Goal: Answer question/provide support: Share knowledge or assist other users

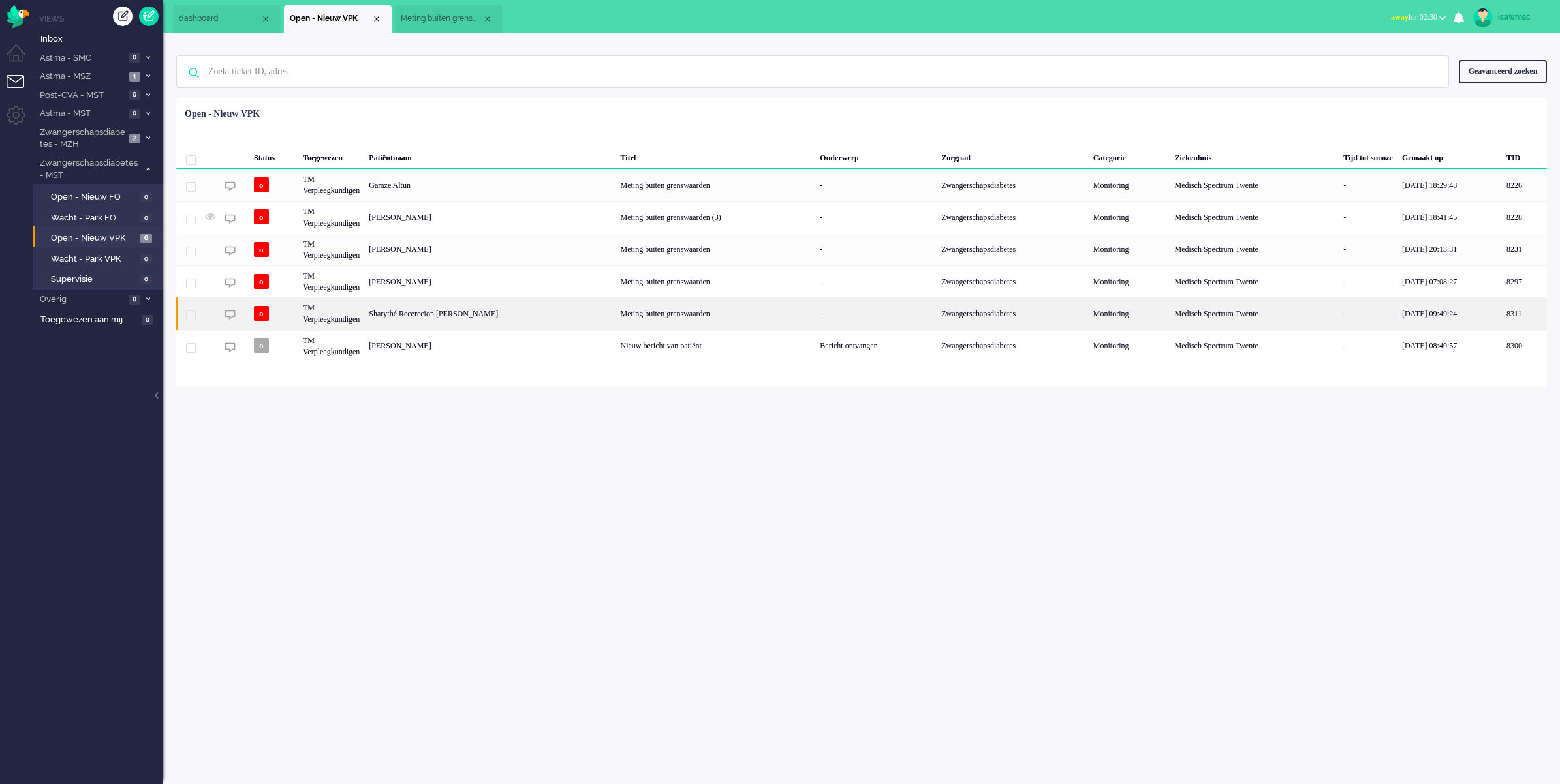
click at [1502, 314] on div "Sharythé Recerecion [PERSON_NAME]" at bounding box center [1524, 314] width 45 height 32
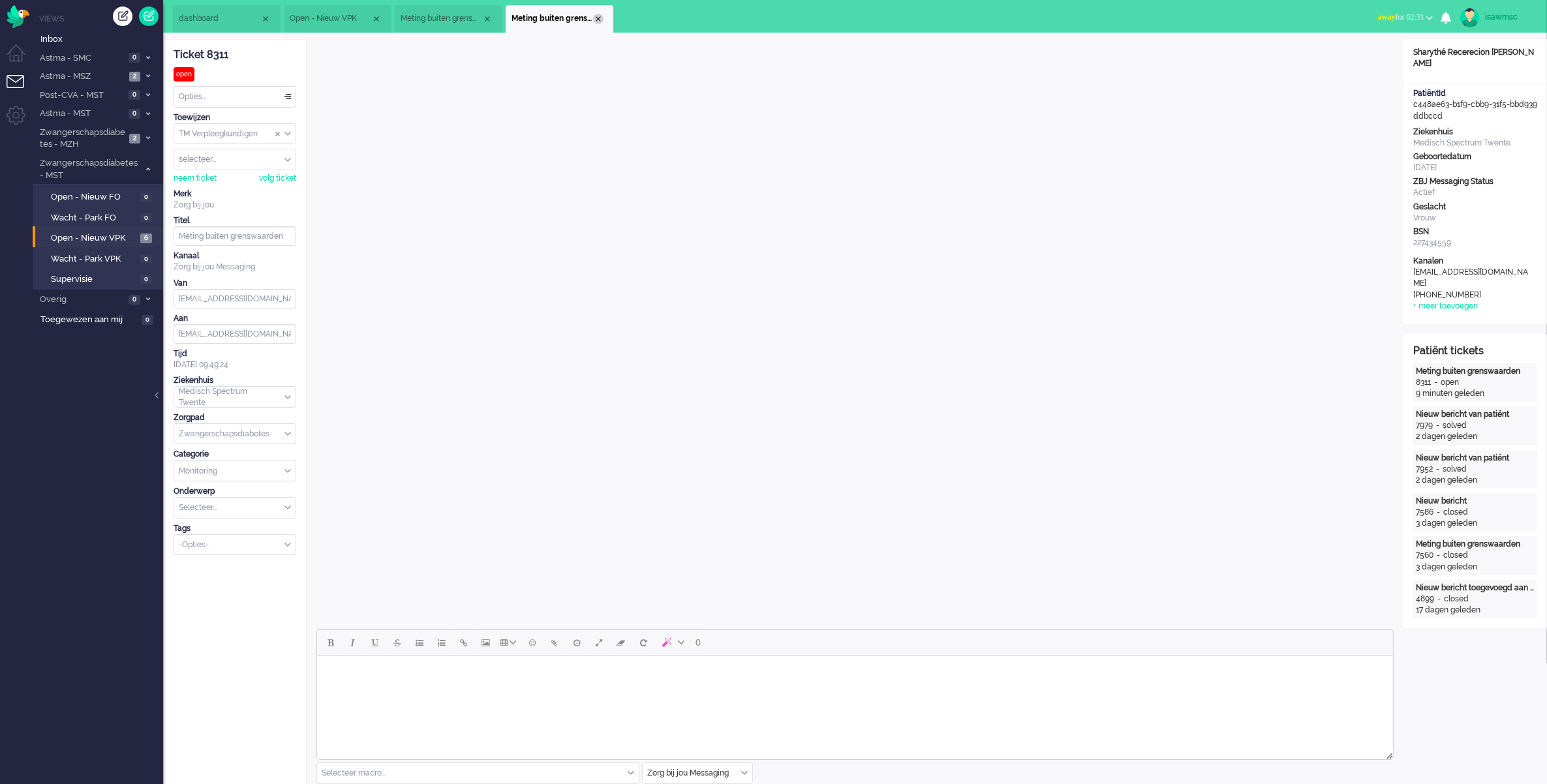
click at [598, 21] on div "Close tab" at bounding box center [598, 19] width 11 height 11
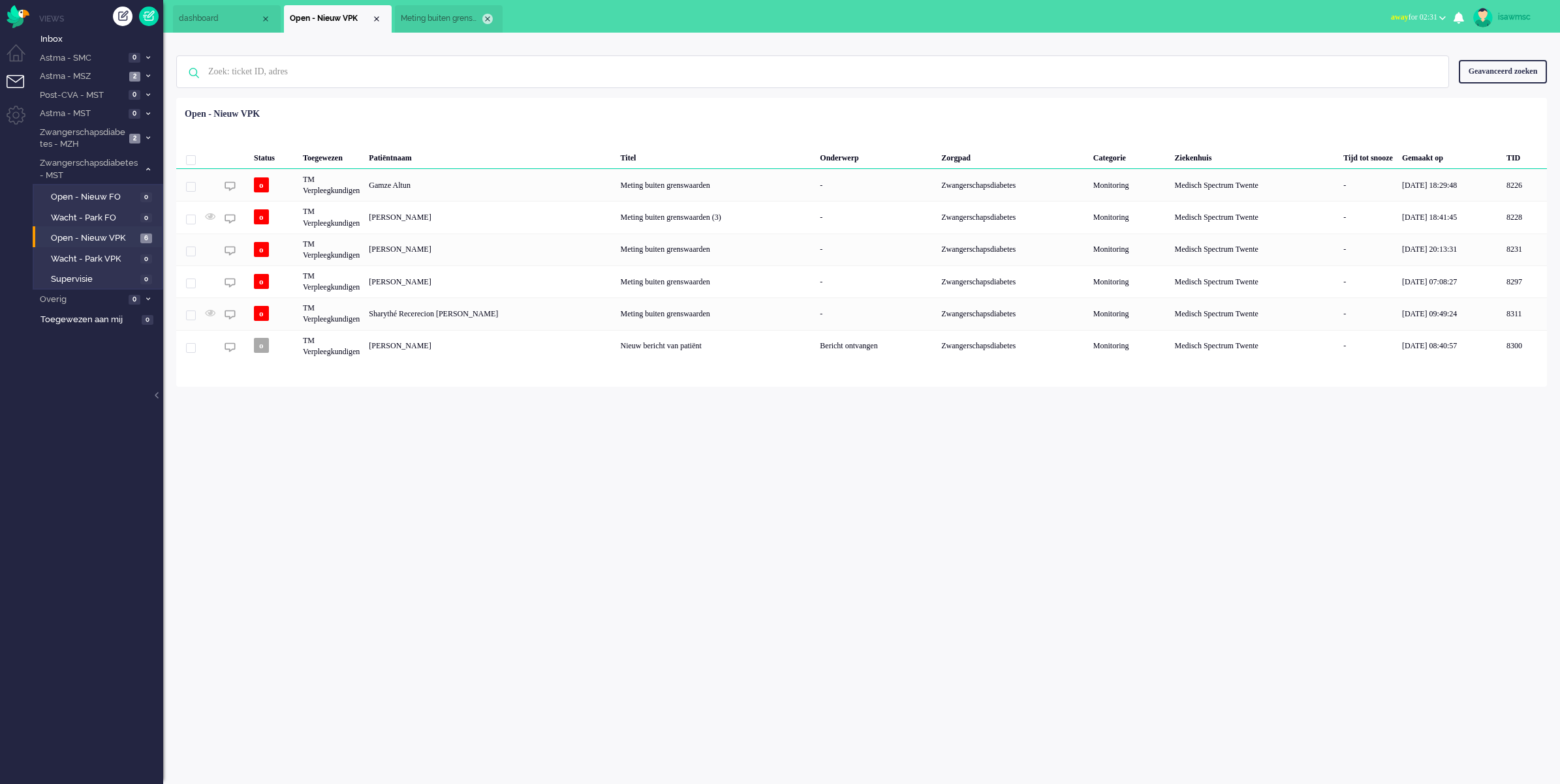
click at [484, 19] on div "Close tab" at bounding box center [488, 19] width 11 height 11
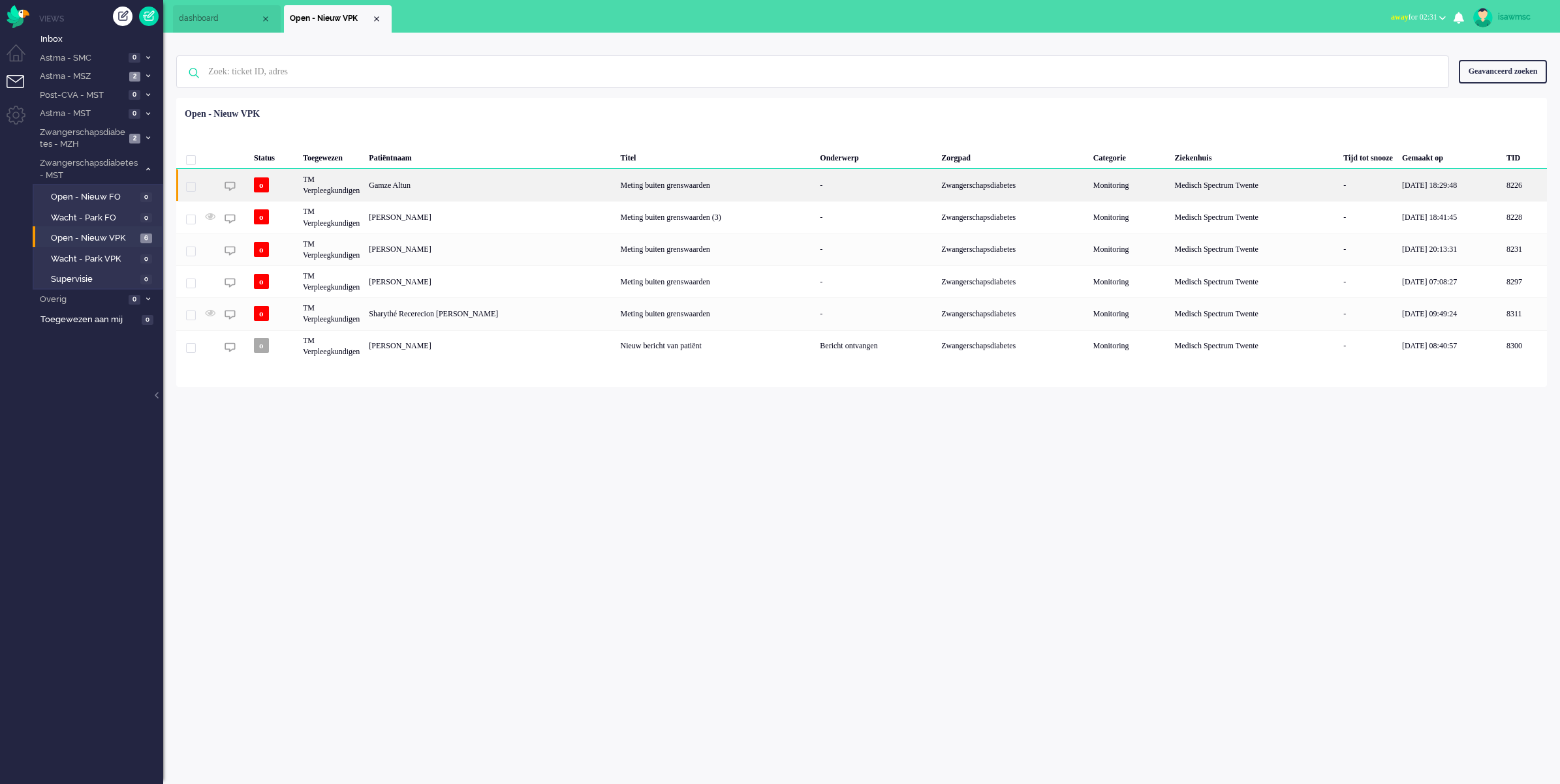
click at [1502, 188] on div "Gamze Altun" at bounding box center [1524, 185] width 45 height 32
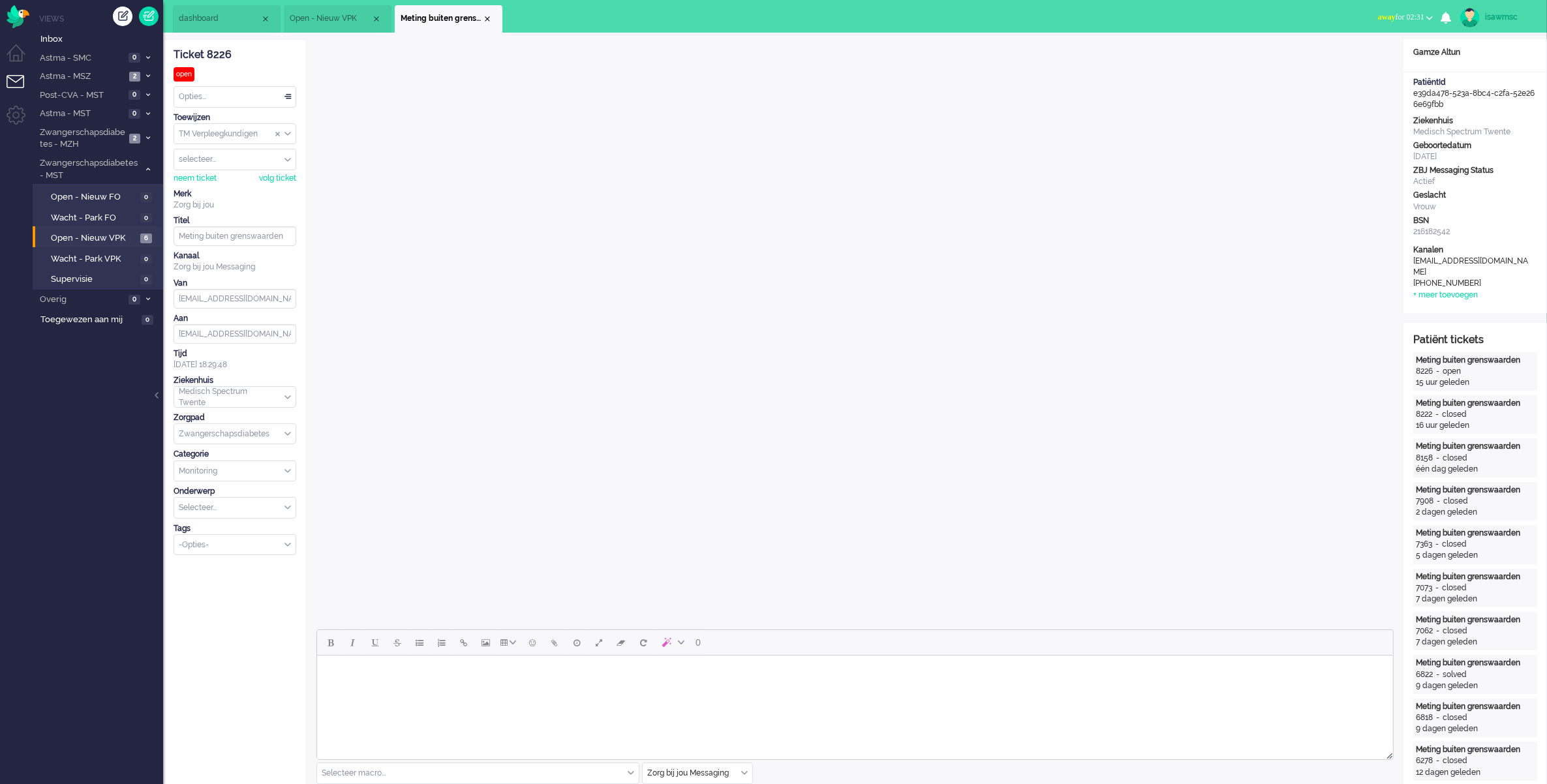
click at [1411, 16] on span "away for 02:31" at bounding box center [1401, 17] width 46 height 9
click at [1350, 58] on label "Online" at bounding box center [1379, 58] width 103 height 12
click at [487, 15] on div "Close tab" at bounding box center [487, 19] width 11 height 11
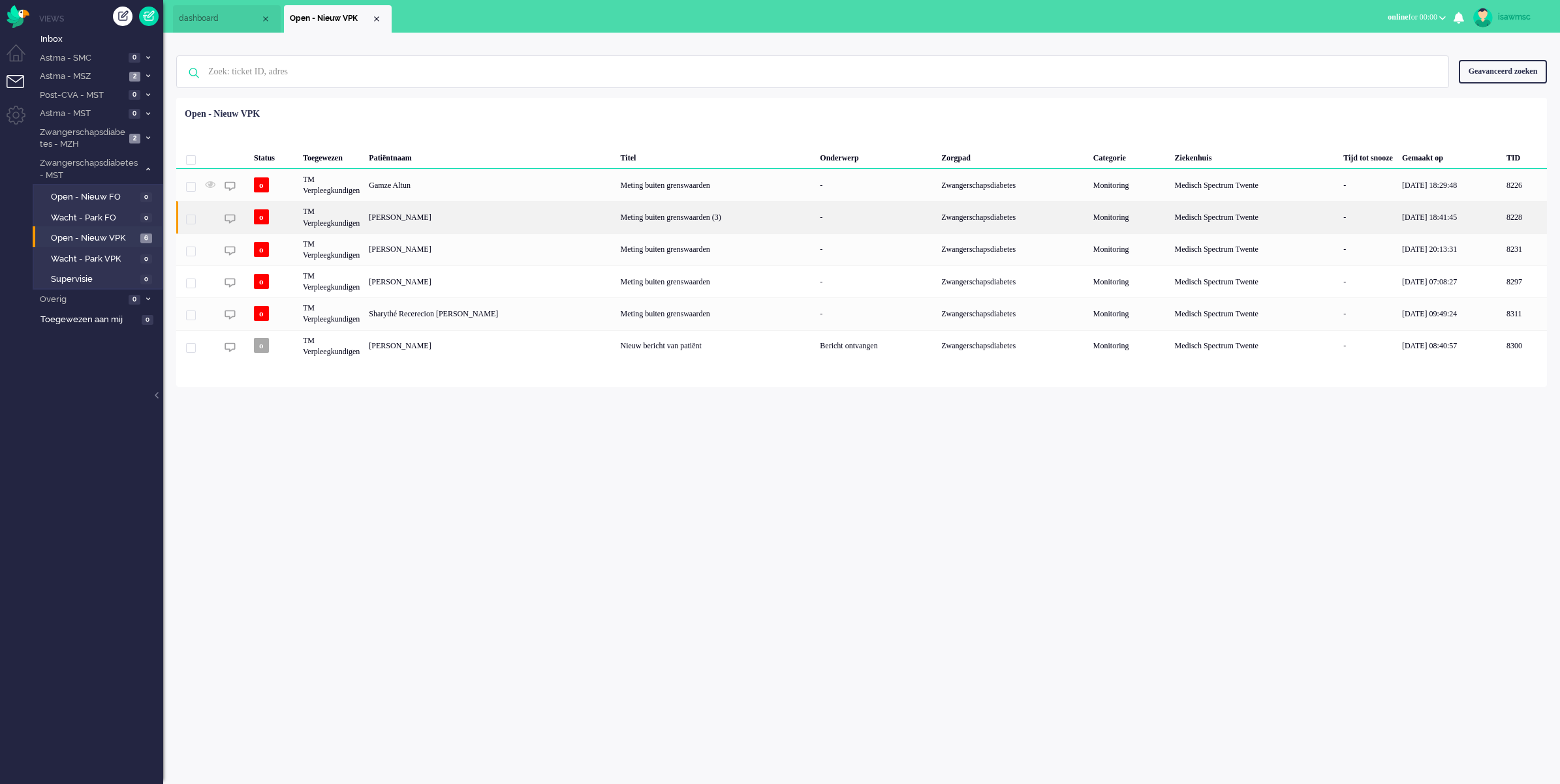
click at [1502, 219] on div "[PERSON_NAME]" at bounding box center [1524, 217] width 45 height 32
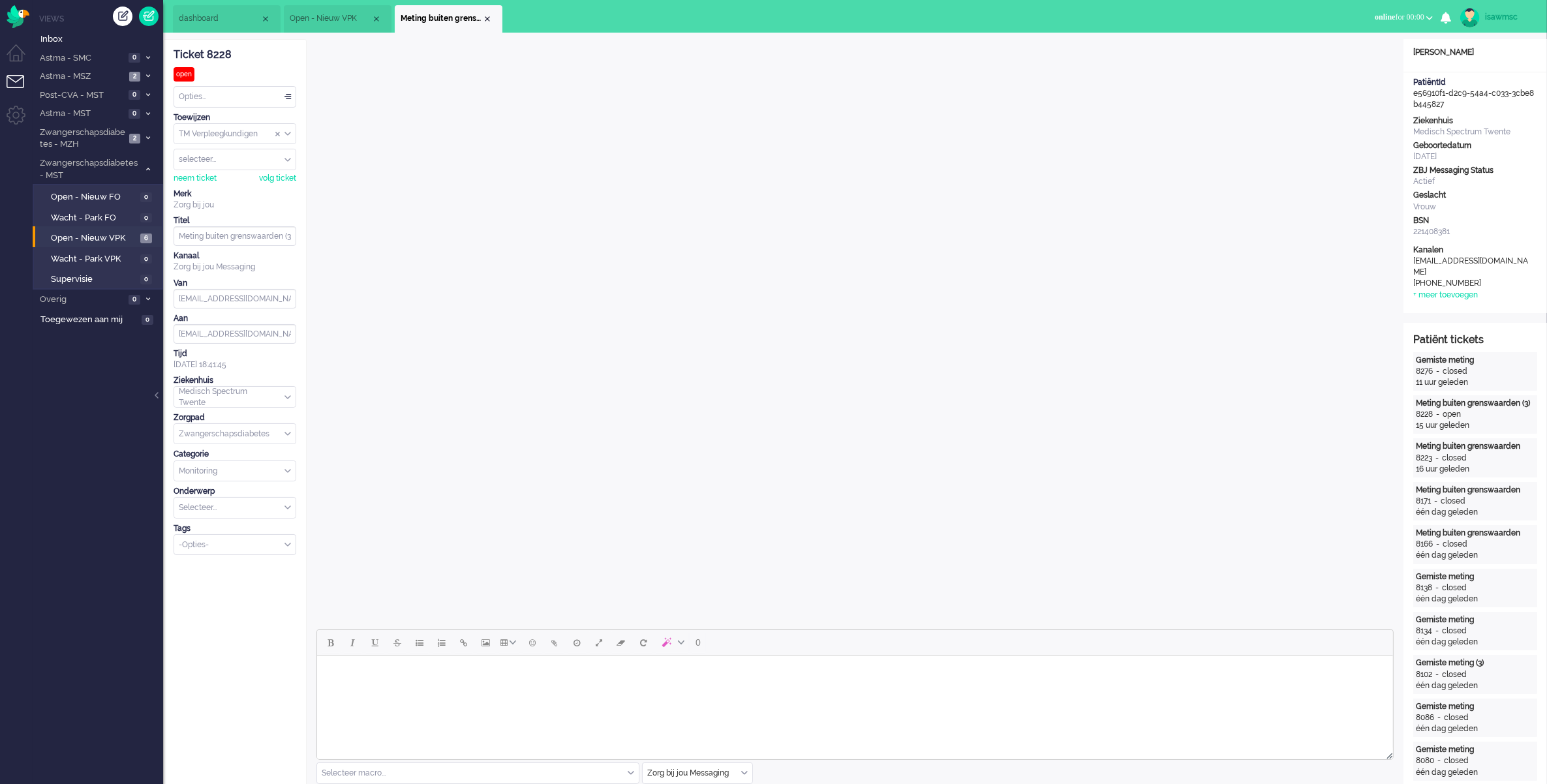
scroll to position [163, 0]
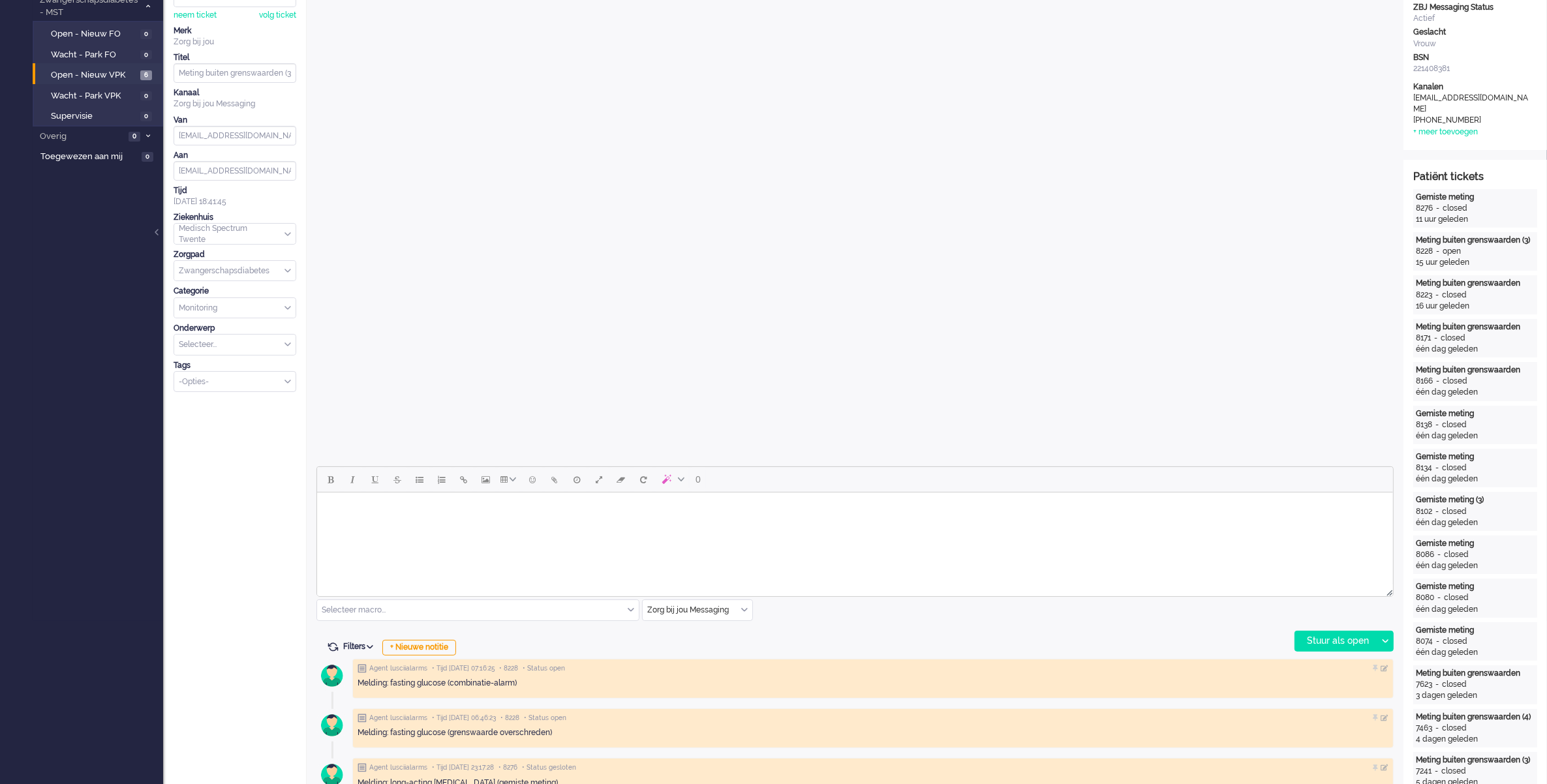
click at [745, 611] on div "Zorg bij jou Messaging" at bounding box center [697, 609] width 110 height 20
click at [704, 649] on span "uitgaand telefoon" at bounding box center [680, 648] width 65 height 12
click at [1323, 646] on div "Stuur als open" at bounding box center [1336, 641] width 82 height 19
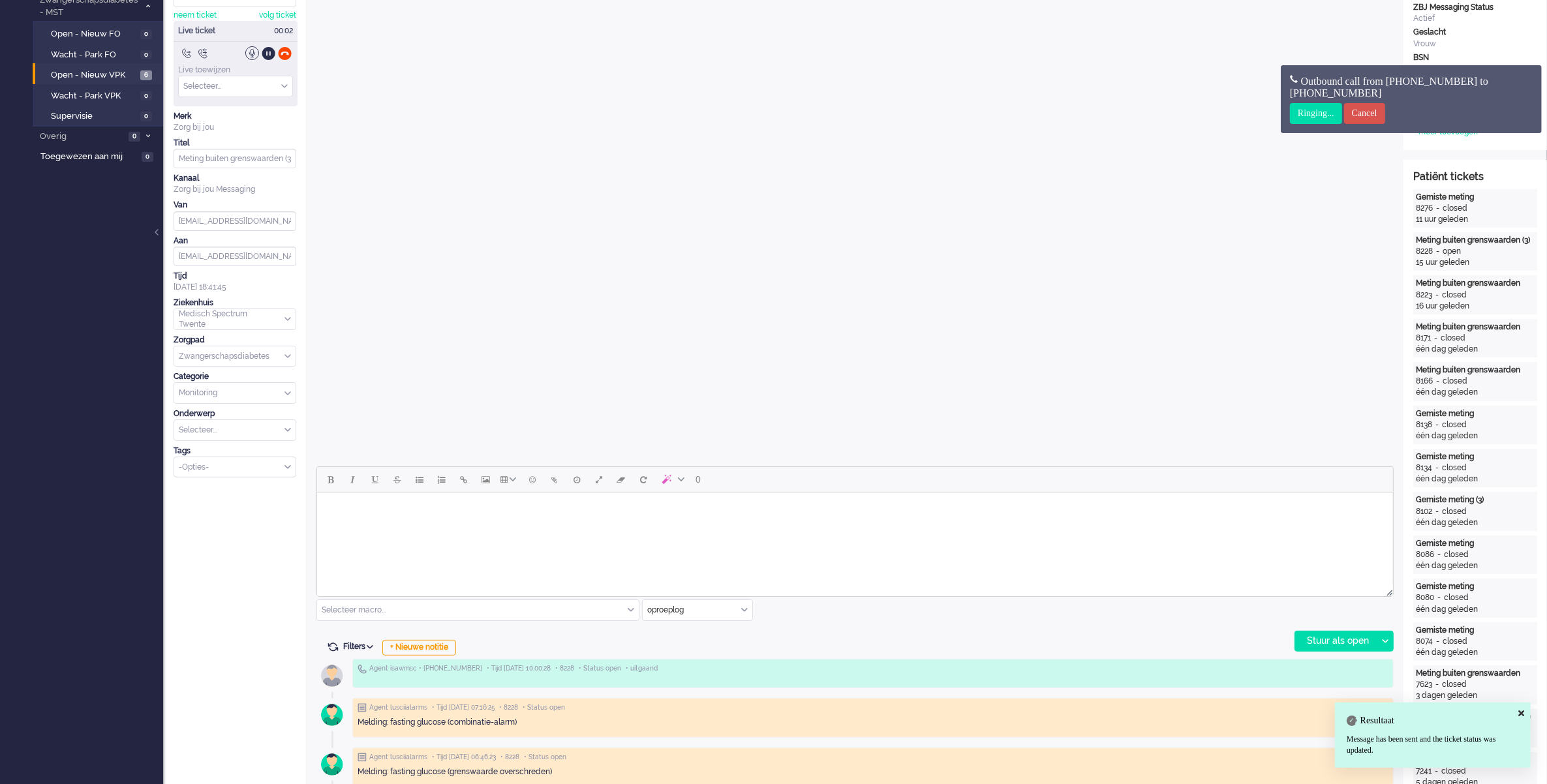
scroll to position [0, 0]
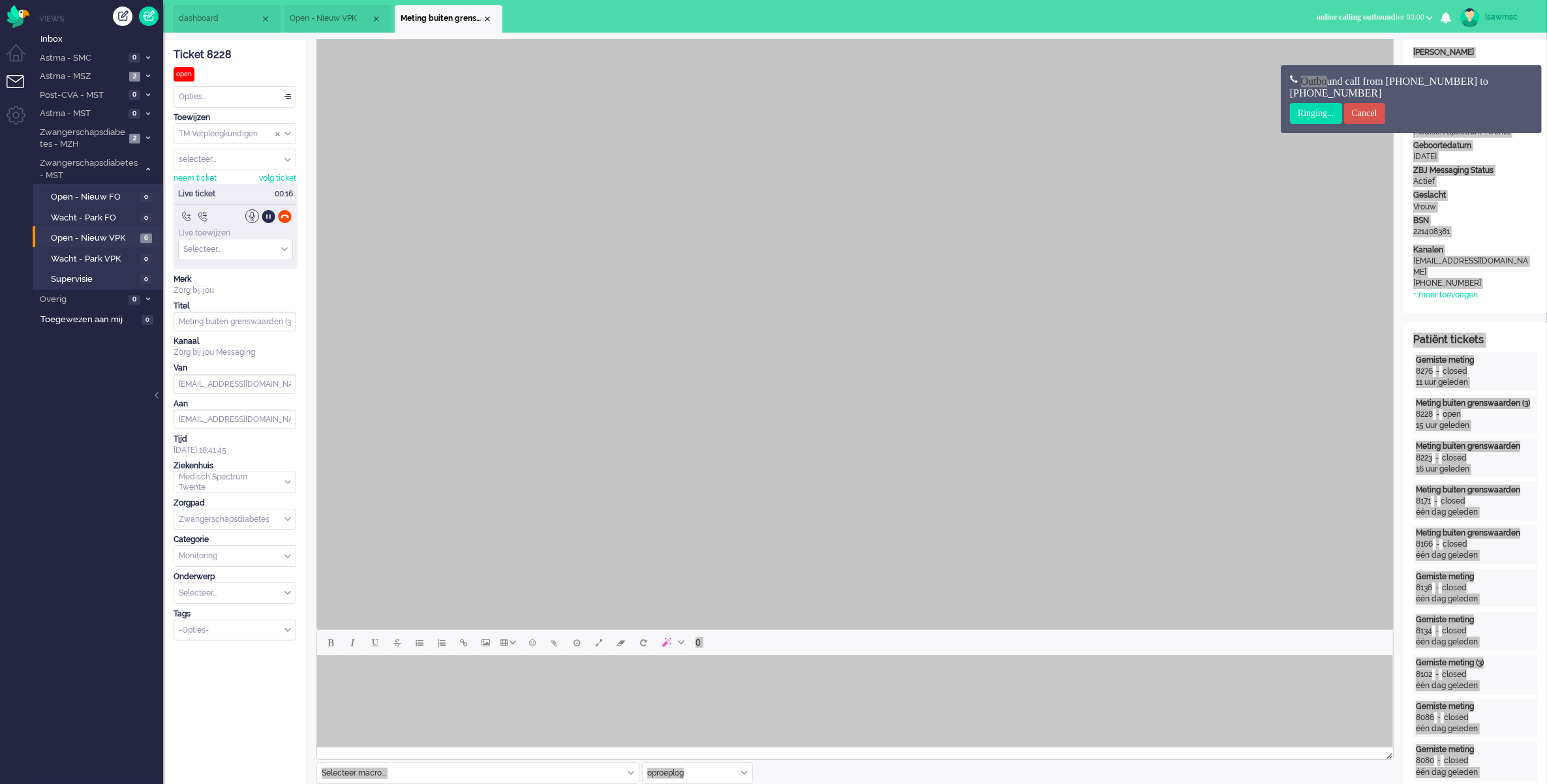
click at [845, 689] on html at bounding box center [854, 672] width 1076 height 34
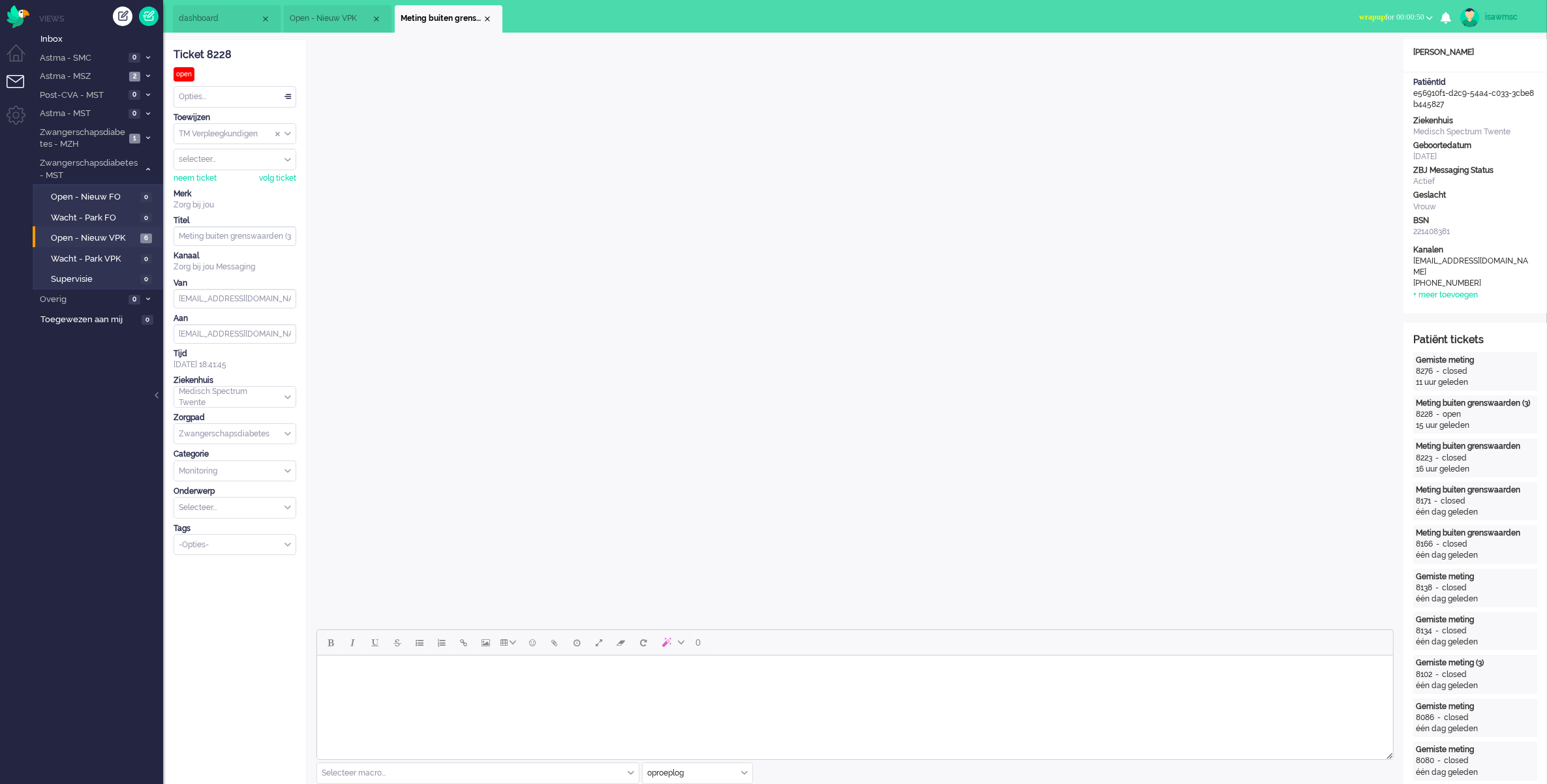
click at [1384, 9] on button "wrapup for 00:00:50" at bounding box center [1395, 17] width 89 height 19
click at [1364, 57] on label "Online" at bounding box center [1379, 58] width 103 height 12
click at [484, 17] on div "Close tab" at bounding box center [487, 19] width 11 height 11
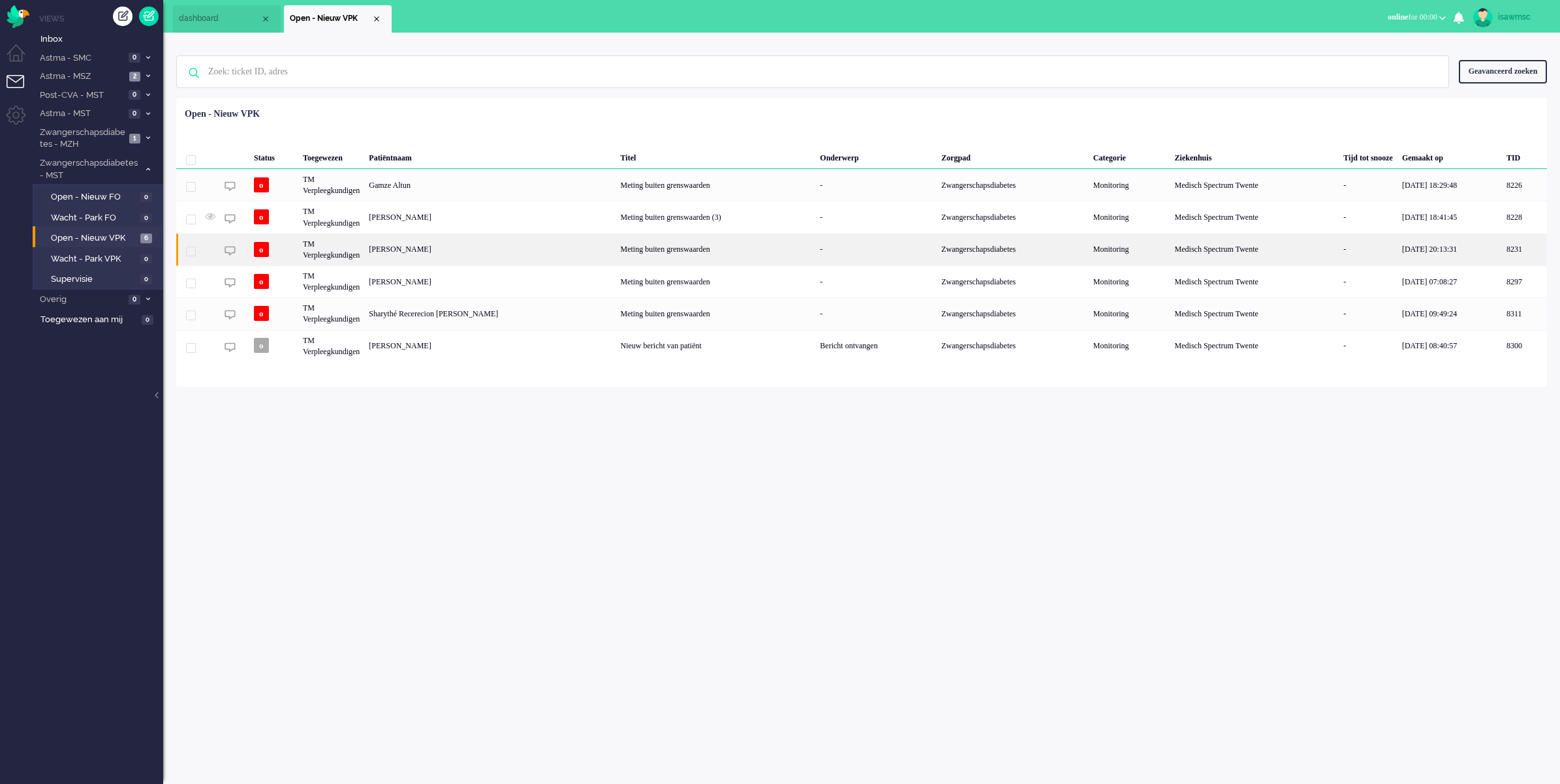
click at [1502, 253] on div "[PERSON_NAME]" at bounding box center [1524, 250] width 45 height 32
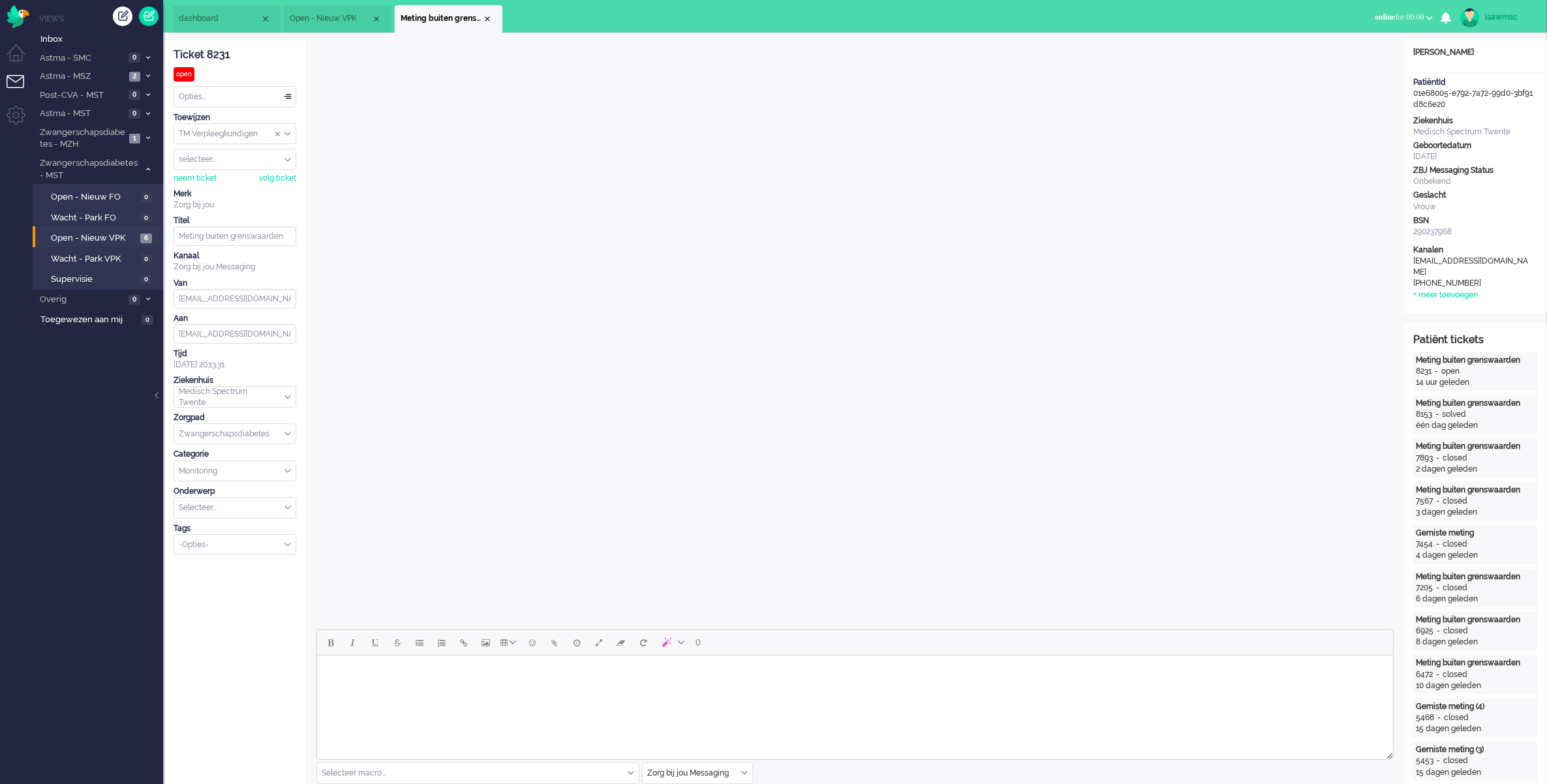
scroll to position [245, 0]
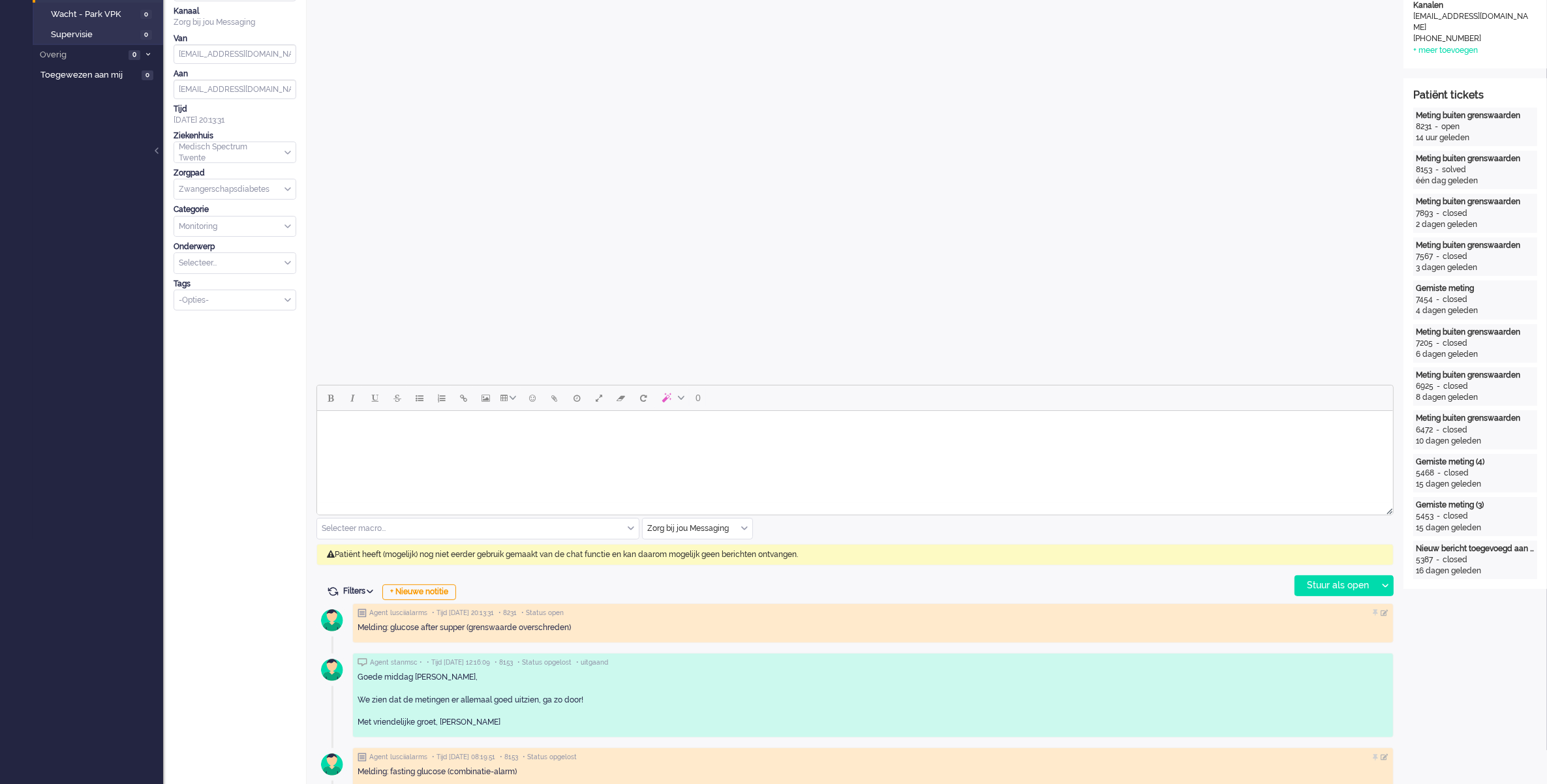
click at [742, 528] on div "Zorg bij jou Messaging" at bounding box center [697, 528] width 110 height 20
click at [719, 566] on li "uitgaand telefoon" at bounding box center [697, 567] width 110 height 19
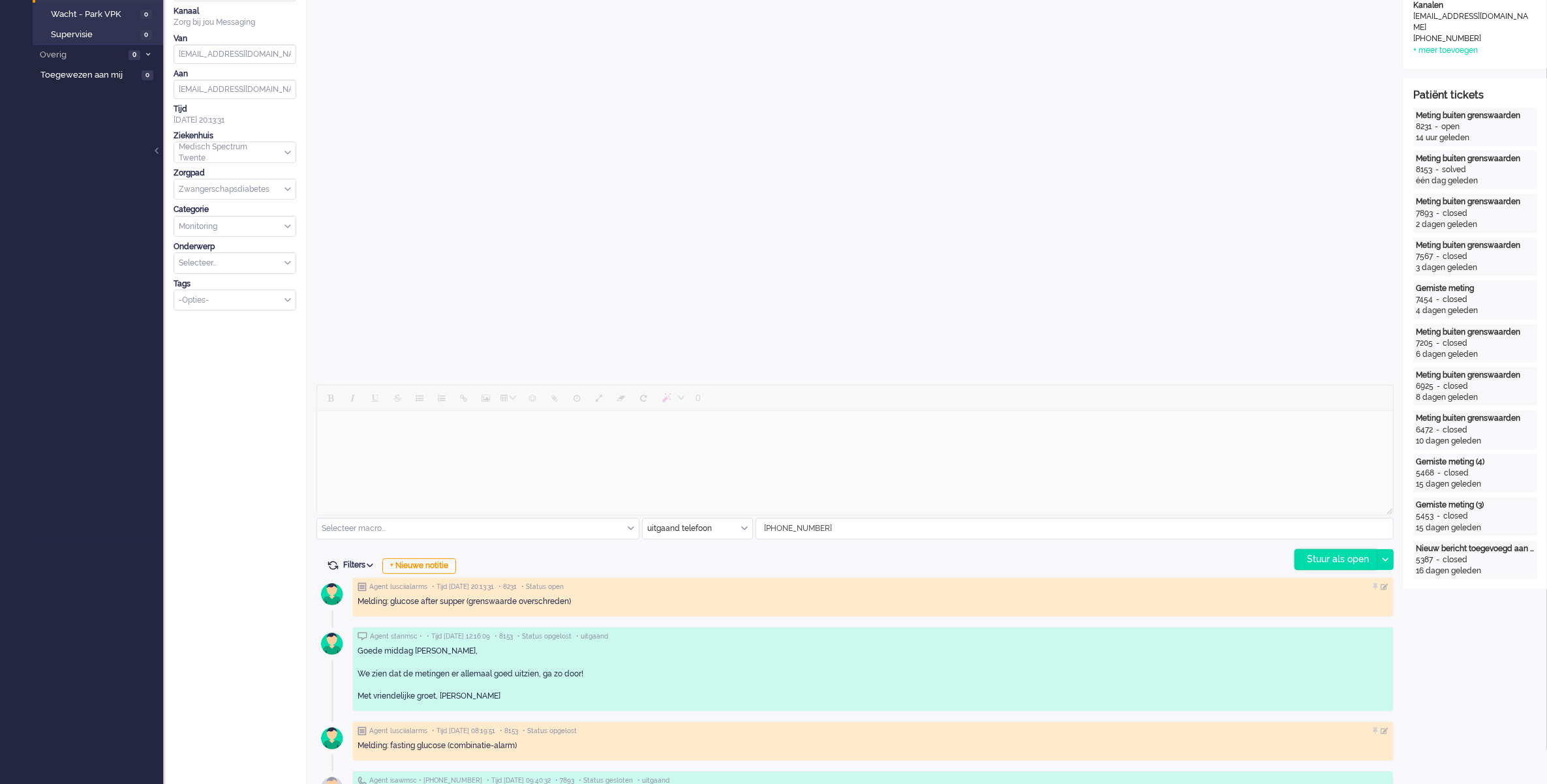
click at [1357, 555] on div "Stuur als open" at bounding box center [1336, 560] width 82 height 19
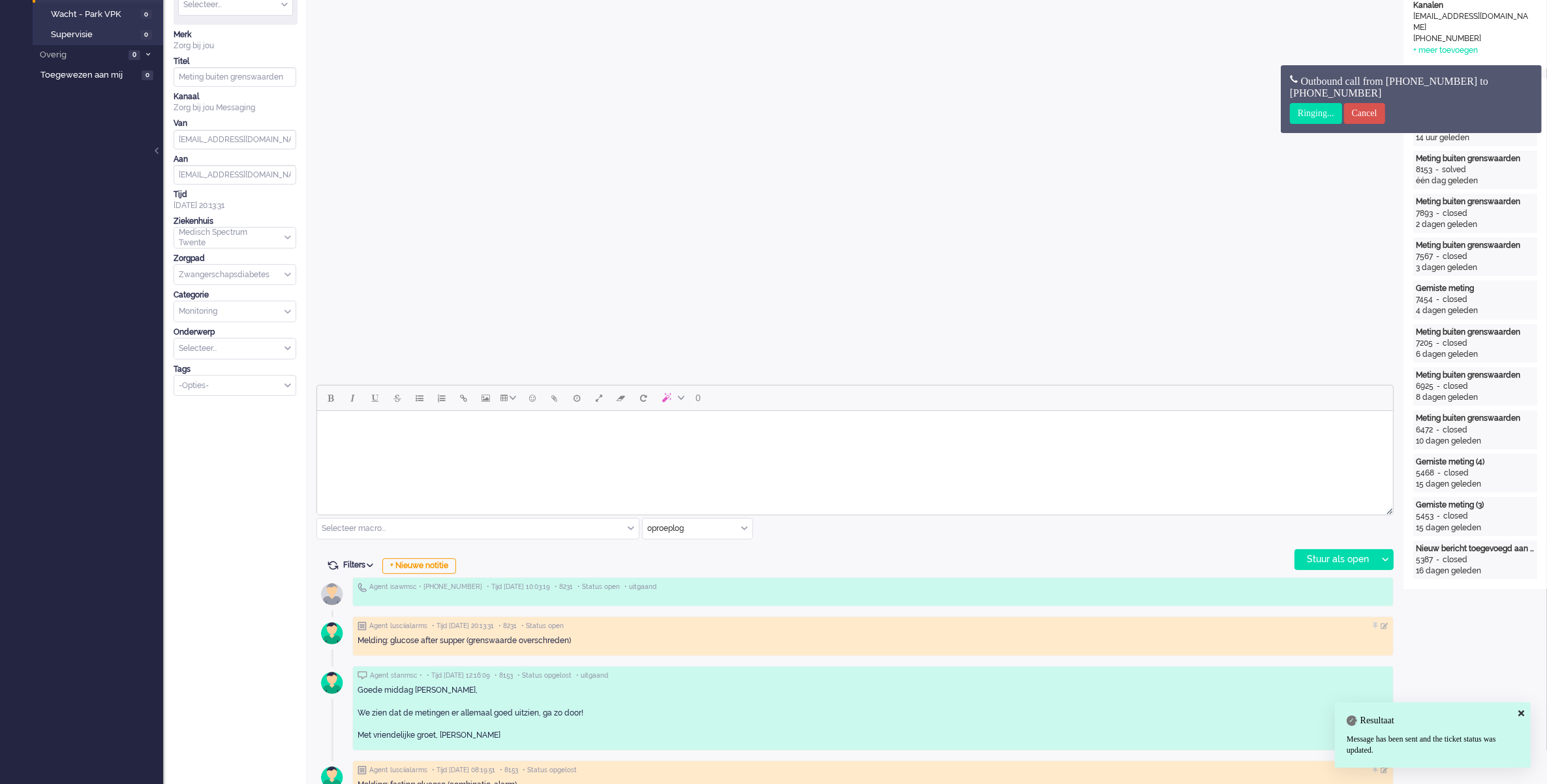
scroll to position [0, 0]
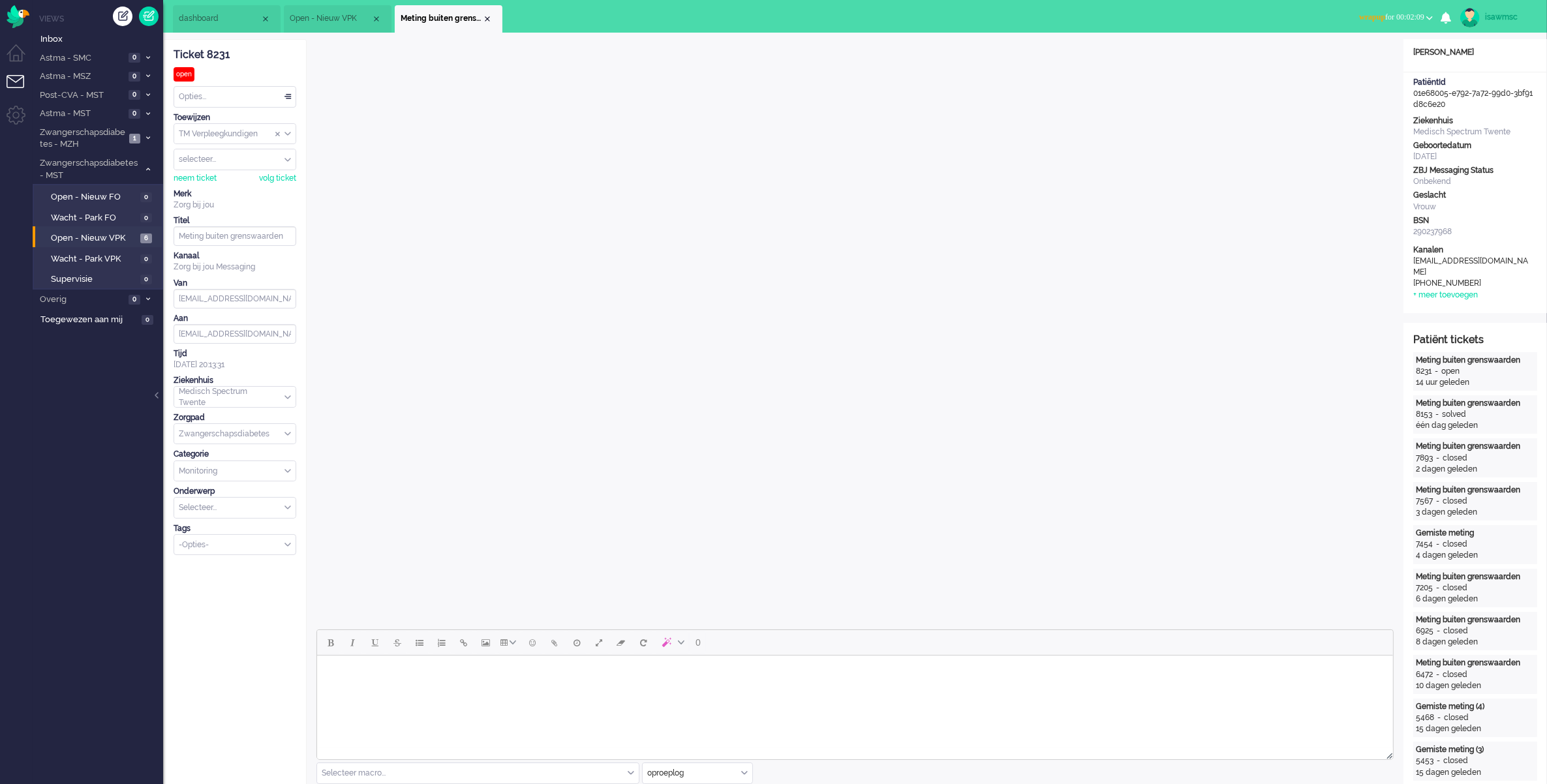
click at [1371, 15] on span "wrapup for 00:02:09" at bounding box center [1392, 17] width 66 height 9
click at [1341, 57] on label "Online" at bounding box center [1379, 58] width 103 height 12
click at [486, 19] on div "Close tab" at bounding box center [487, 19] width 11 height 11
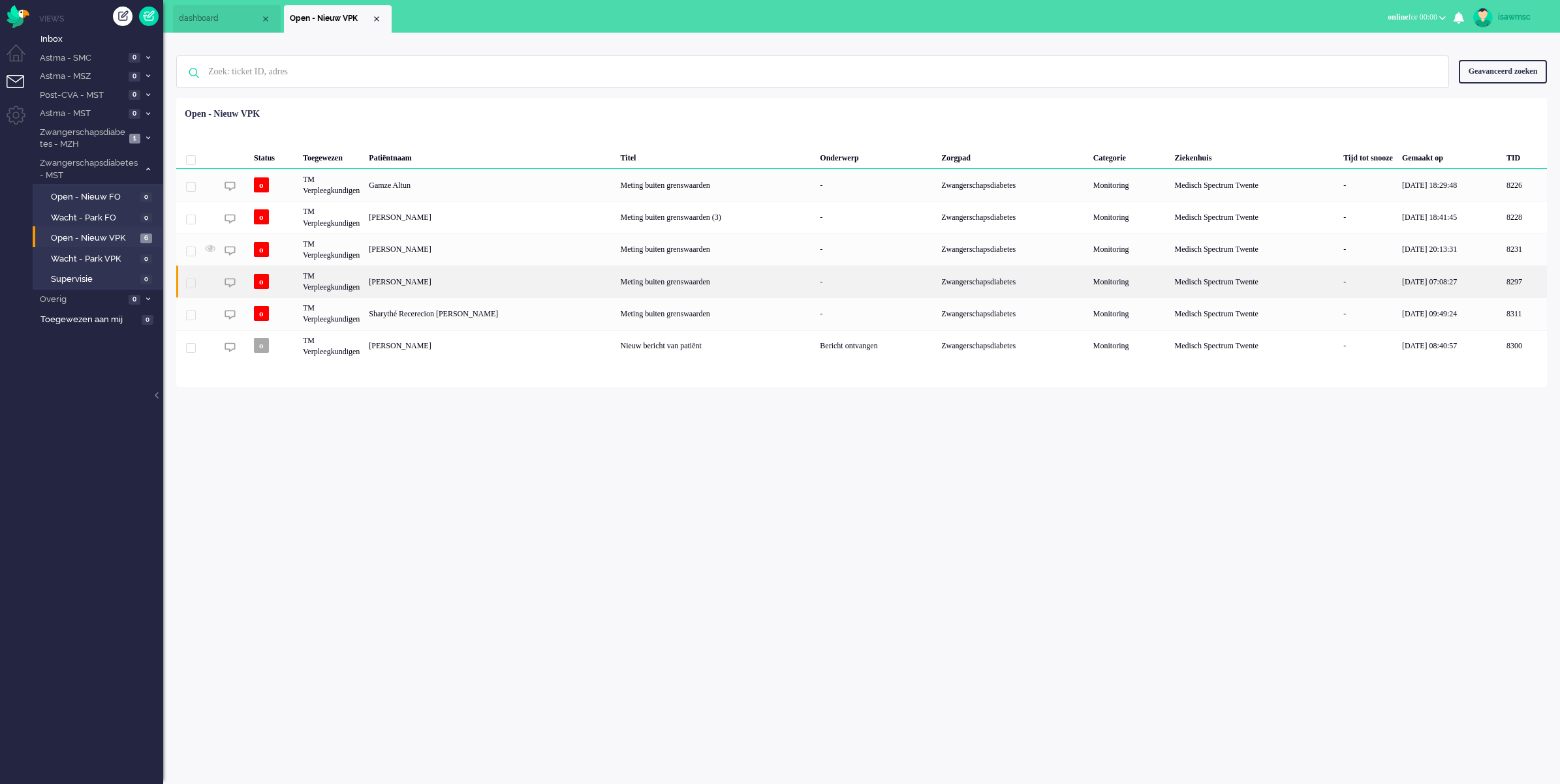
click at [1502, 288] on div "[PERSON_NAME]" at bounding box center [1524, 282] width 45 height 32
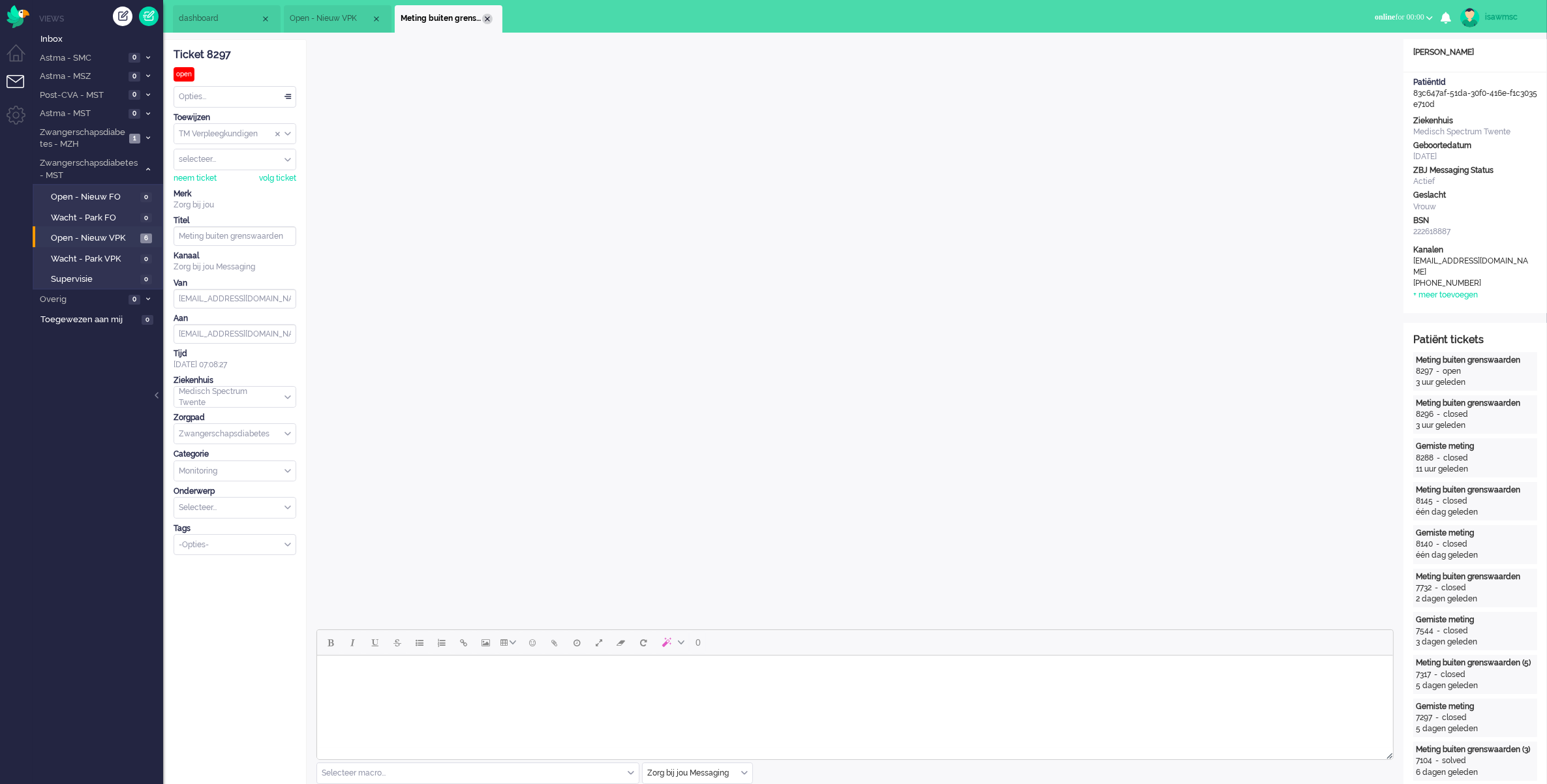
click at [491, 20] on div "Close tab" at bounding box center [487, 19] width 11 height 11
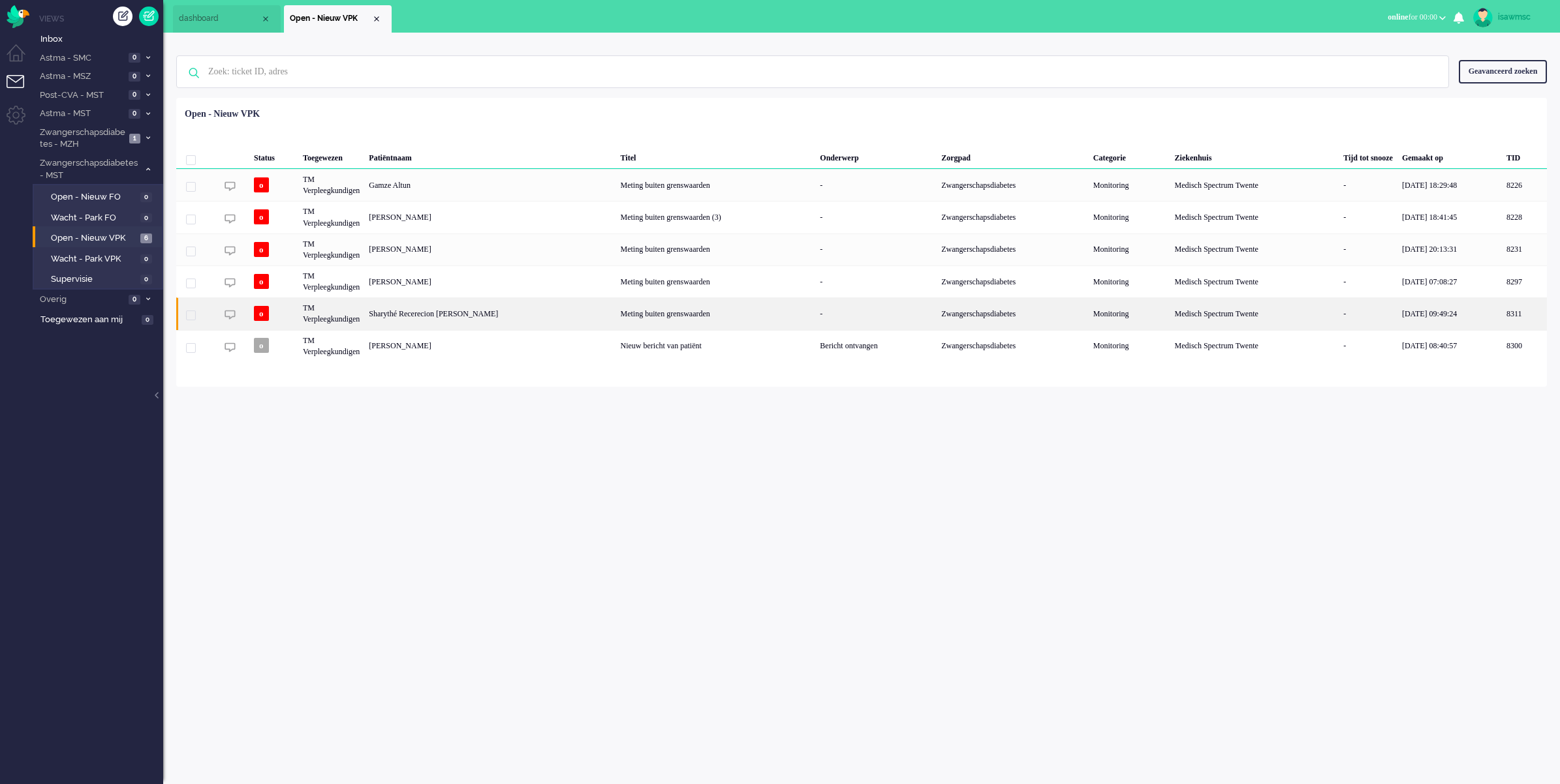
click at [1502, 315] on div "Sharythé Recerecion [PERSON_NAME]" at bounding box center [1524, 314] width 45 height 32
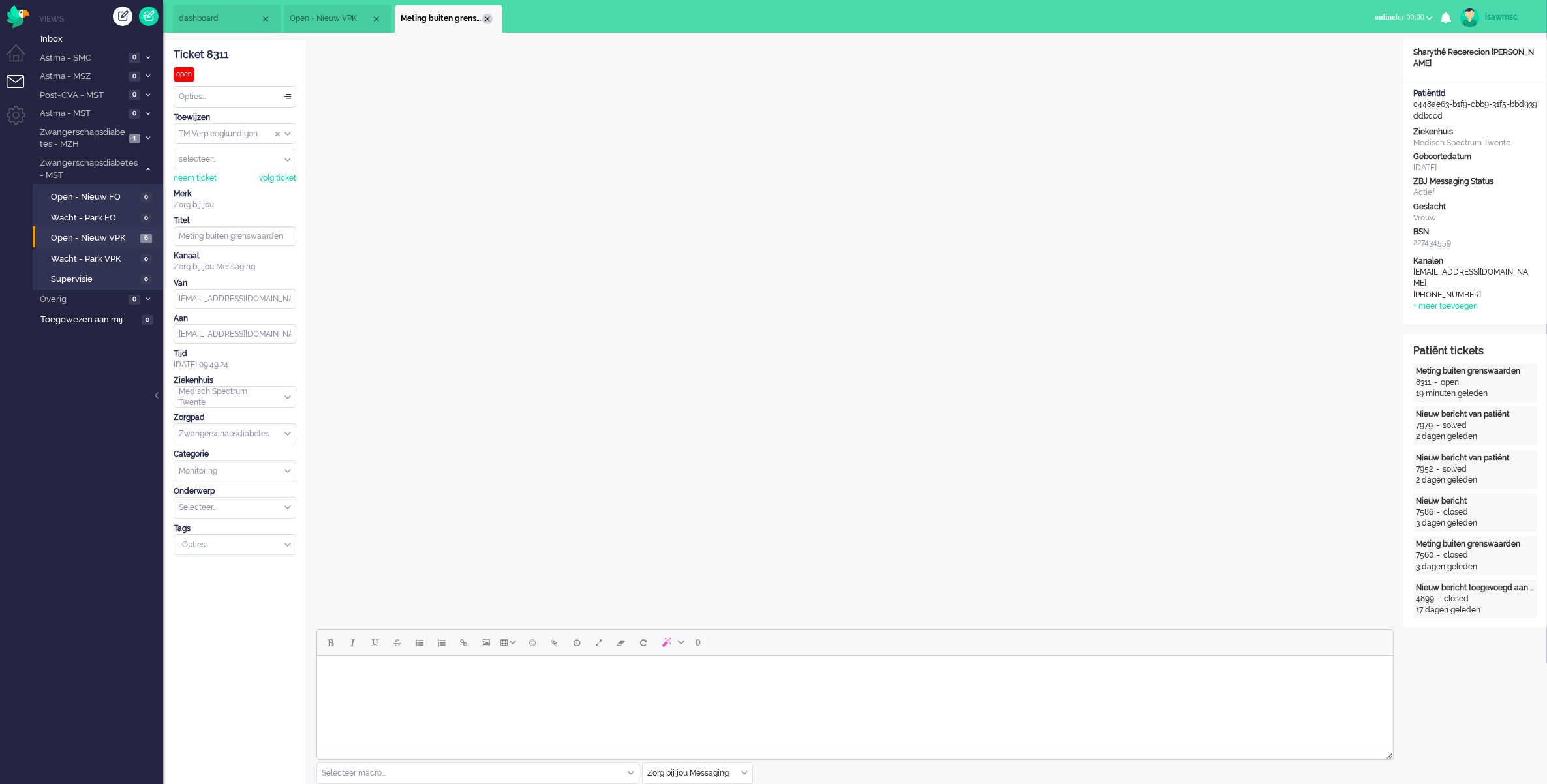
click at [486, 18] on div "Close tab" at bounding box center [487, 19] width 11 height 11
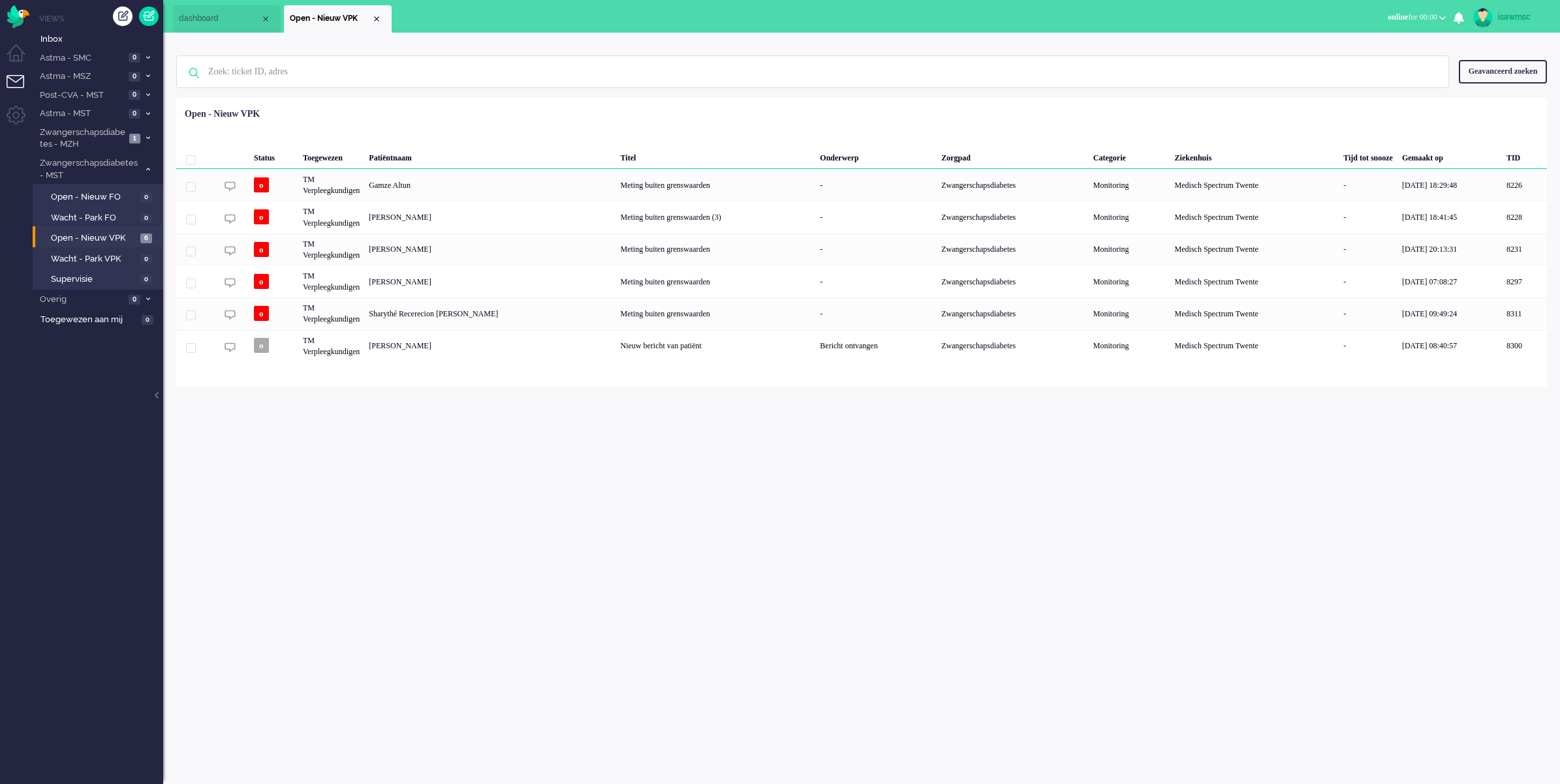
click at [610, 122] on div "Geselecteerd 0 Set Status: open pending holding solved Verwijder Selecteer... U…" at bounding box center [862, 130] width 1370 height 26
click at [445, 463] on div "isawmsc Thuis Ticket Csat Mijn gemiddelde cijfer Deze week - Ticket Bijdragen P…" at bounding box center [862, 408] width 1397 height 751
click at [132, 236] on span "Open - Nieuw VPK" at bounding box center [93, 238] width 86 height 12
click at [452, 112] on div "Status Toegewezen Patiëntnaam Titel Onderwerp Zorgpad Categorie Ziekenhuis Tijd…" at bounding box center [862, 232] width 1370 height 260
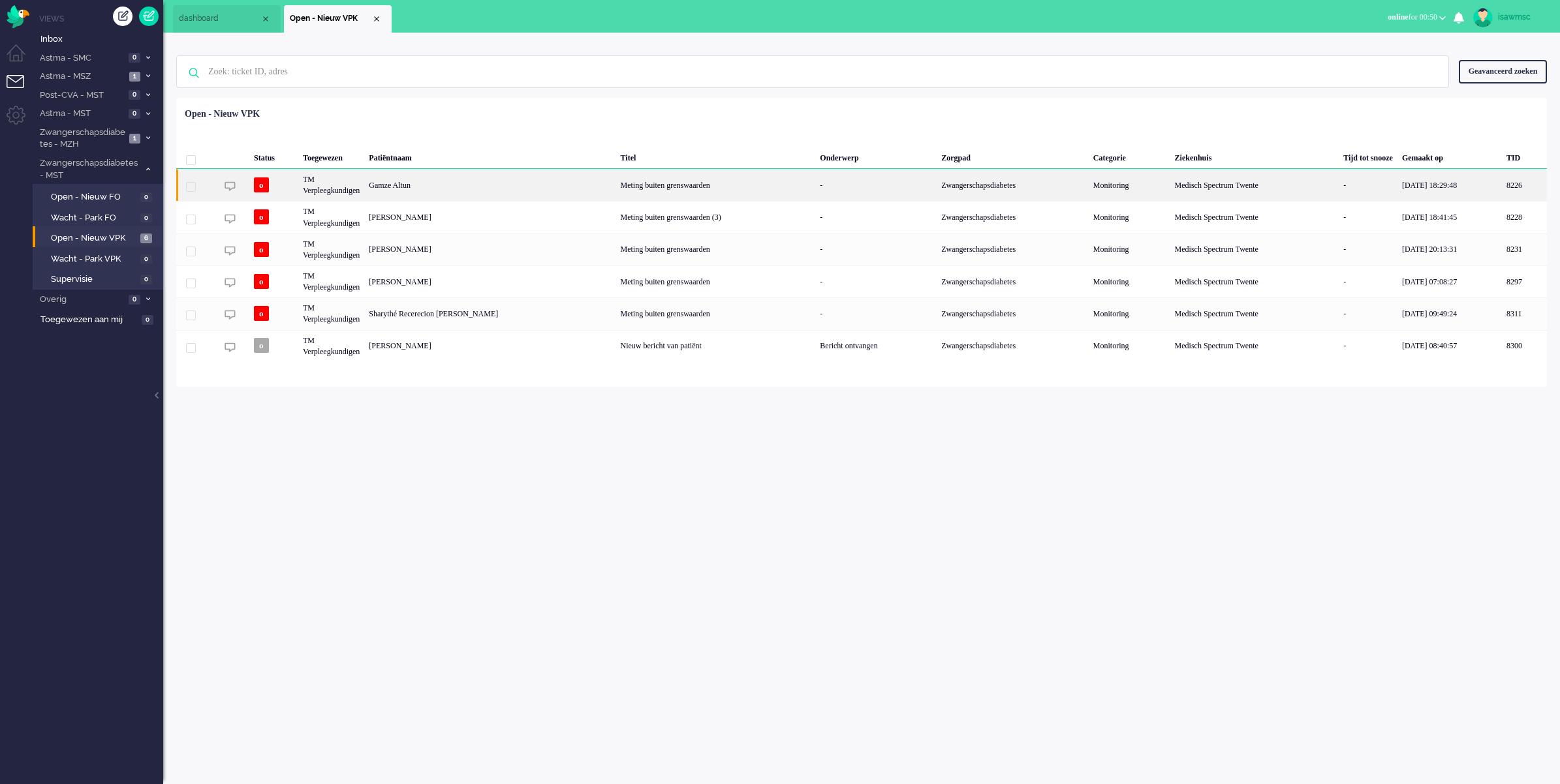
click at [1502, 188] on div "Gamze Altun" at bounding box center [1524, 185] width 45 height 32
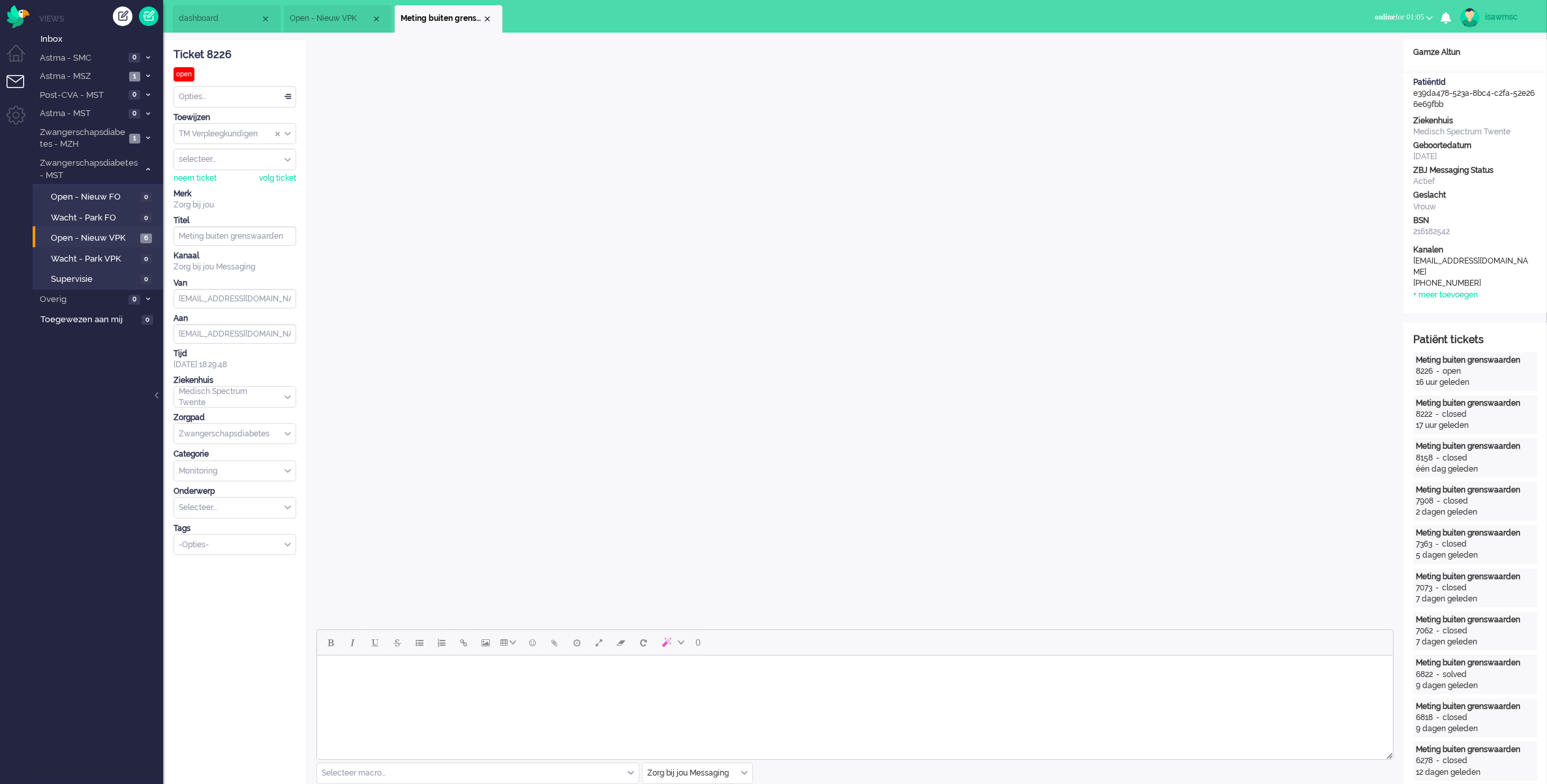
click at [648, 27] on ul "dashboard Open - Nieuw VPK Meting buiten grenswaarden" at bounding box center [727, 16] width 1110 height 33
click at [120, 491] on ul "Views Inbox Astma - SMC 0 Open - Nieuw FO 0 Wacht - Park FO 0 Open - Nieuw VPK …" at bounding box center [97, 392] width 130 height 784
click at [131, 115] on span "4" at bounding box center [134, 113] width 12 height 10
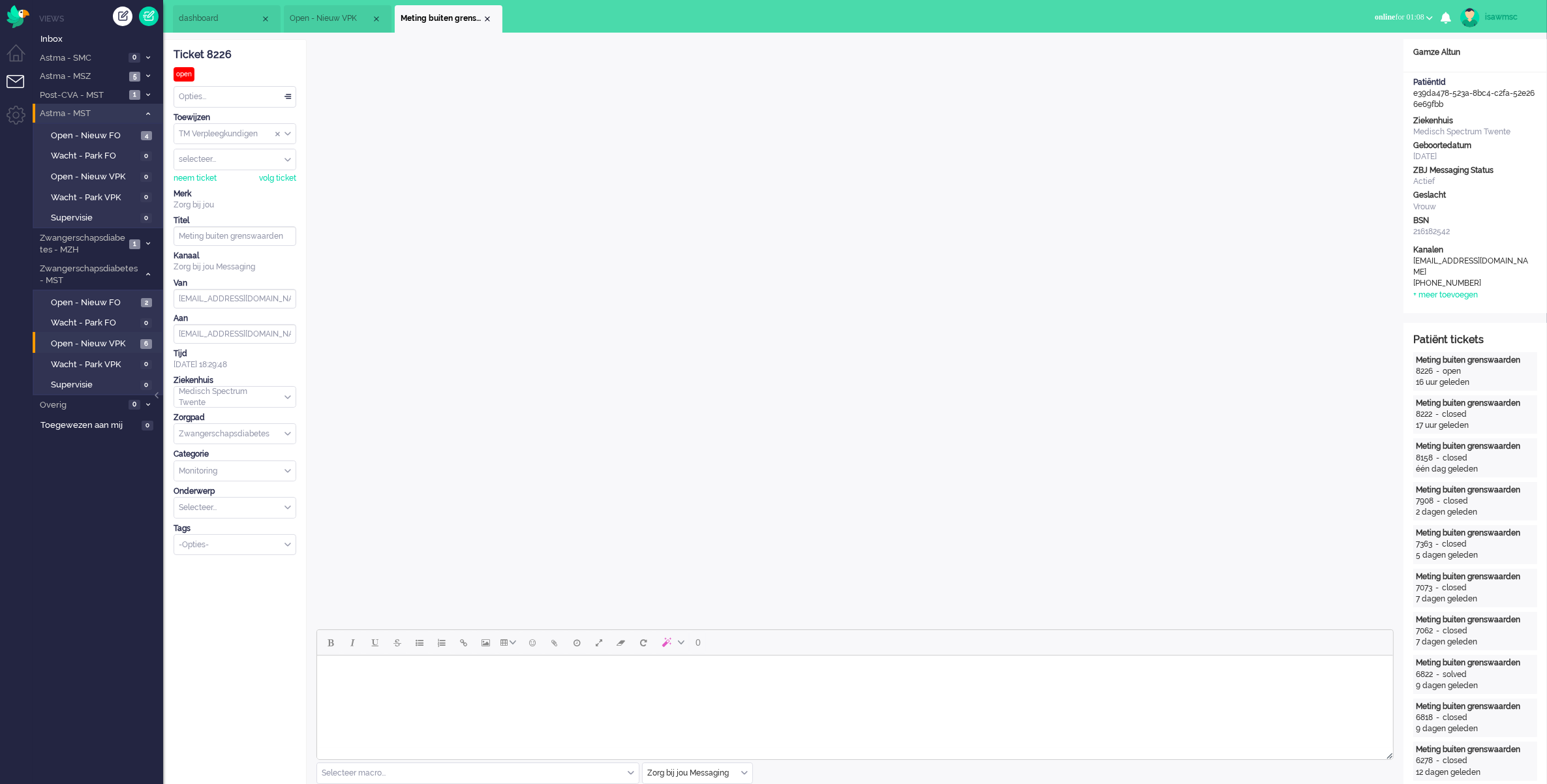
click at [131, 115] on span "Astma - MST" at bounding box center [89, 113] width 101 height 12
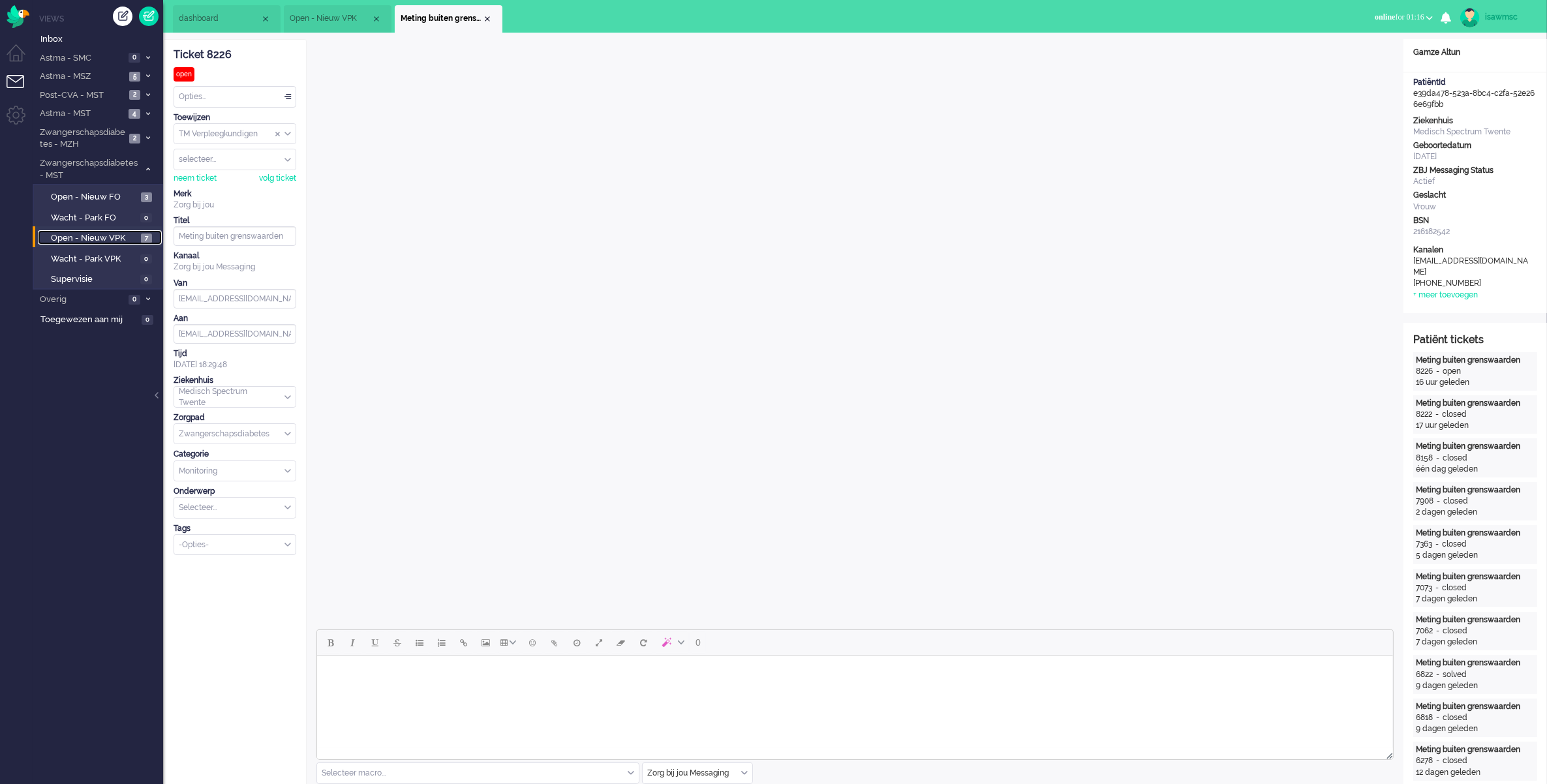
click at [137, 237] on span "Open - Nieuw VPK" at bounding box center [94, 238] width 87 height 12
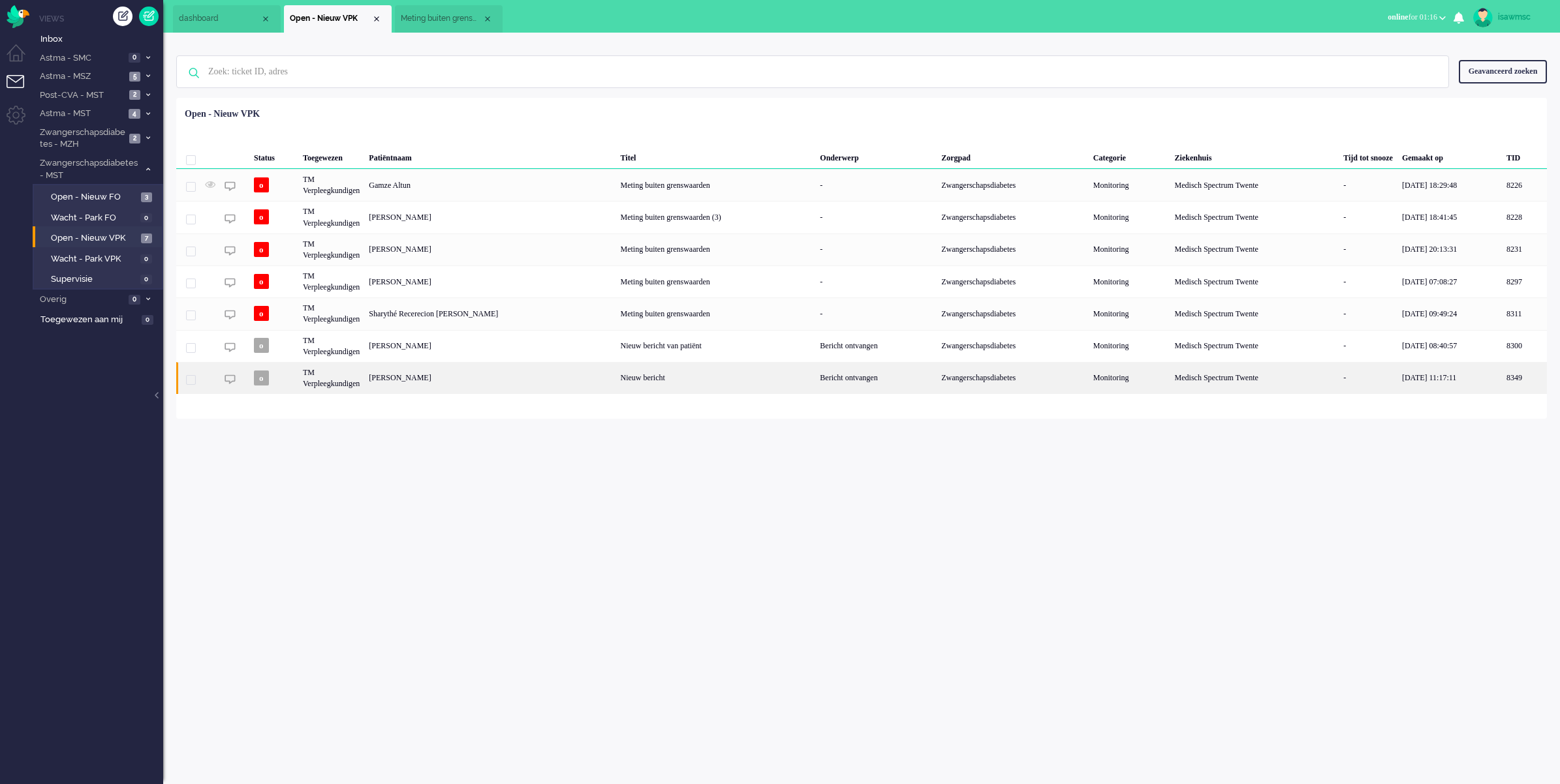
click at [1502, 392] on div "[PERSON_NAME]" at bounding box center [1524, 378] width 45 height 32
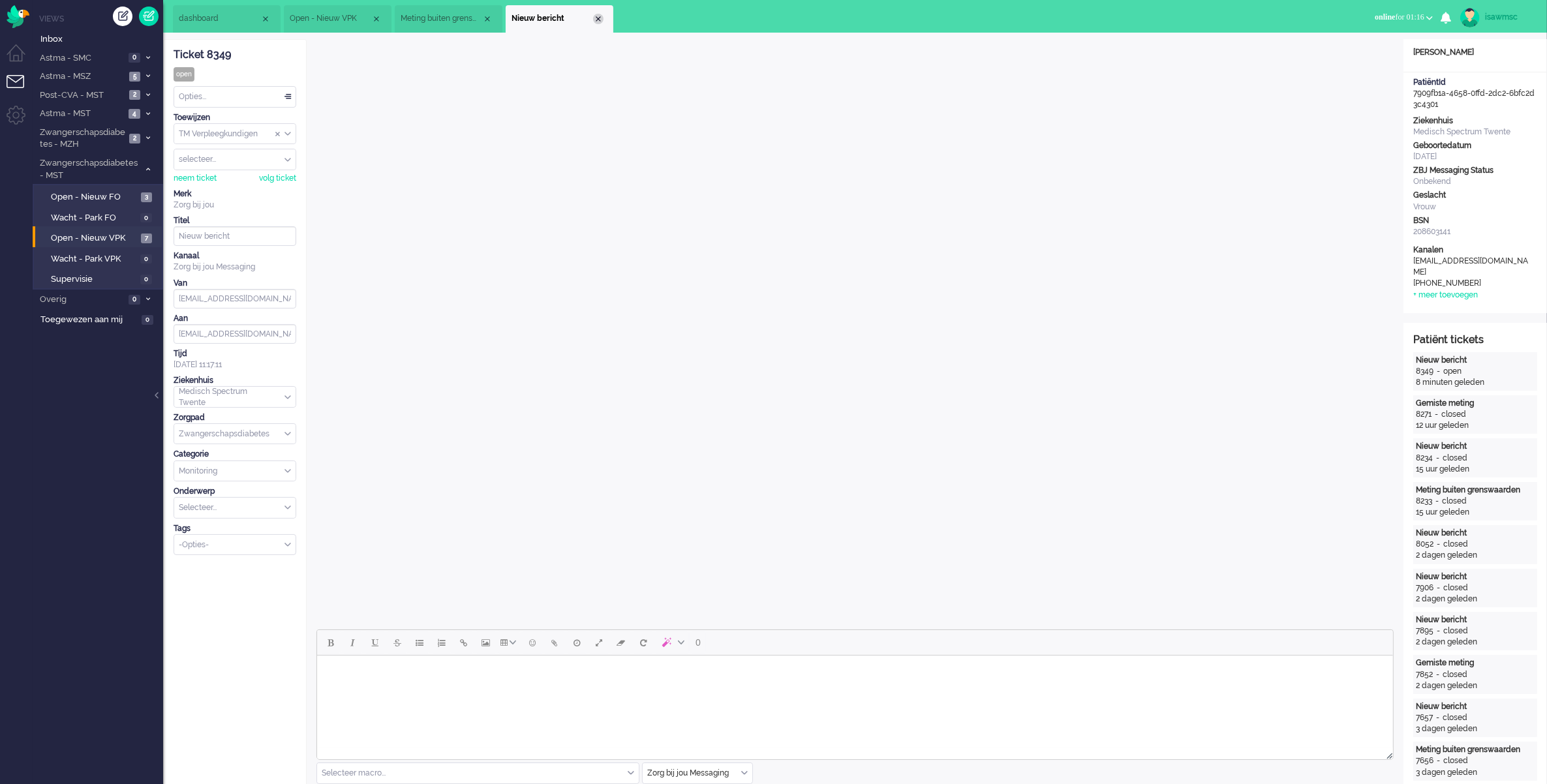
click at [600, 21] on div "Close tab" at bounding box center [598, 19] width 11 height 11
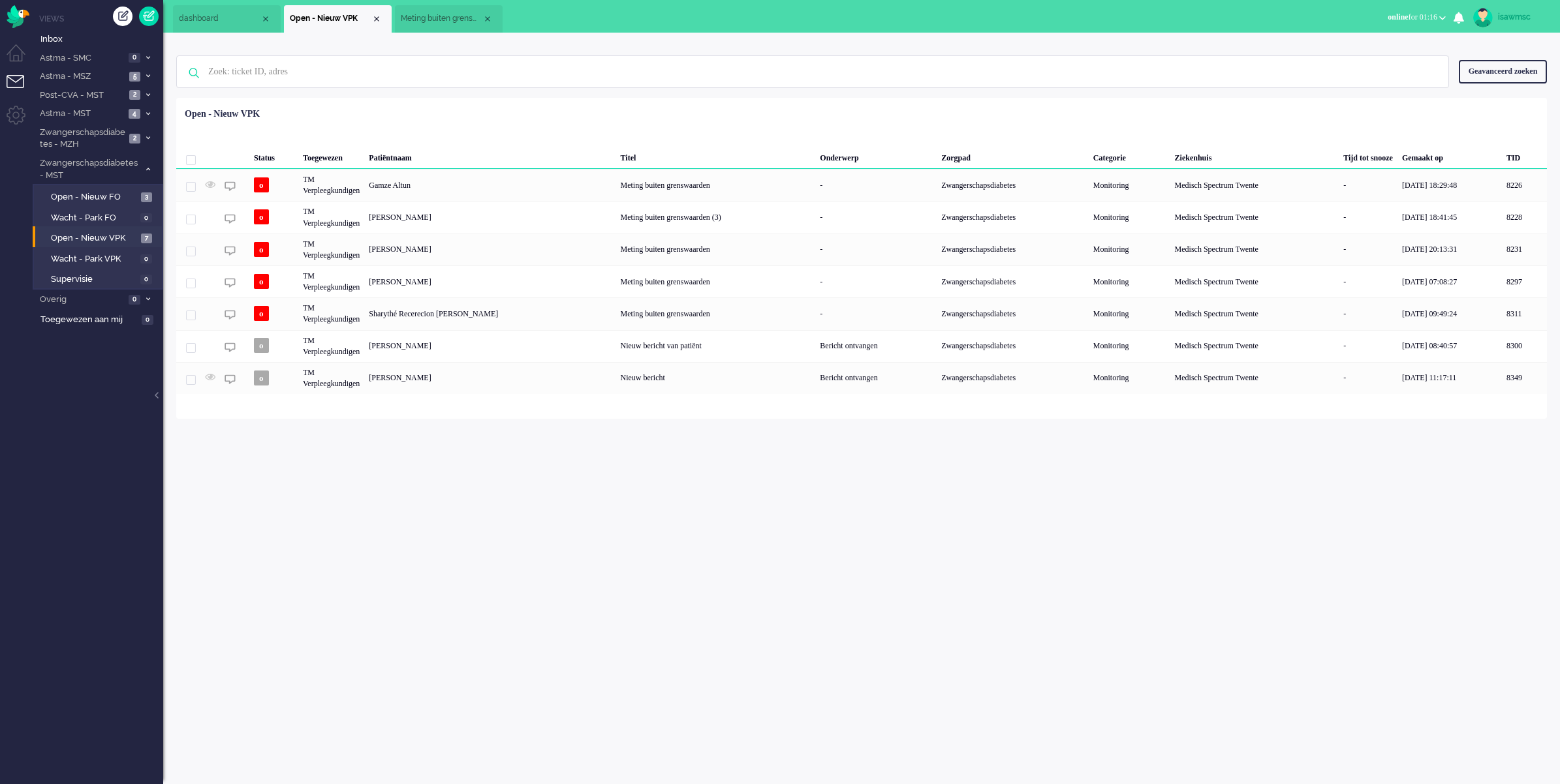
click at [600, 21] on ul "dashboard Open - Nieuw VPK Meting buiten grenswaarden" at bounding box center [734, 16] width 1123 height 33
click at [561, 464] on div "isawmsc Thuis Ticket Csat Mijn gemiddelde cijfer Deze week - Ticket Bijdragen P…" at bounding box center [862, 408] width 1397 height 751
click at [143, 109] on li "Astma - MST 4" at bounding box center [98, 113] width 130 height 19
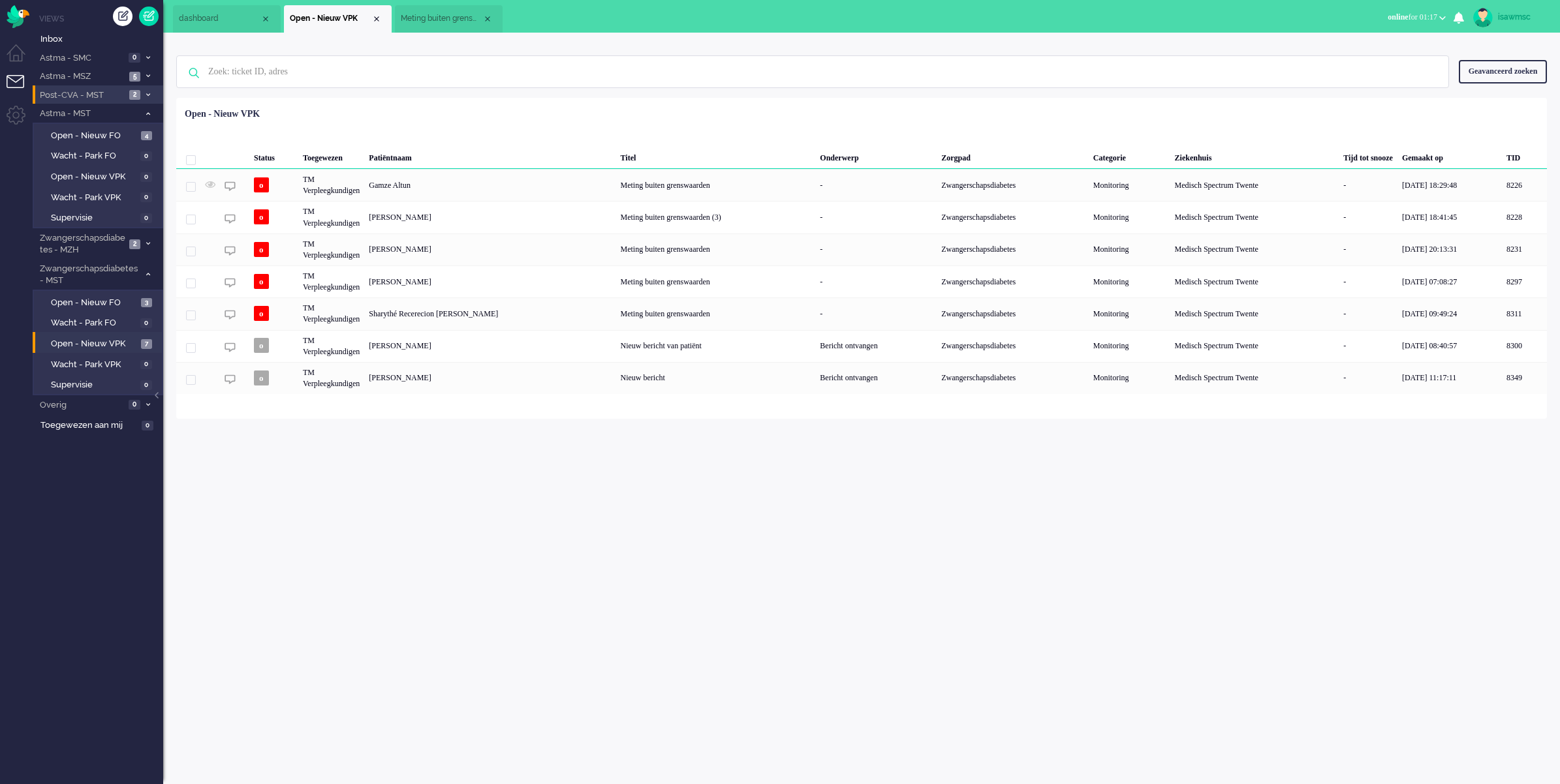
click at [115, 89] on span "Post-CVA - MST" at bounding box center [82, 96] width 88 height 12
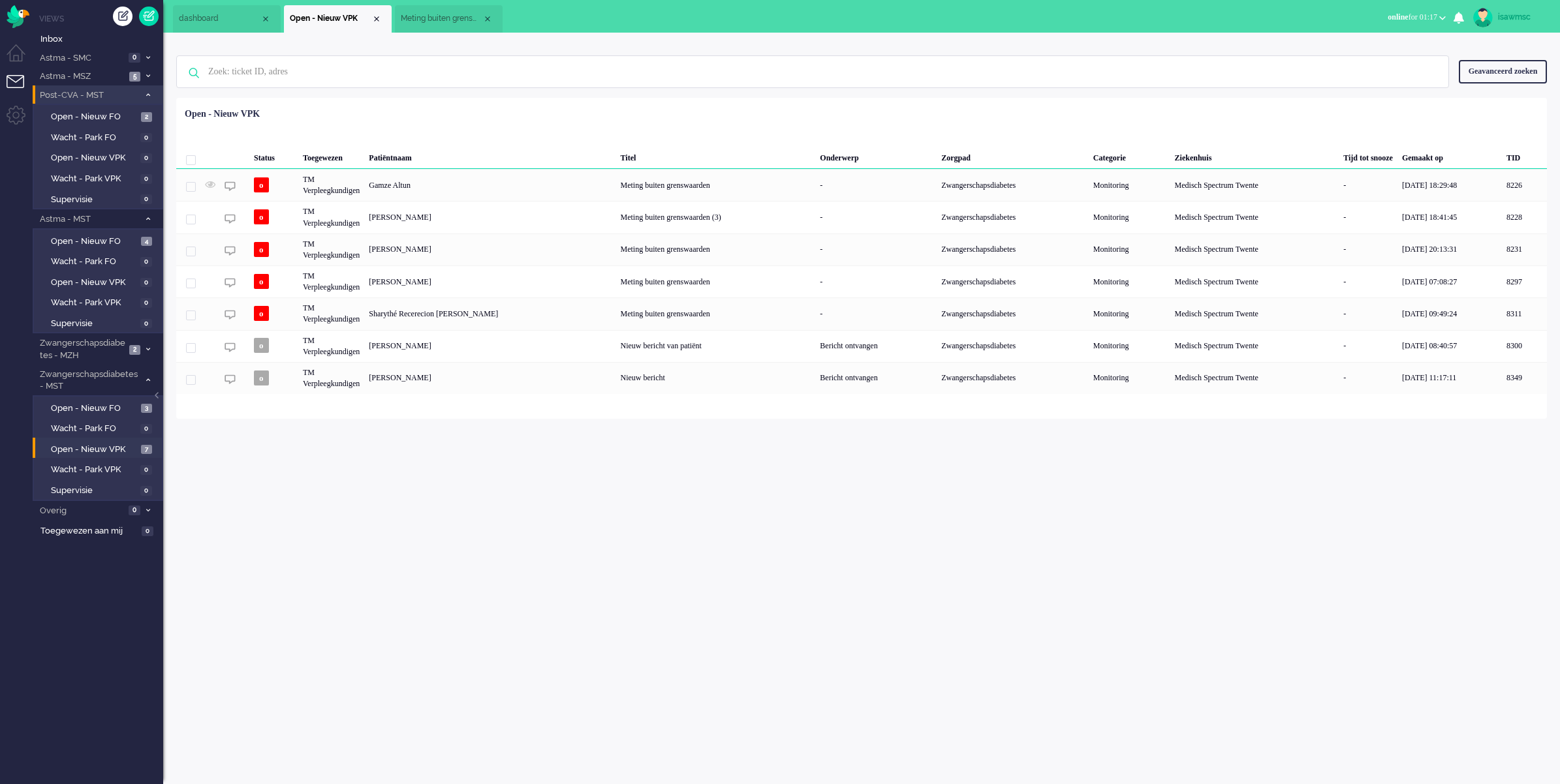
click at [132, 95] on span "Post-CVA - MST" at bounding box center [89, 96] width 101 height 12
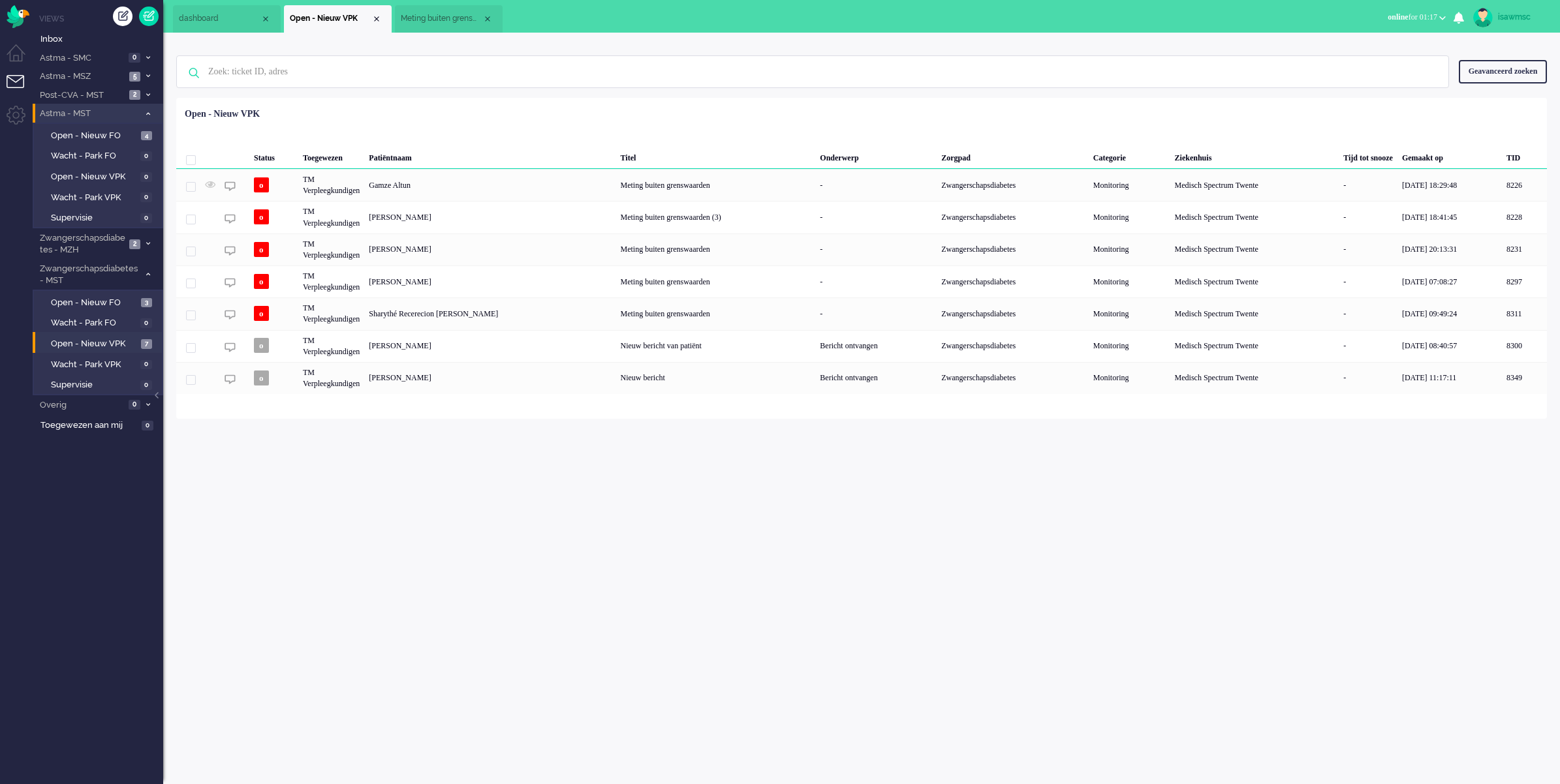
click at [148, 113] on icon at bounding box center [148, 113] width 4 height 4
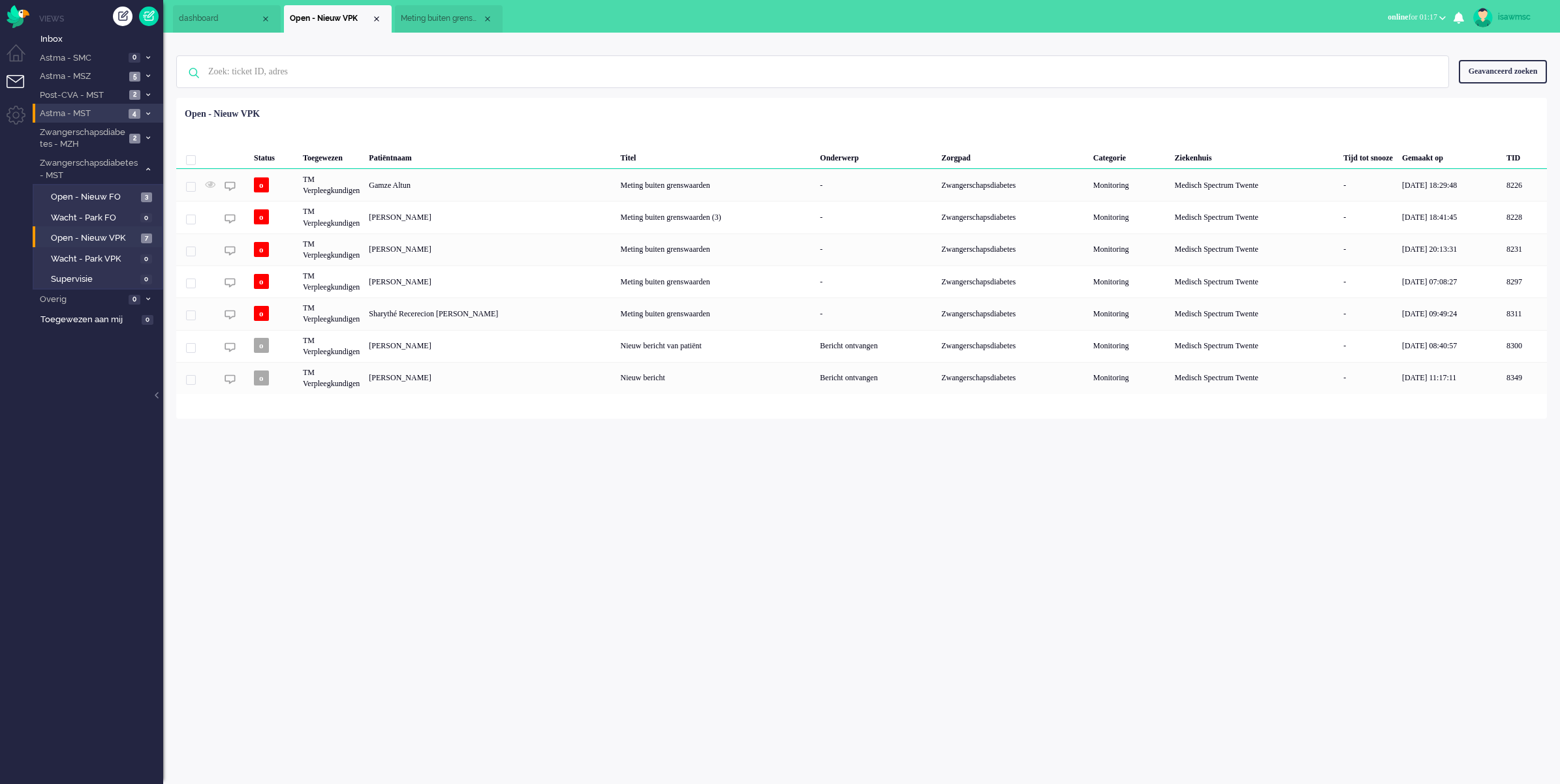
click at [334, 535] on div "isawmsc Thuis Ticket Csat Mijn gemiddelde cijfer Deze week - Ticket Bijdragen P…" at bounding box center [862, 408] width 1397 height 751
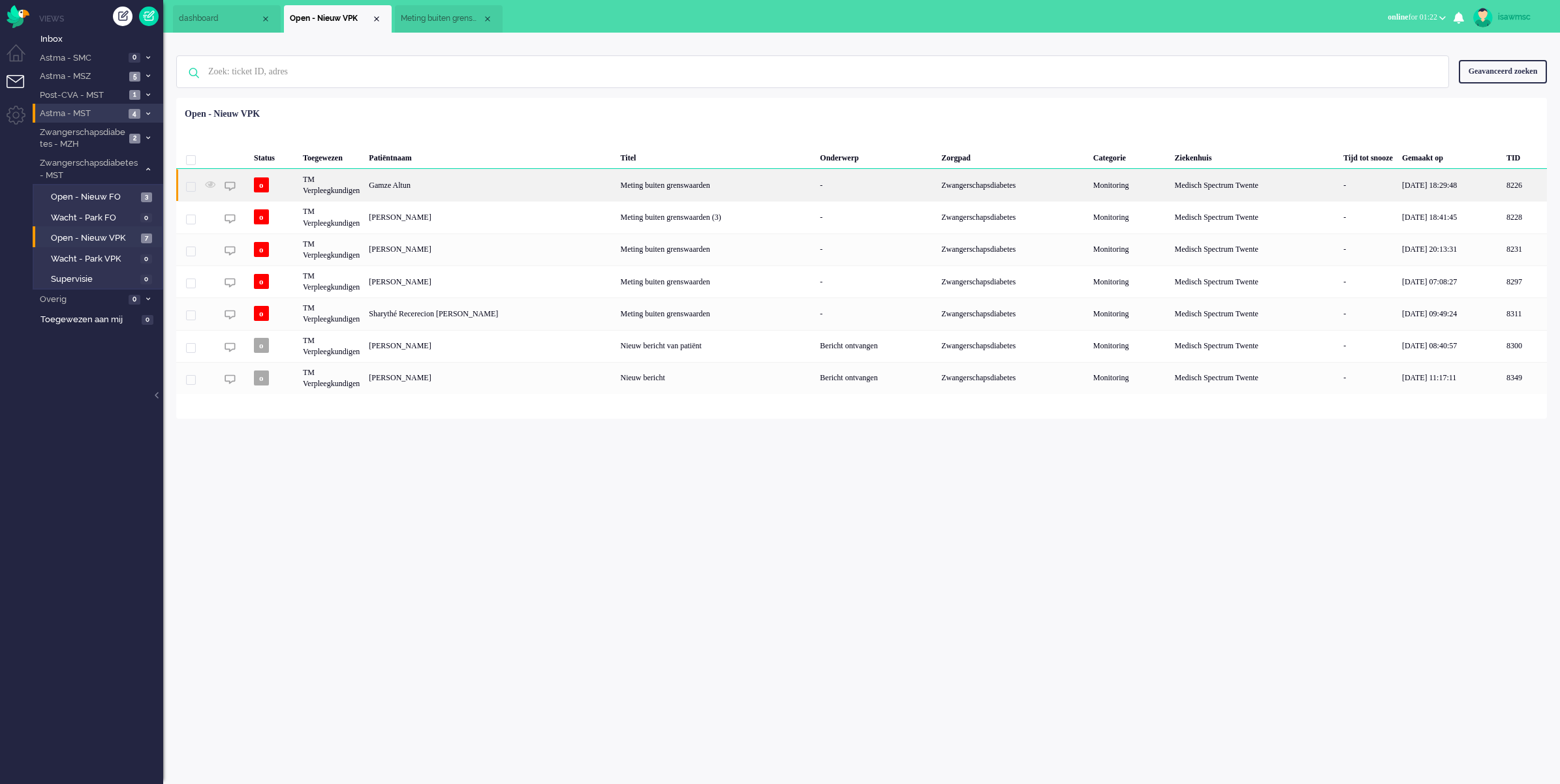
click at [1502, 181] on div "Gamze Altun" at bounding box center [1524, 185] width 45 height 32
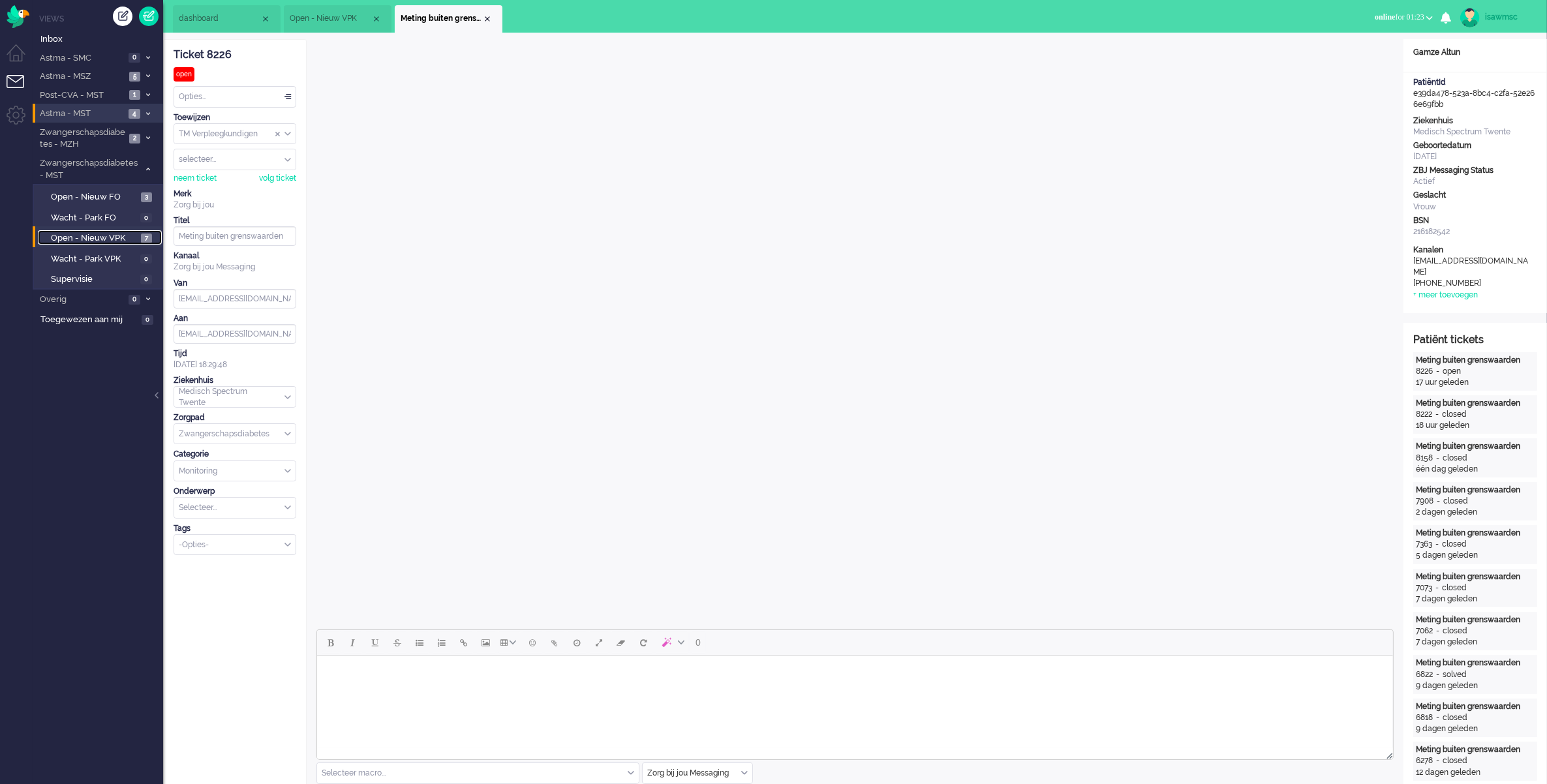
click at [120, 235] on span "Open - Nieuw VPK" at bounding box center [94, 238] width 87 height 12
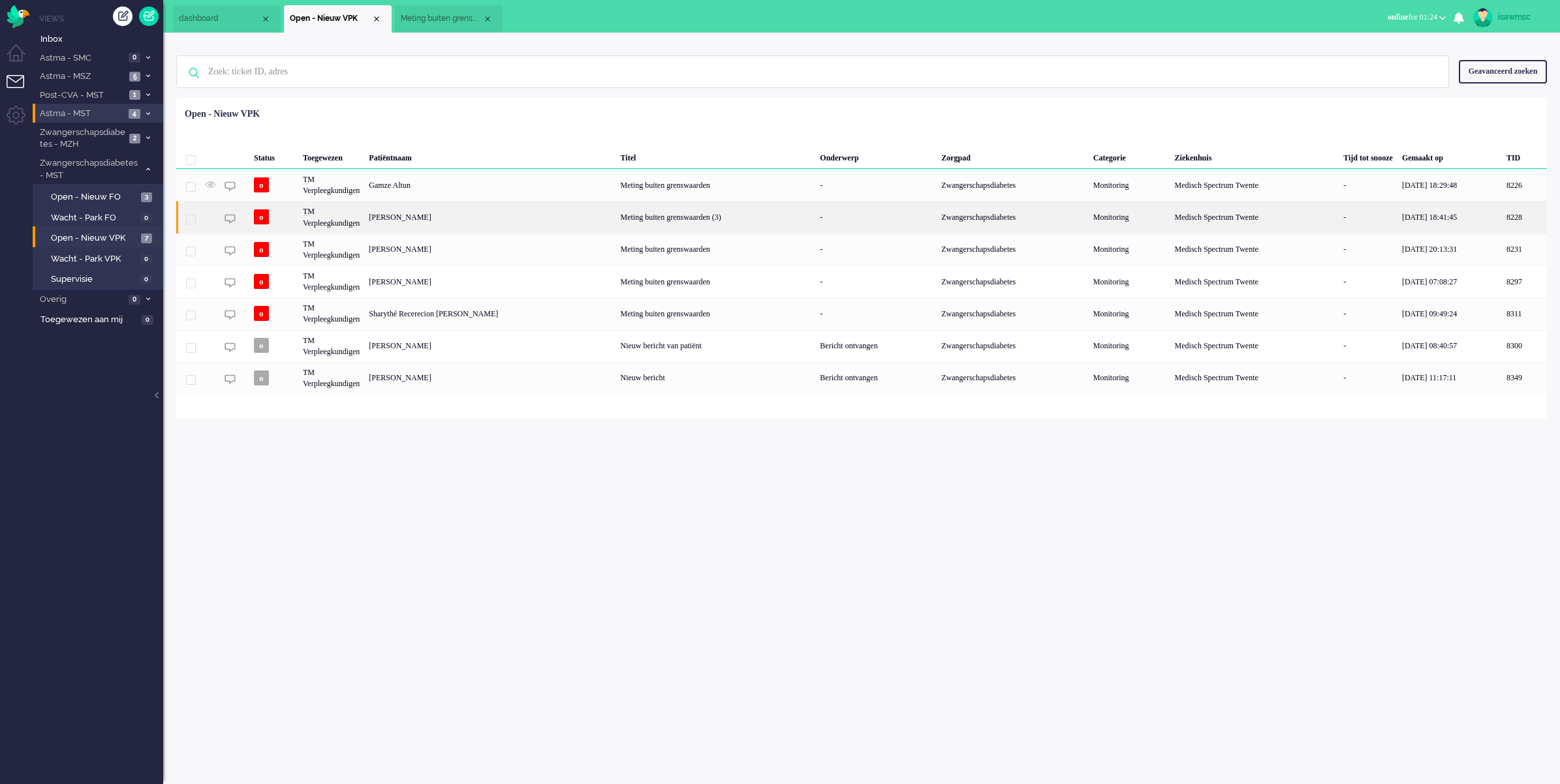
click at [1502, 219] on div "[PERSON_NAME]" at bounding box center [1524, 217] width 45 height 32
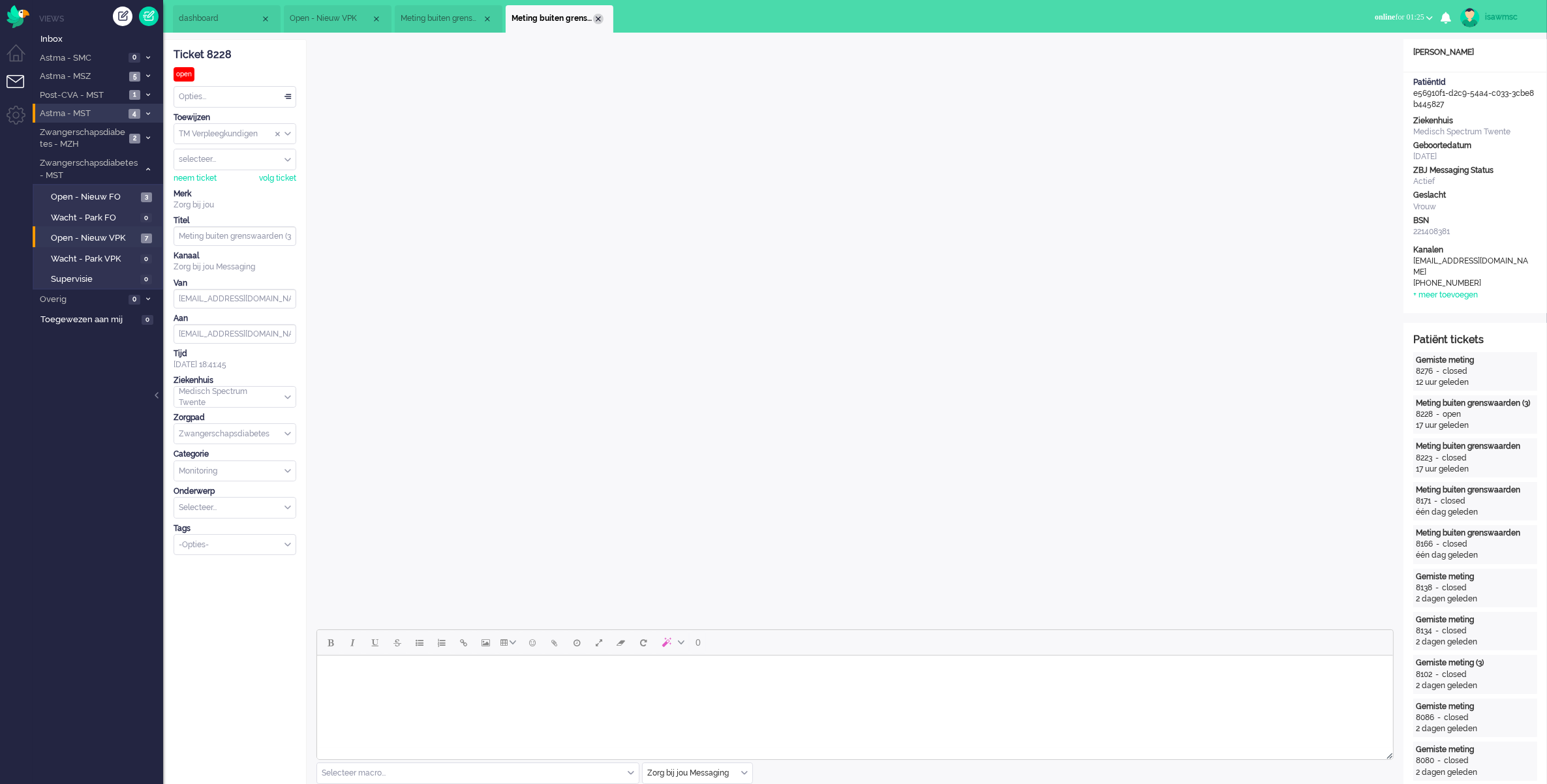
click at [601, 13] on div "Close tab" at bounding box center [598, 19] width 11 height 11
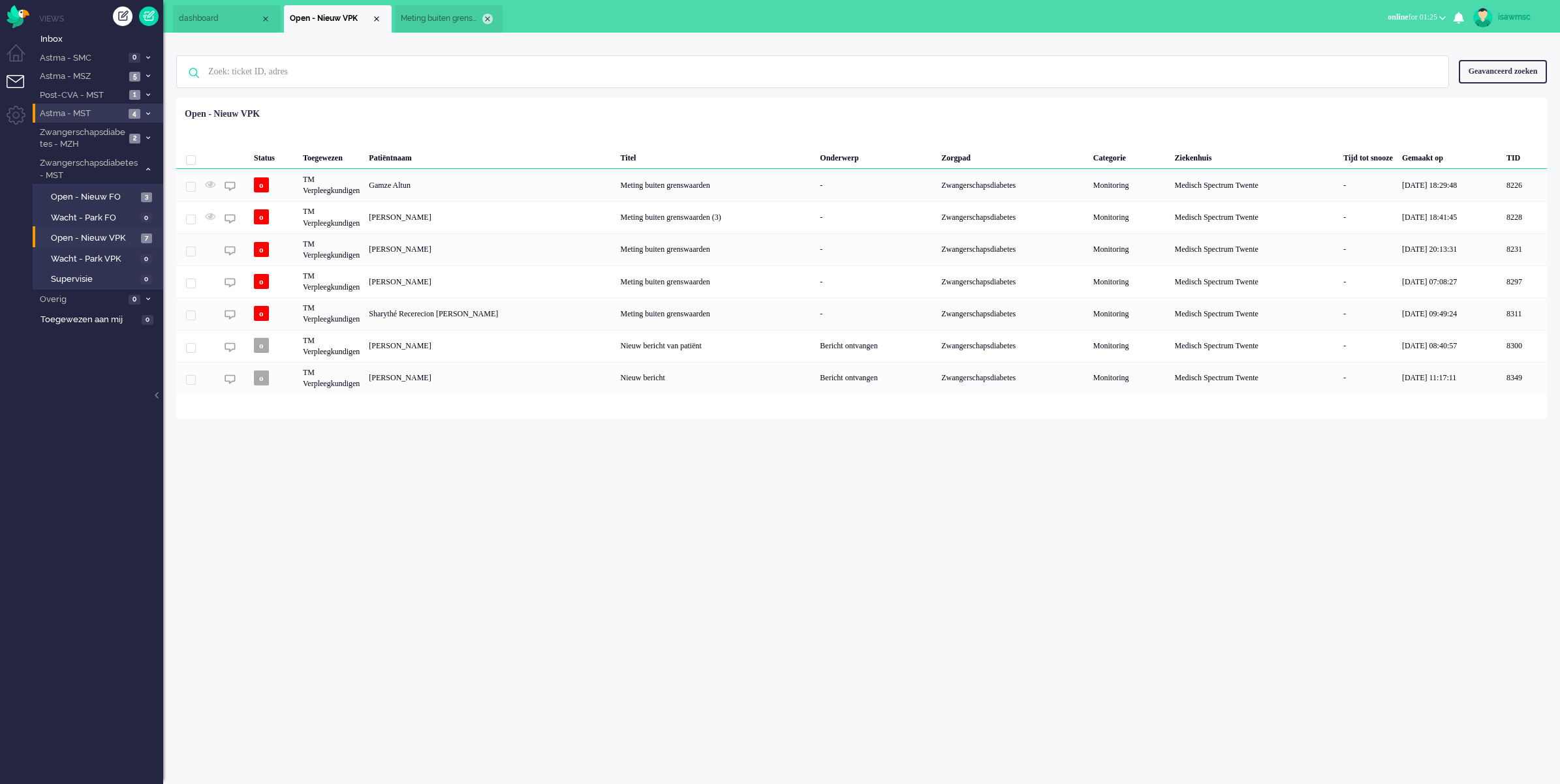
click at [487, 14] on div "Close tab" at bounding box center [488, 19] width 11 height 11
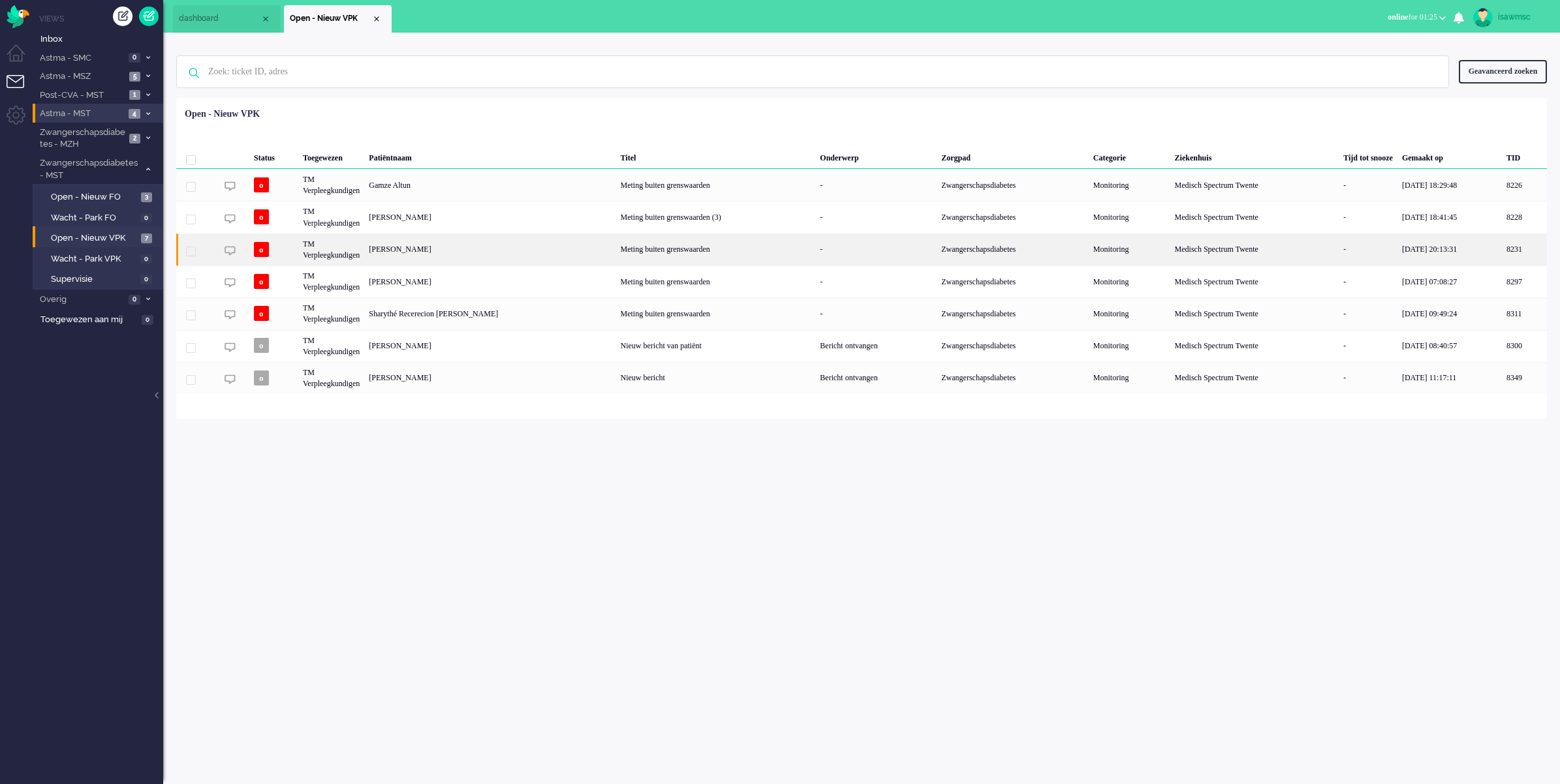
click at [1502, 252] on div "[PERSON_NAME]" at bounding box center [1524, 250] width 45 height 32
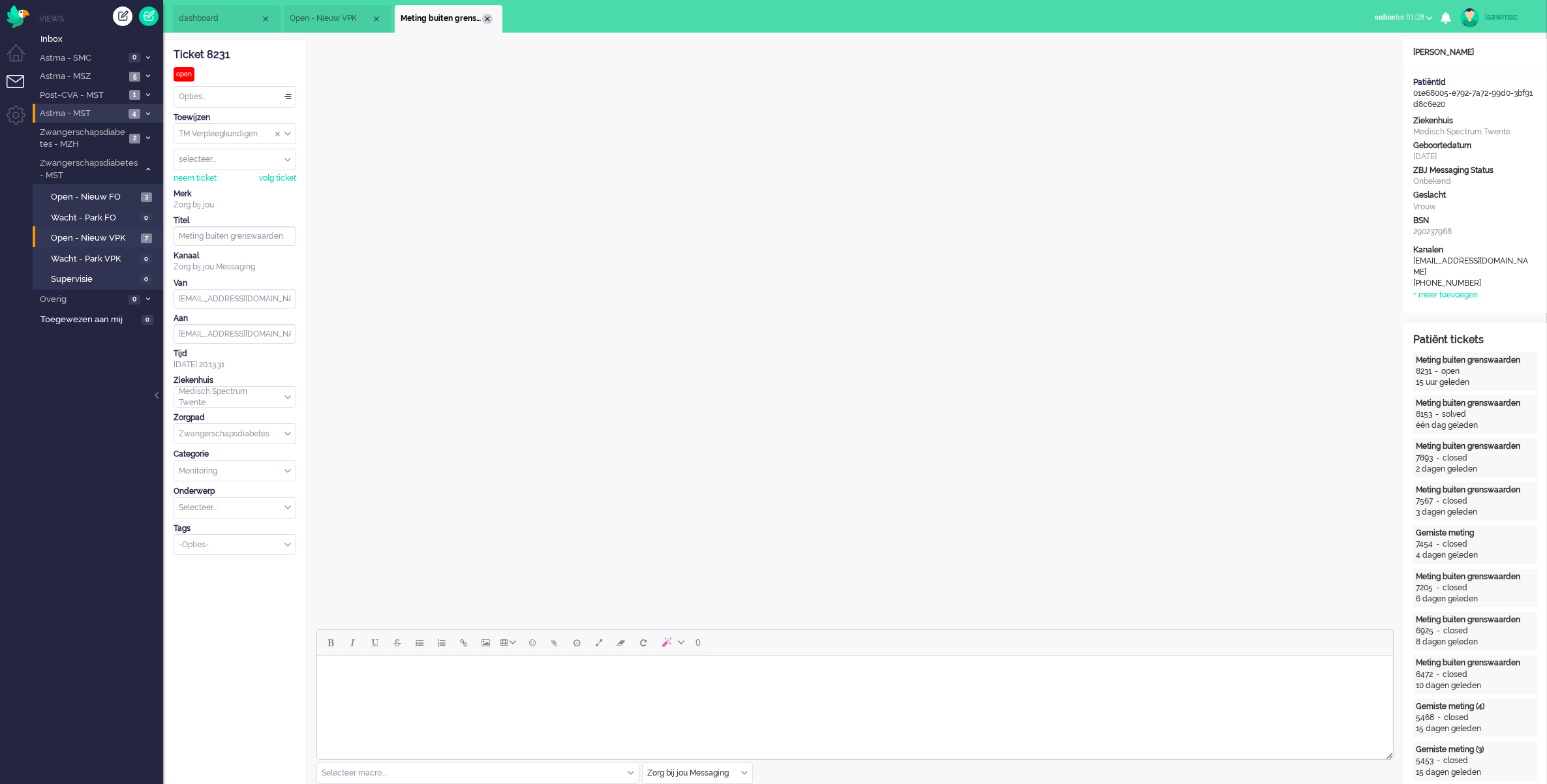
click at [489, 20] on div "Close tab" at bounding box center [487, 19] width 11 height 11
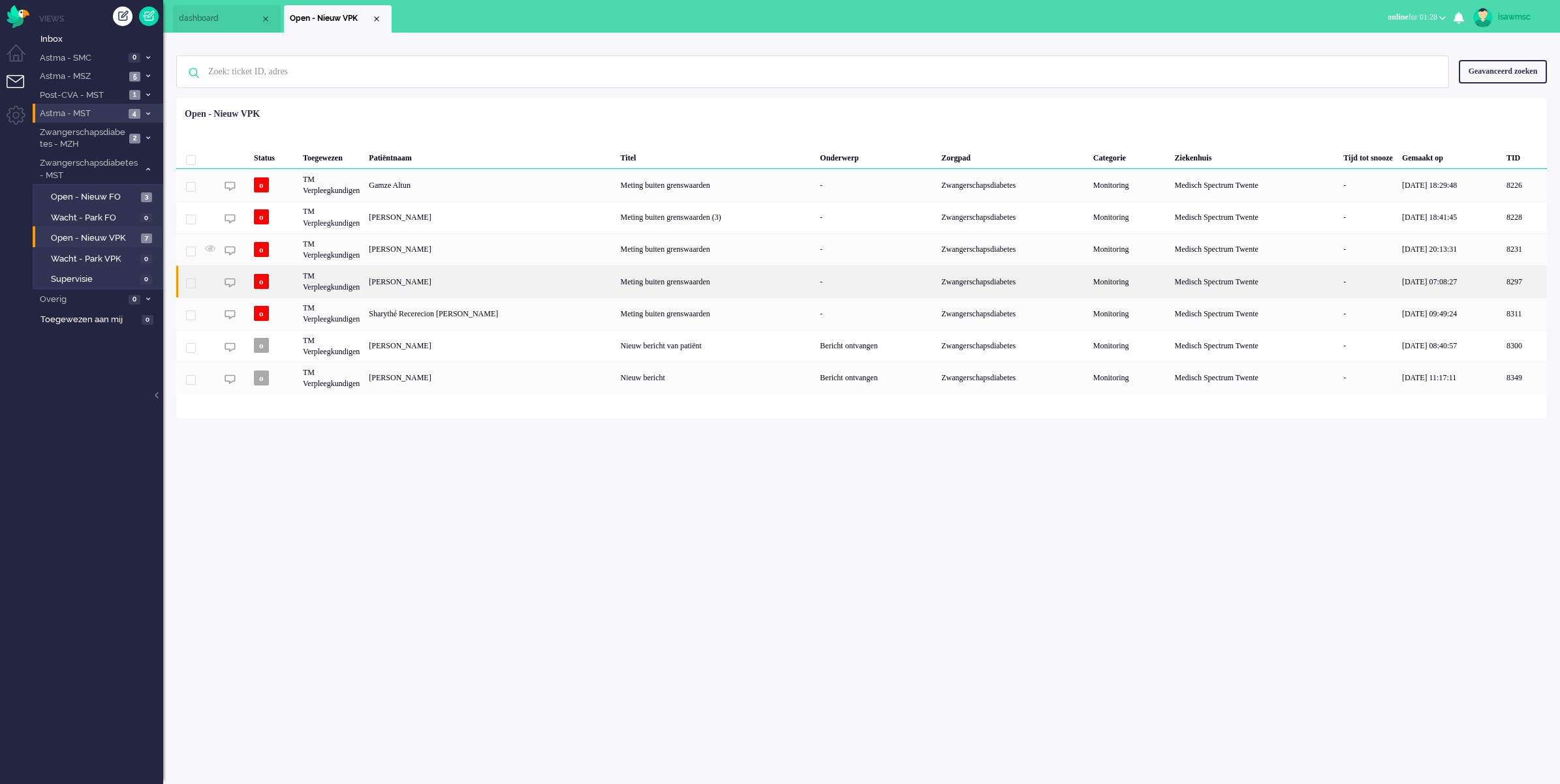
click at [1502, 288] on div "[PERSON_NAME]" at bounding box center [1524, 282] width 45 height 32
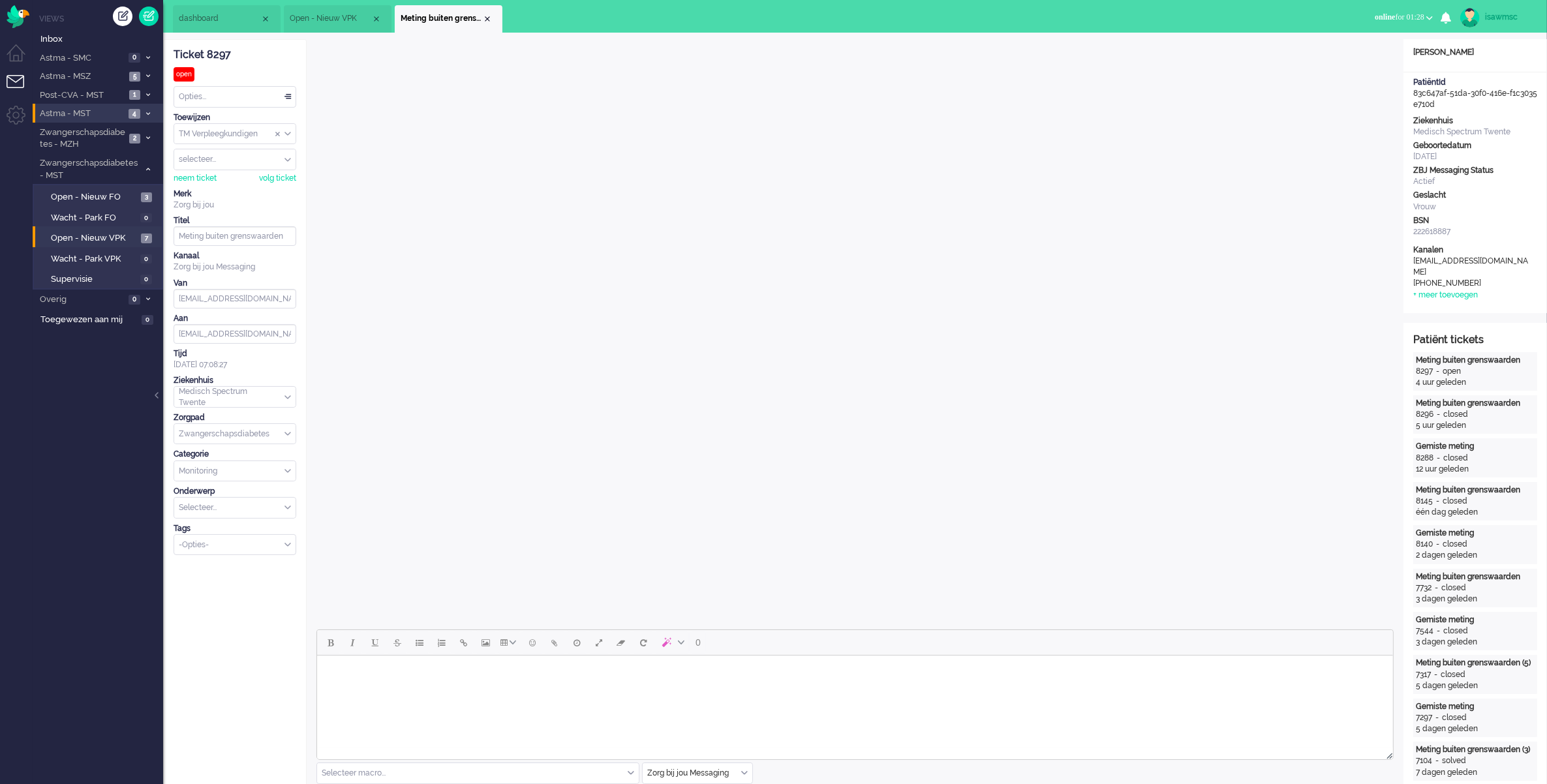
click at [484, 15] on div "Close tab" at bounding box center [487, 19] width 11 height 11
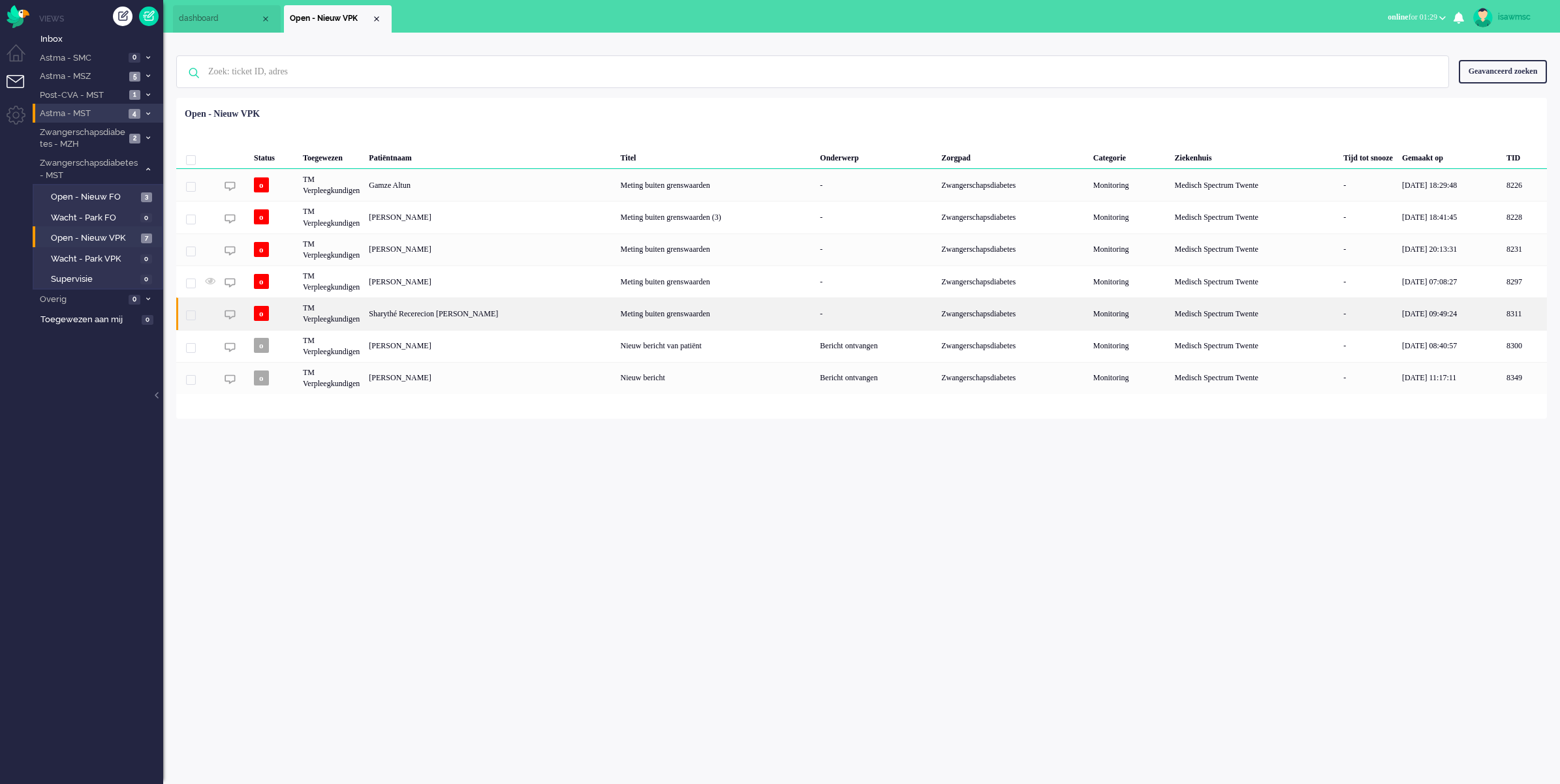
click at [1502, 317] on div "Sharythé Recerecion [PERSON_NAME]" at bounding box center [1524, 314] width 45 height 32
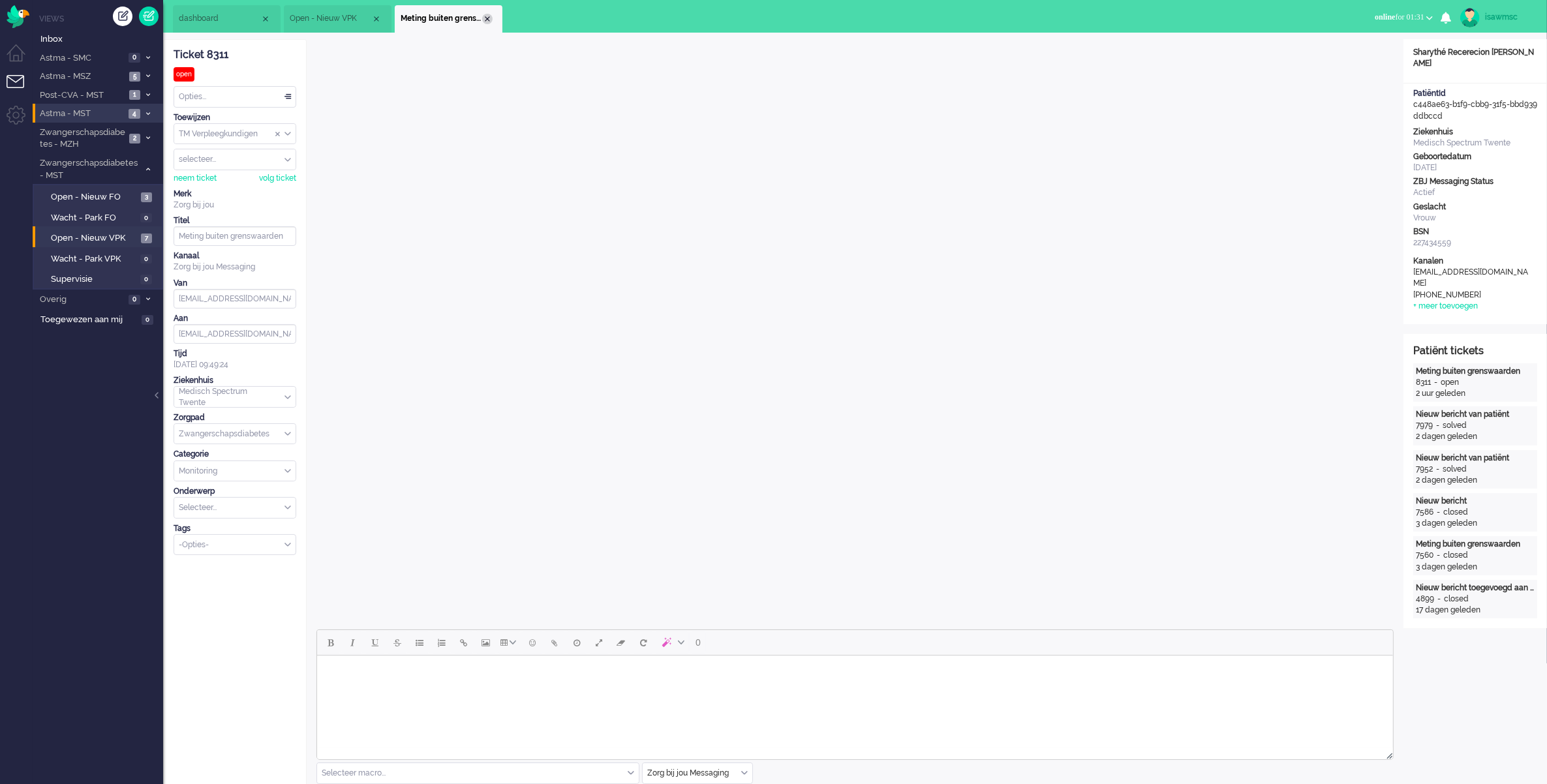
click at [485, 14] on div "Close tab" at bounding box center [487, 19] width 11 height 11
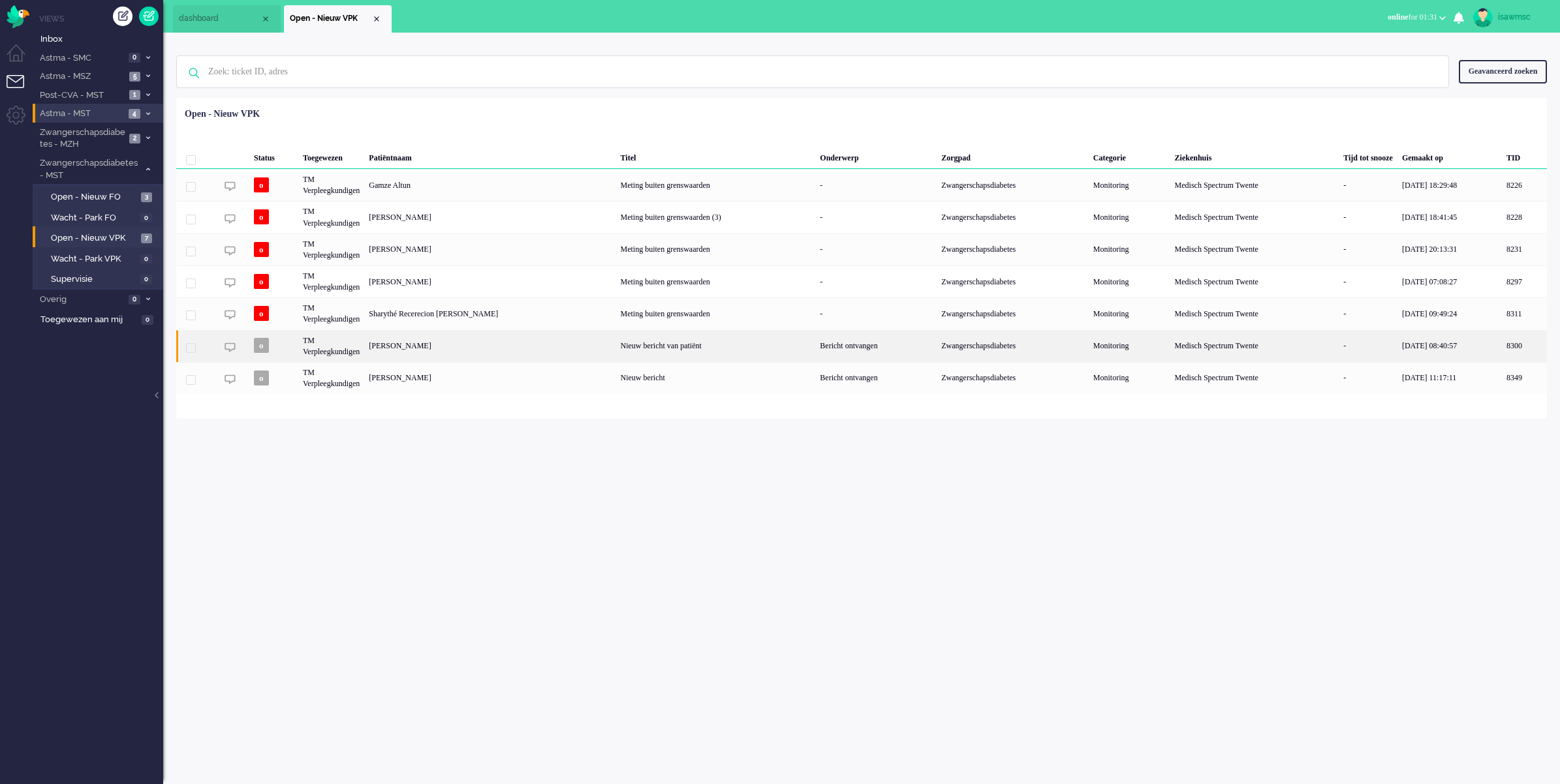
click at [1502, 350] on div "[PERSON_NAME]" at bounding box center [1524, 346] width 45 height 32
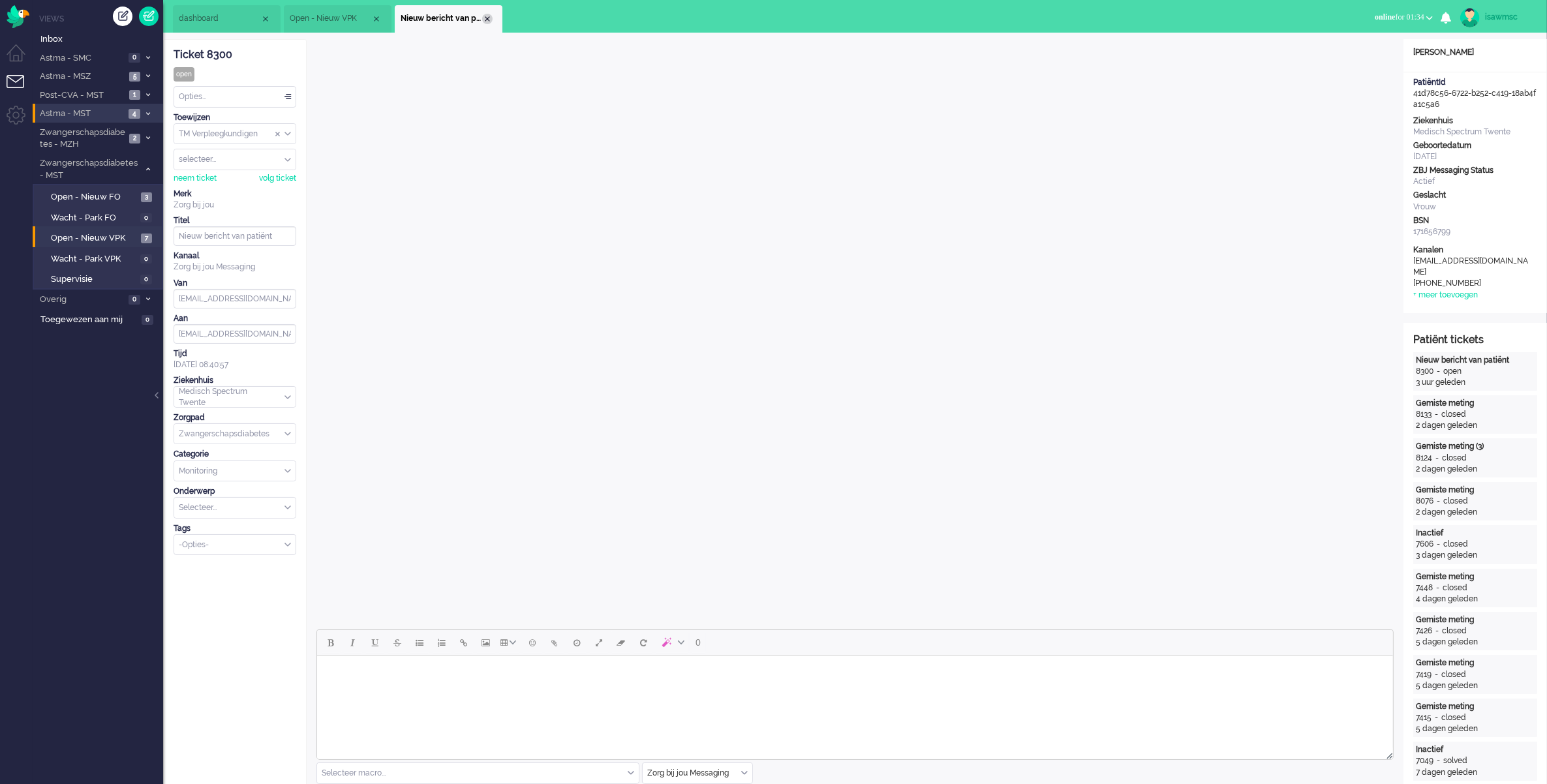
click at [488, 16] on div "Close tab" at bounding box center [487, 19] width 11 height 11
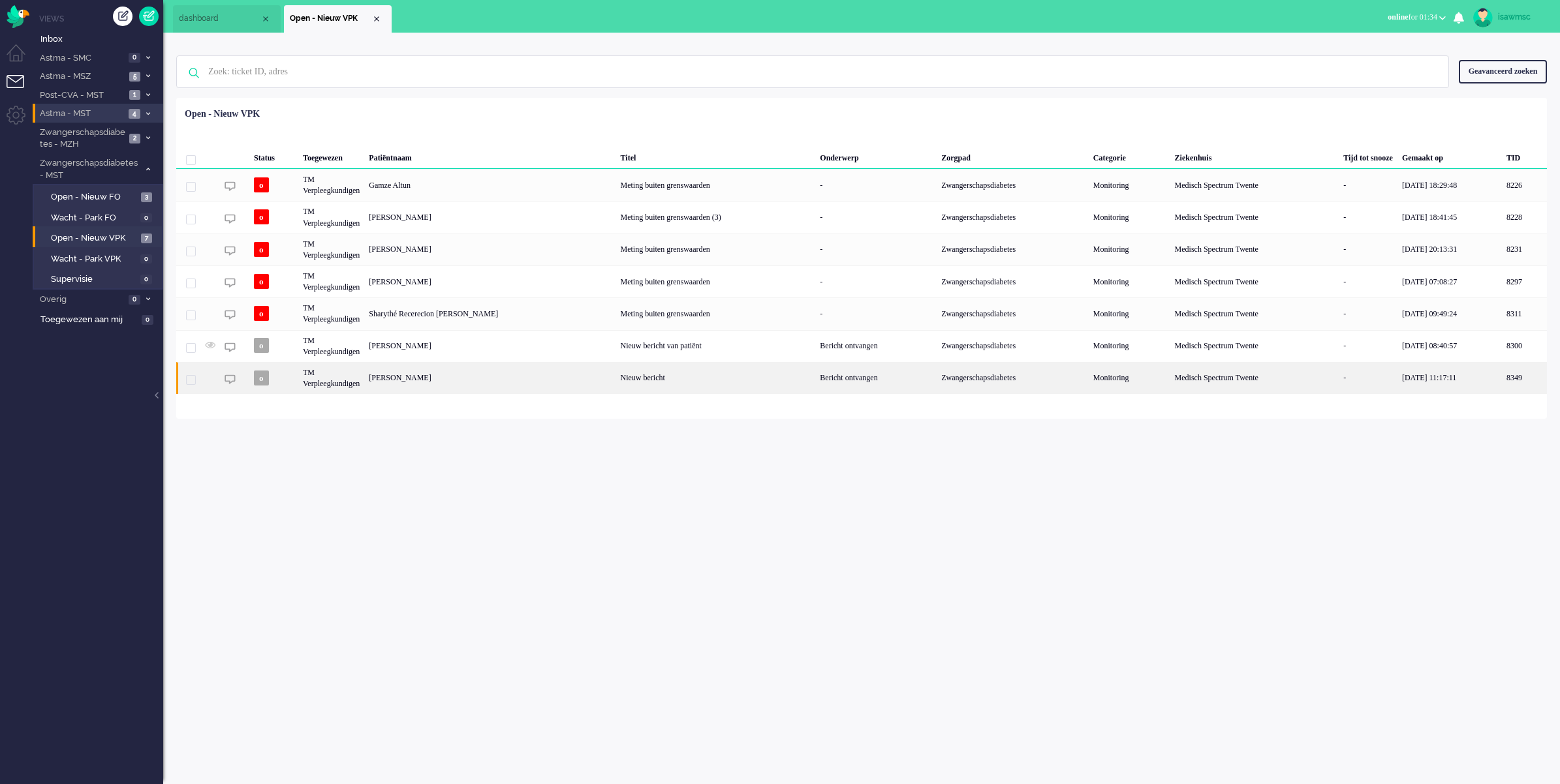
click at [1502, 384] on div "[PERSON_NAME]" at bounding box center [1524, 378] width 45 height 32
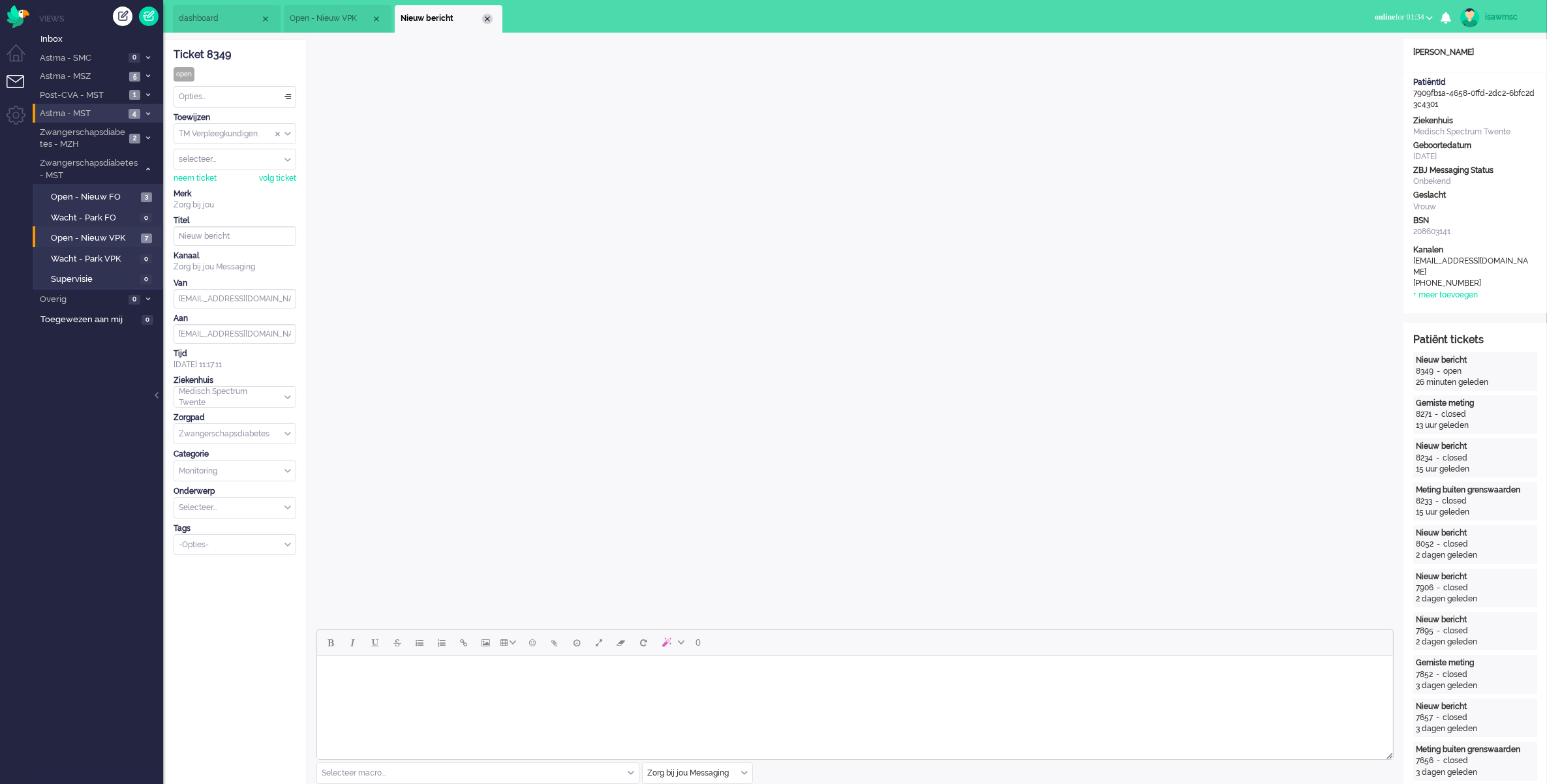
click at [488, 14] on div "Close tab" at bounding box center [487, 19] width 11 height 11
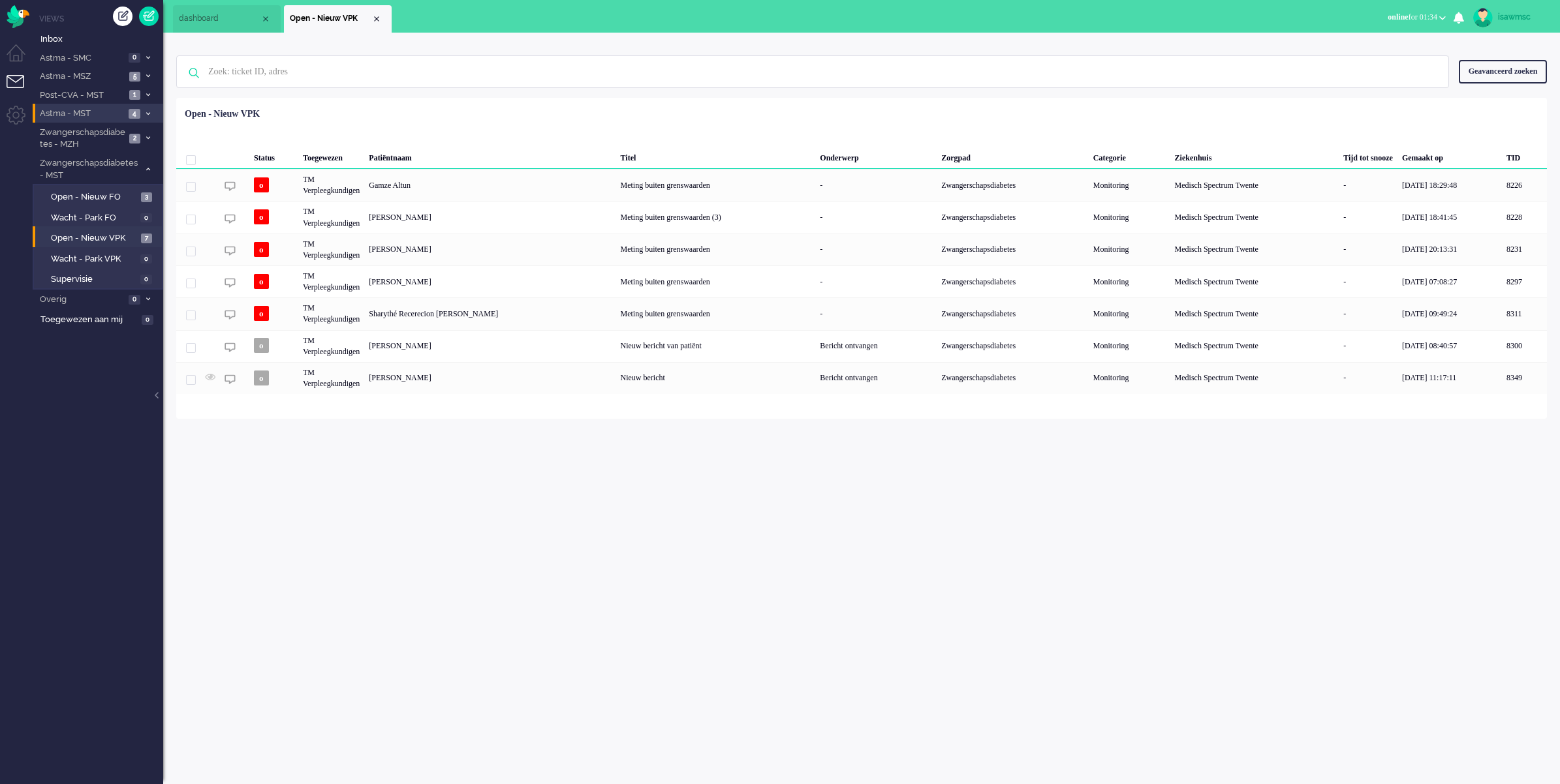
click at [542, 12] on ul "dashboard Open - Nieuw VPK" at bounding box center [734, 16] width 1123 height 33
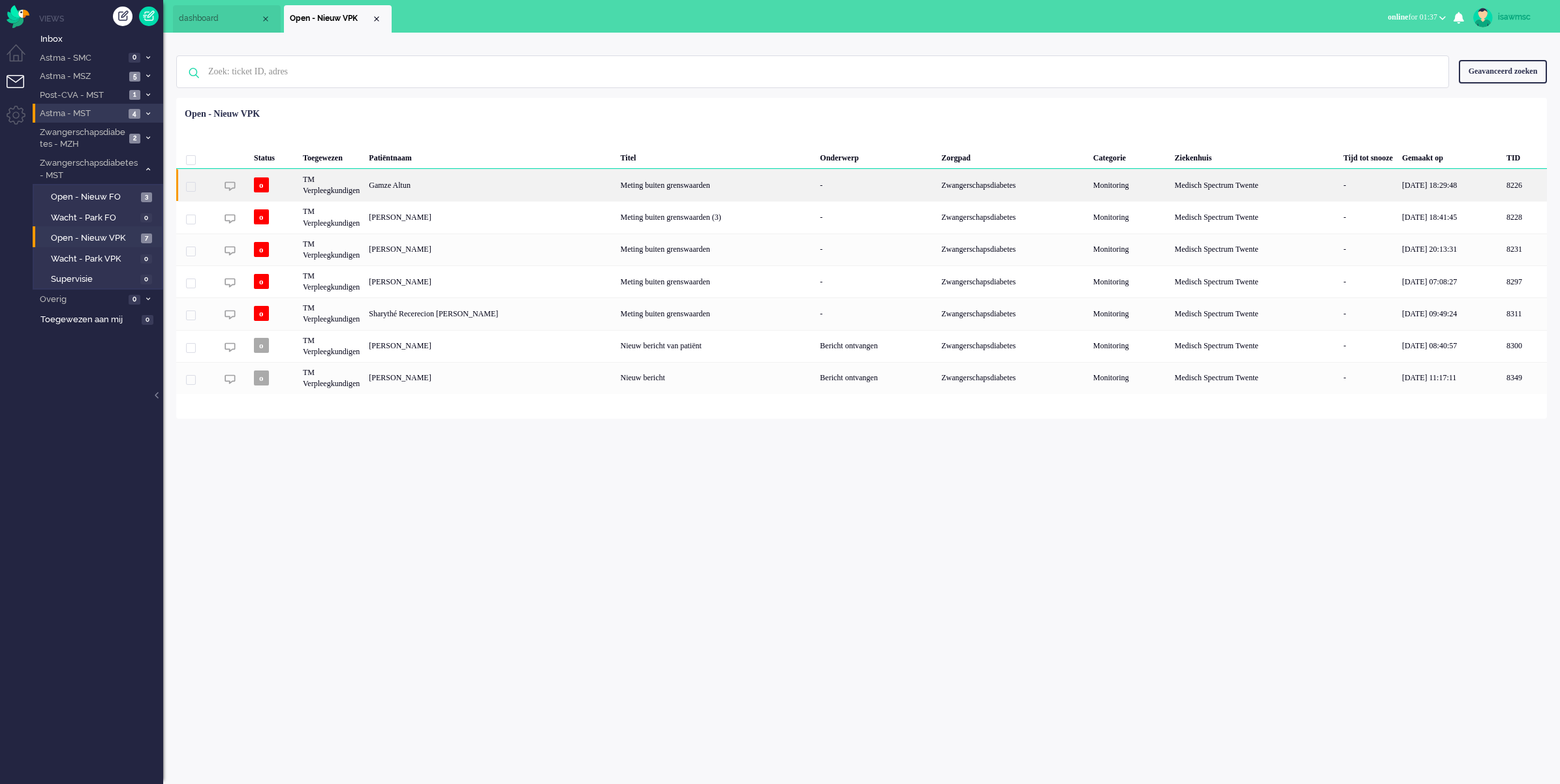
click at [1502, 198] on div "Gamze Altun" at bounding box center [1524, 185] width 45 height 32
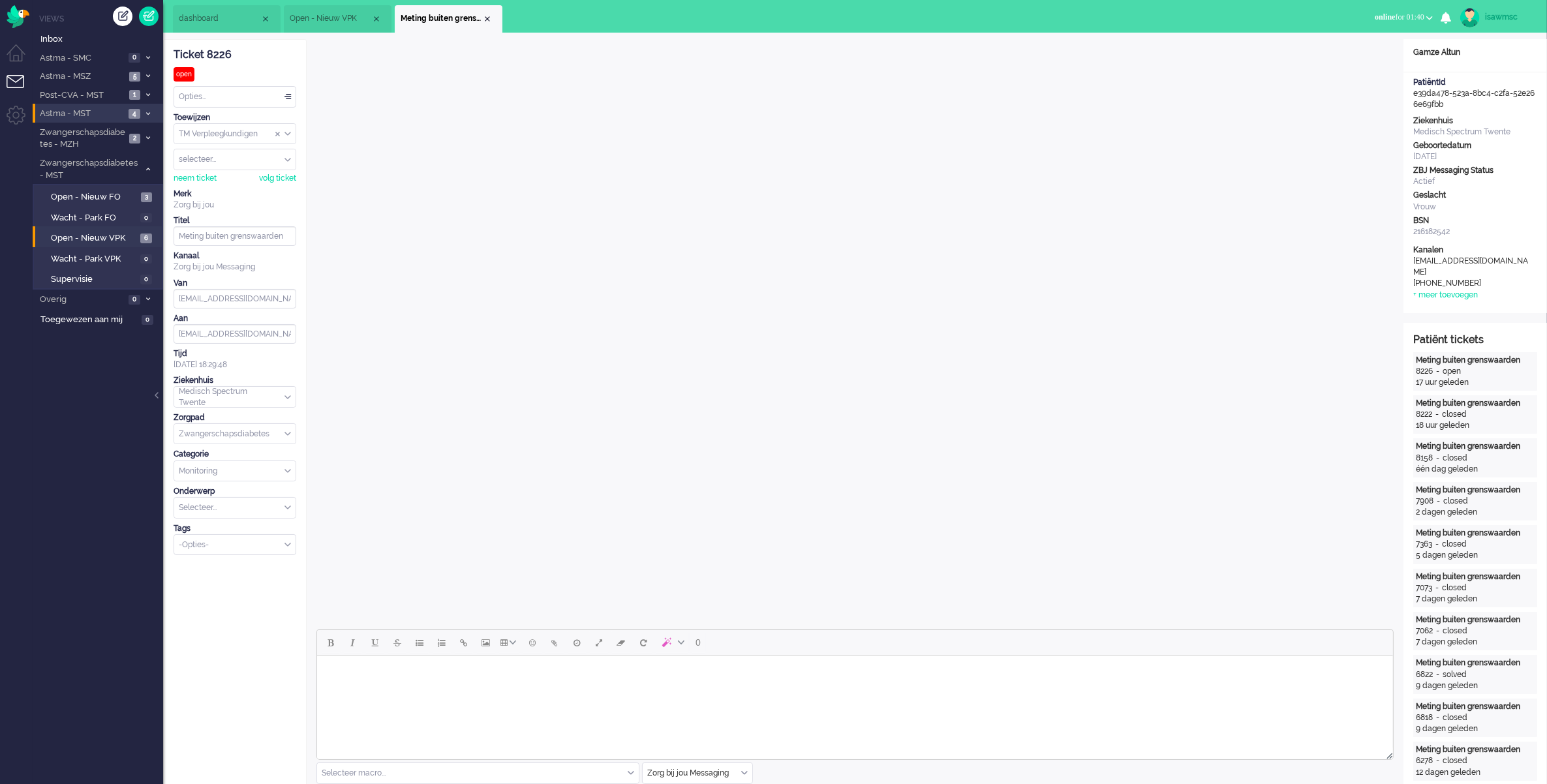
scroll to position [326, 0]
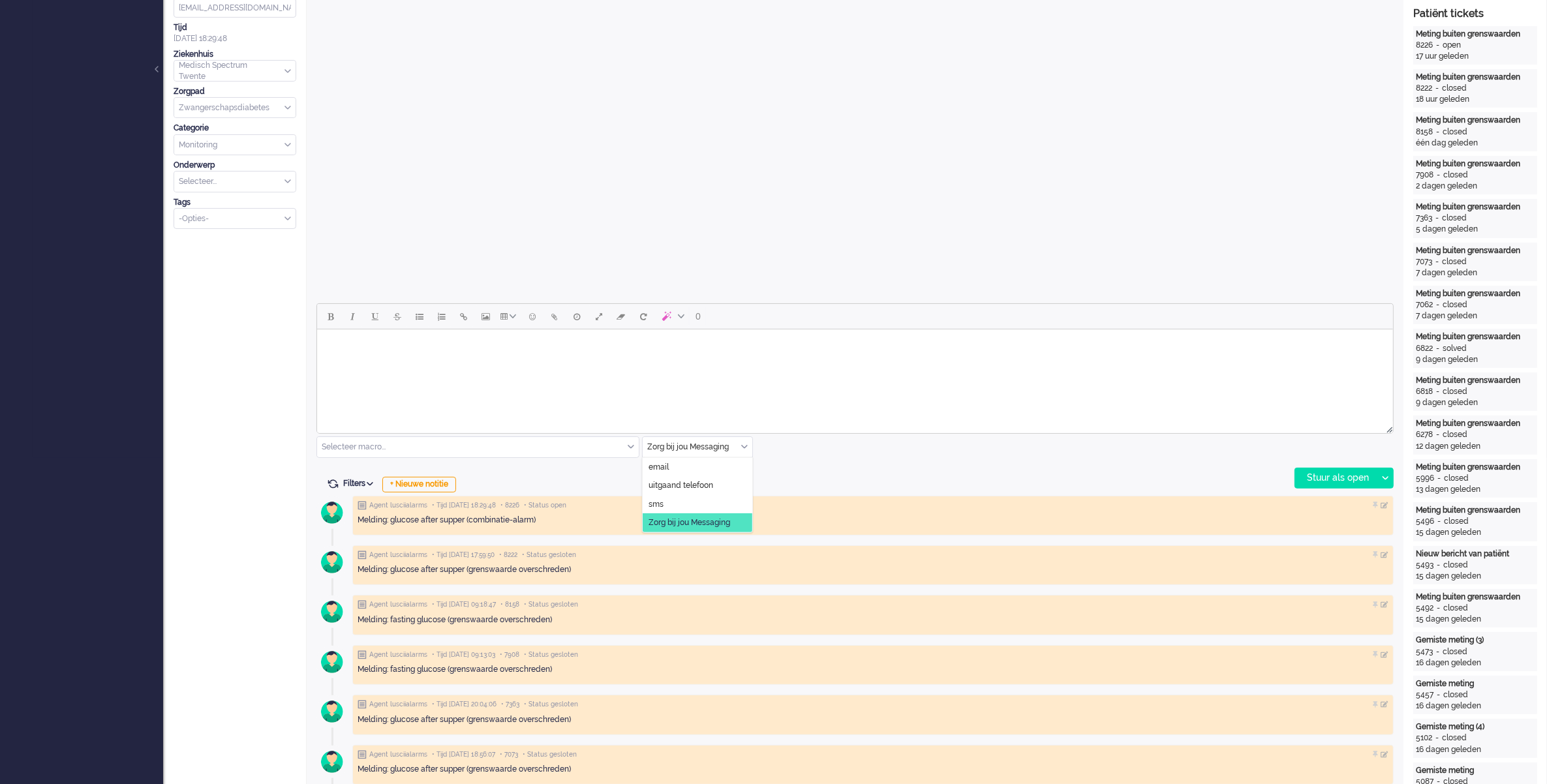
click at [739, 447] on input "text" at bounding box center [697, 446] width 110 height 20
click at [698, 486] on span "uitgaand telefoon" at bounding box center [680, 485] width 65 height 12
click at [1326, 481] on div "Stuur als open" at bounding box center [1336, 478] width 82 height 19
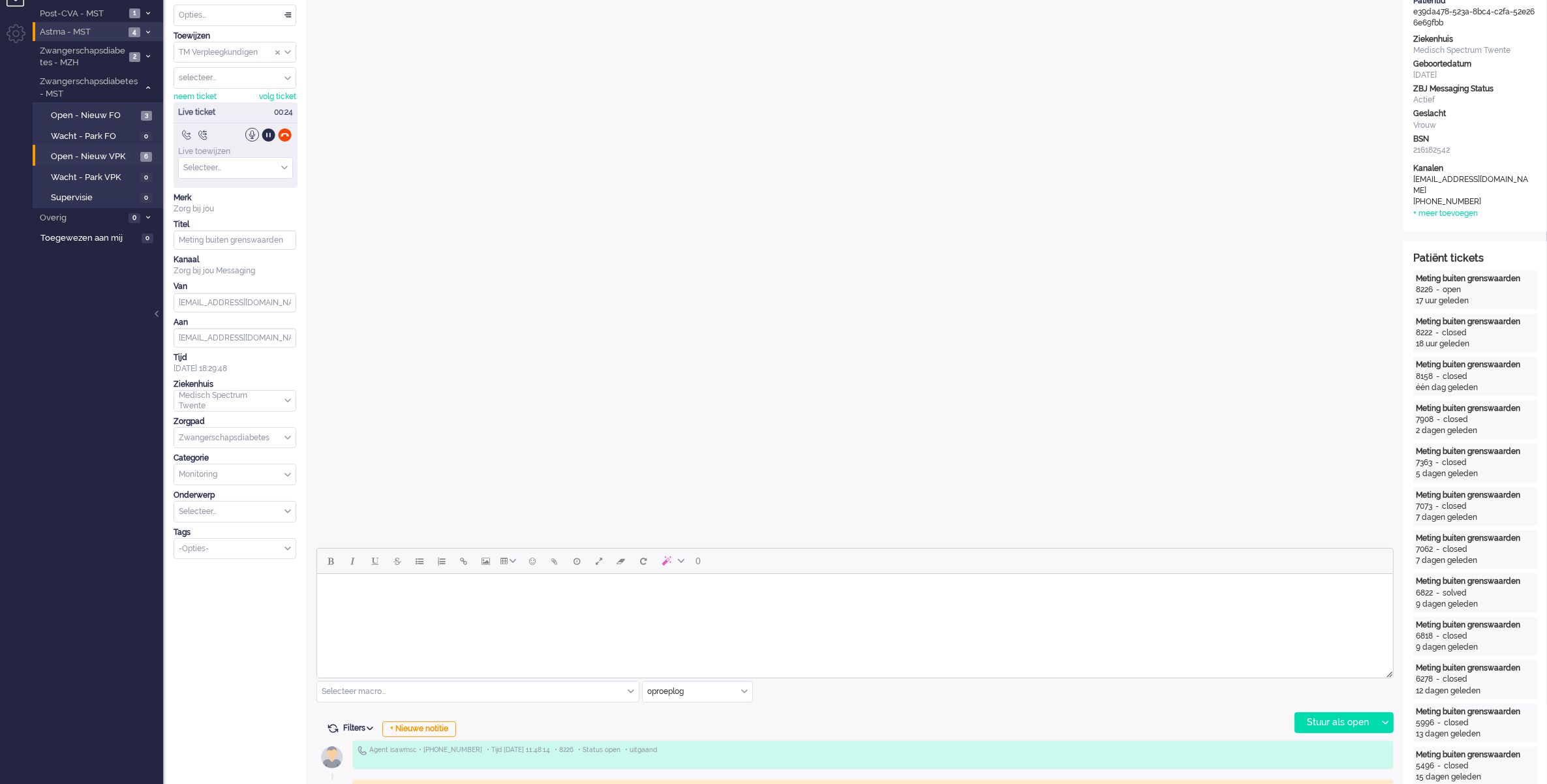
scroll to position [0, 0]
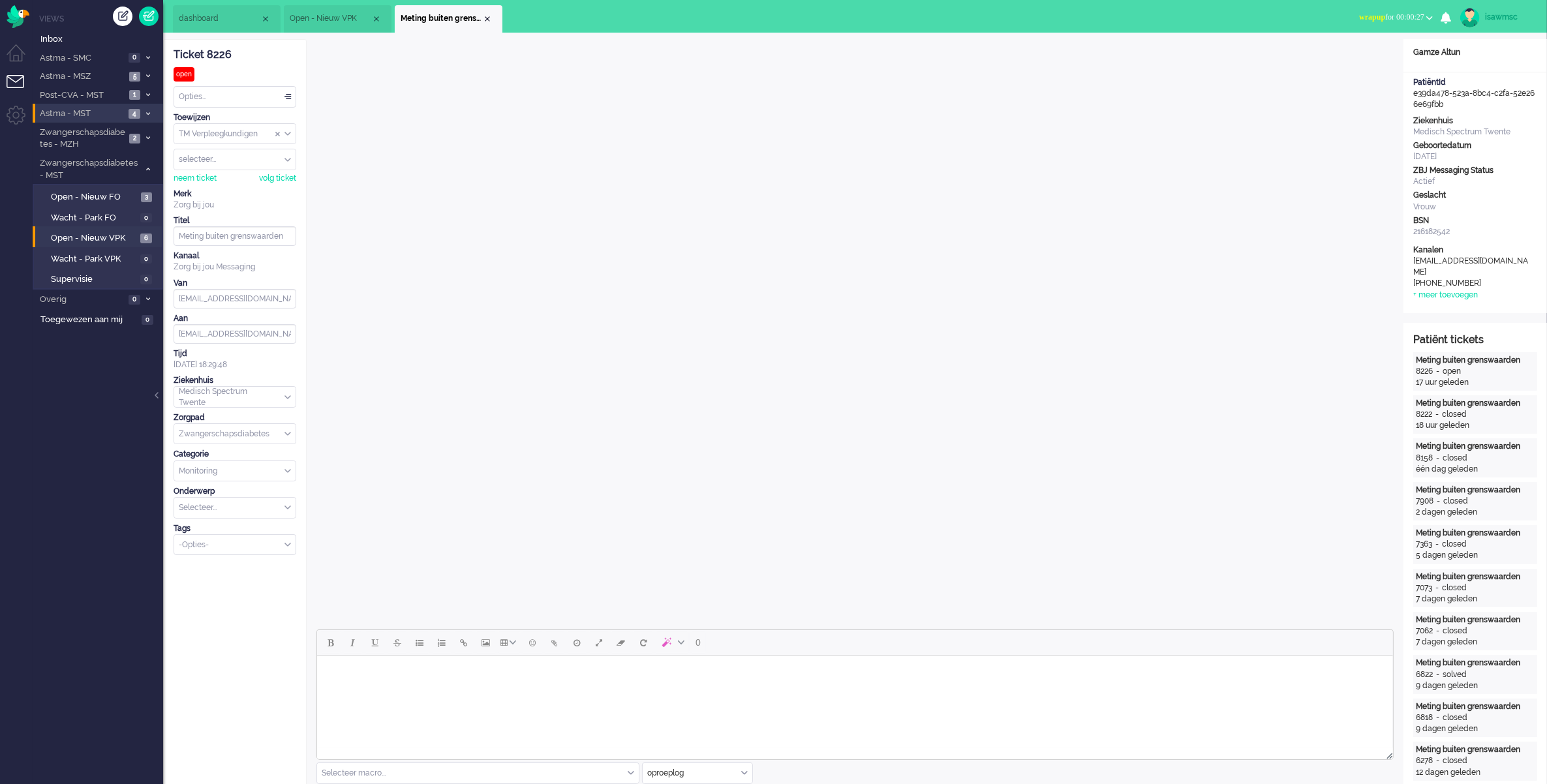
click at [1396, 11] on button "wrapup for 00:00:27" at bounding box center [1395, 17] width 89 height 19
click at [1350, 56] on label "Online" at bounding box center [1379, 58] width 103 height 12
click at [491, 20] on div "Close tab" at bounding box center [487, 19] width 11 height 11
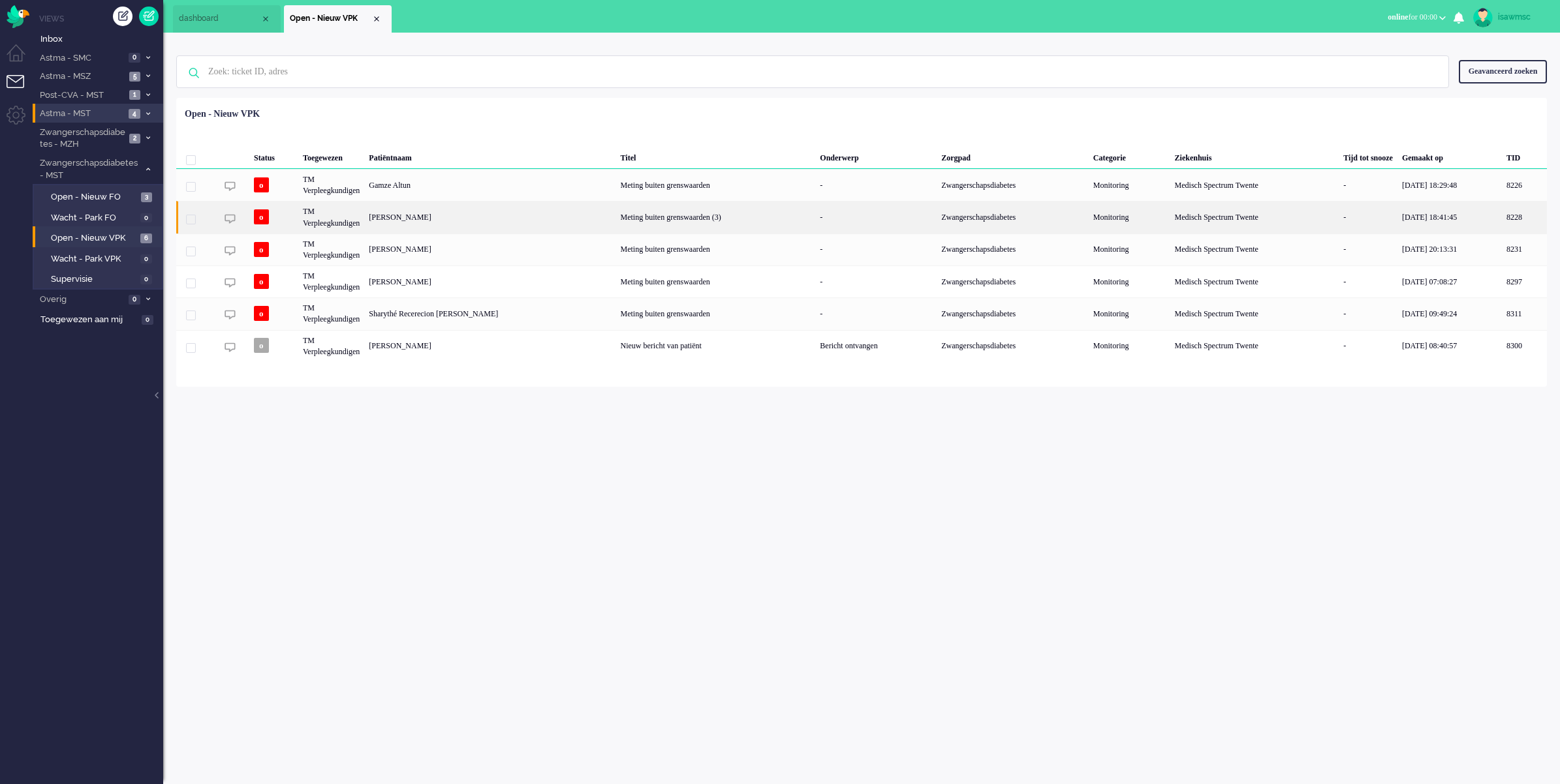
click at [1502, 213] on div "[PERSON_NAME]" at bounding box center [1524, 217] width 45 height 32
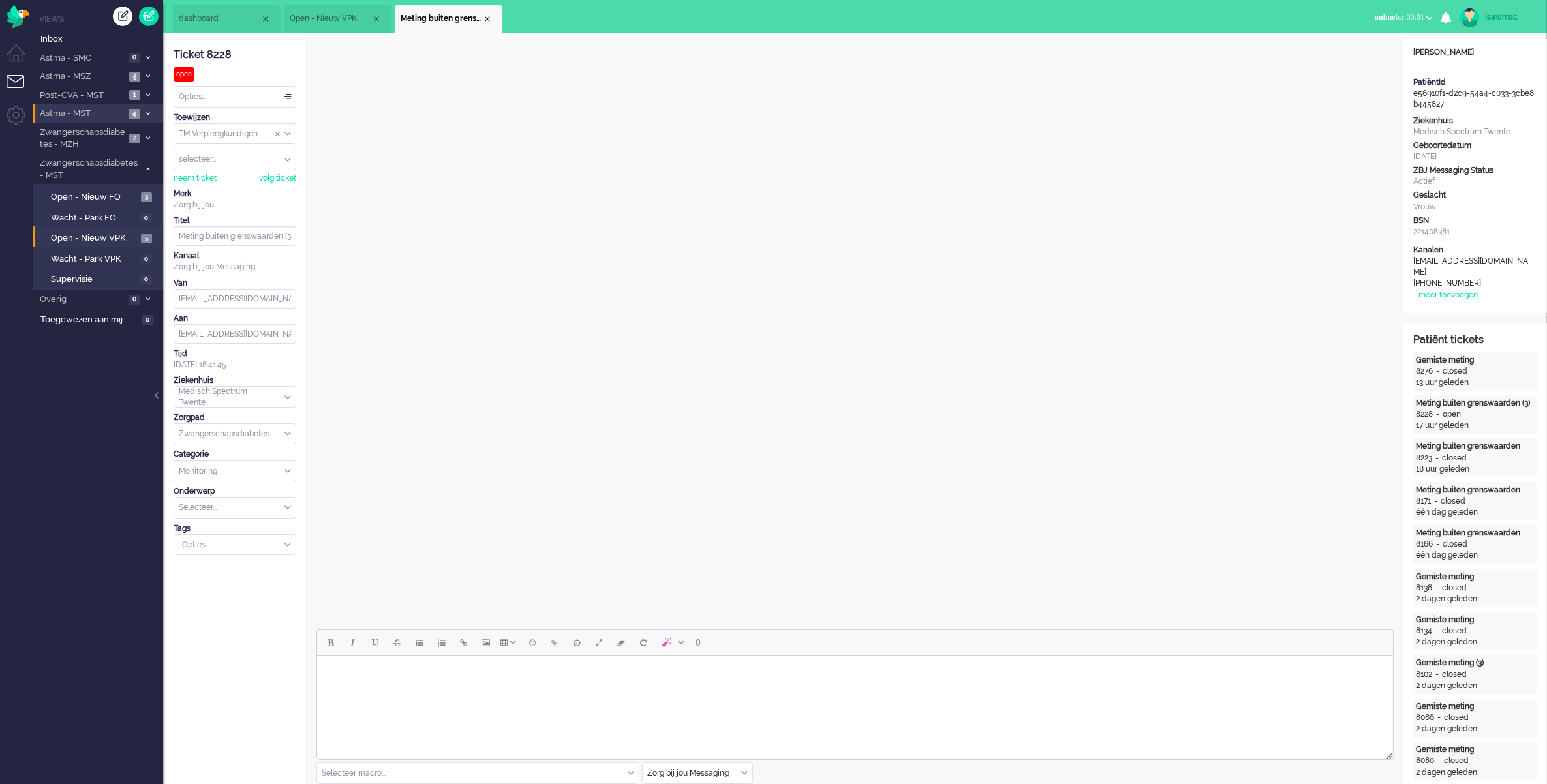
scroll to position [163, 0]
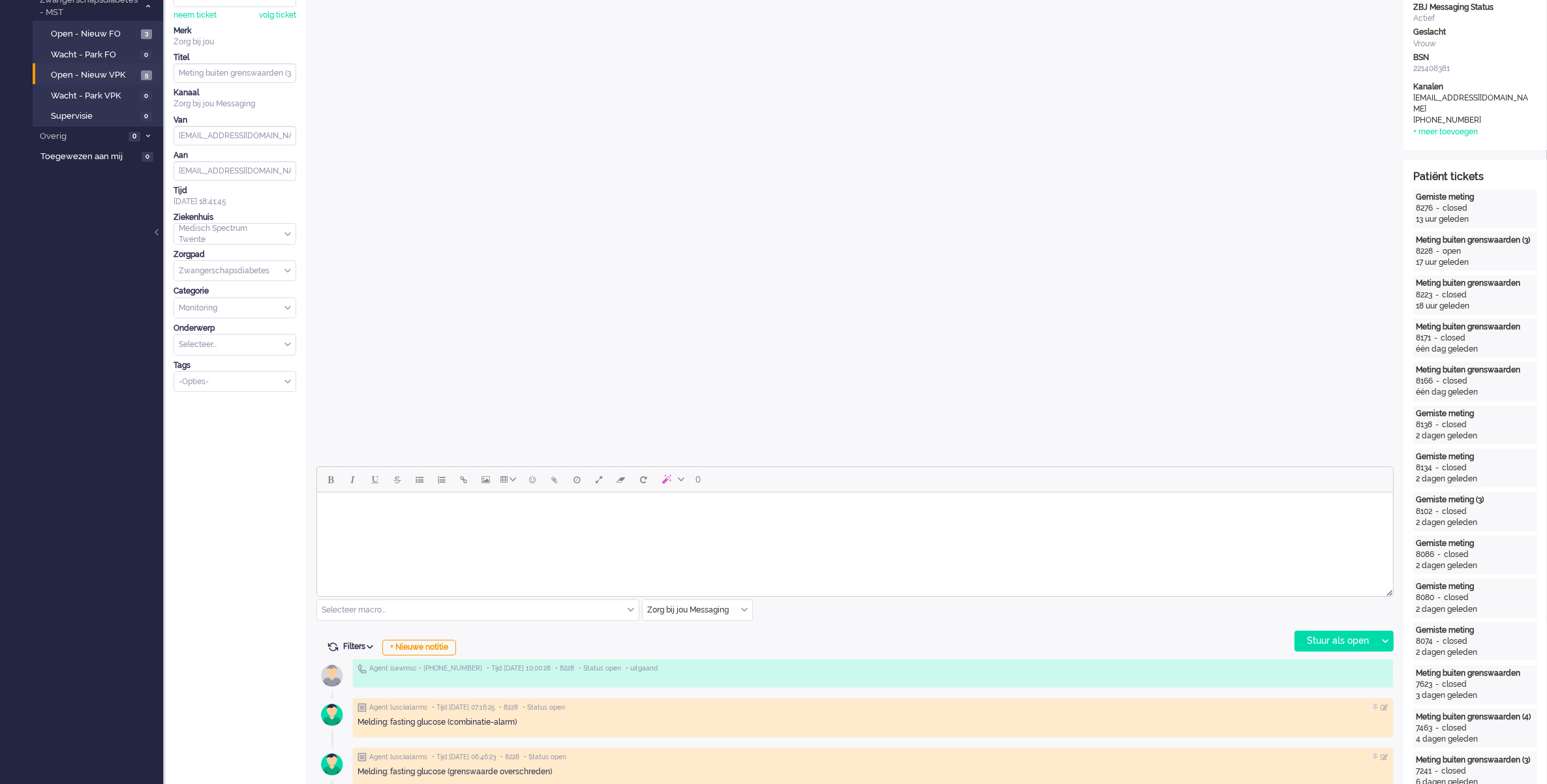
click at [742, 608] on div "Zorg bij jou Messaging" at bounding box center [697, 609] width 110 height 20
click at [687, 646] on span "uitgaand telefoon" at bounding box center [680, 648] width 65 height 12
click at [1333, 634] on div "Stuur als open" at bounding box center [1336, 641] width 82 height 19
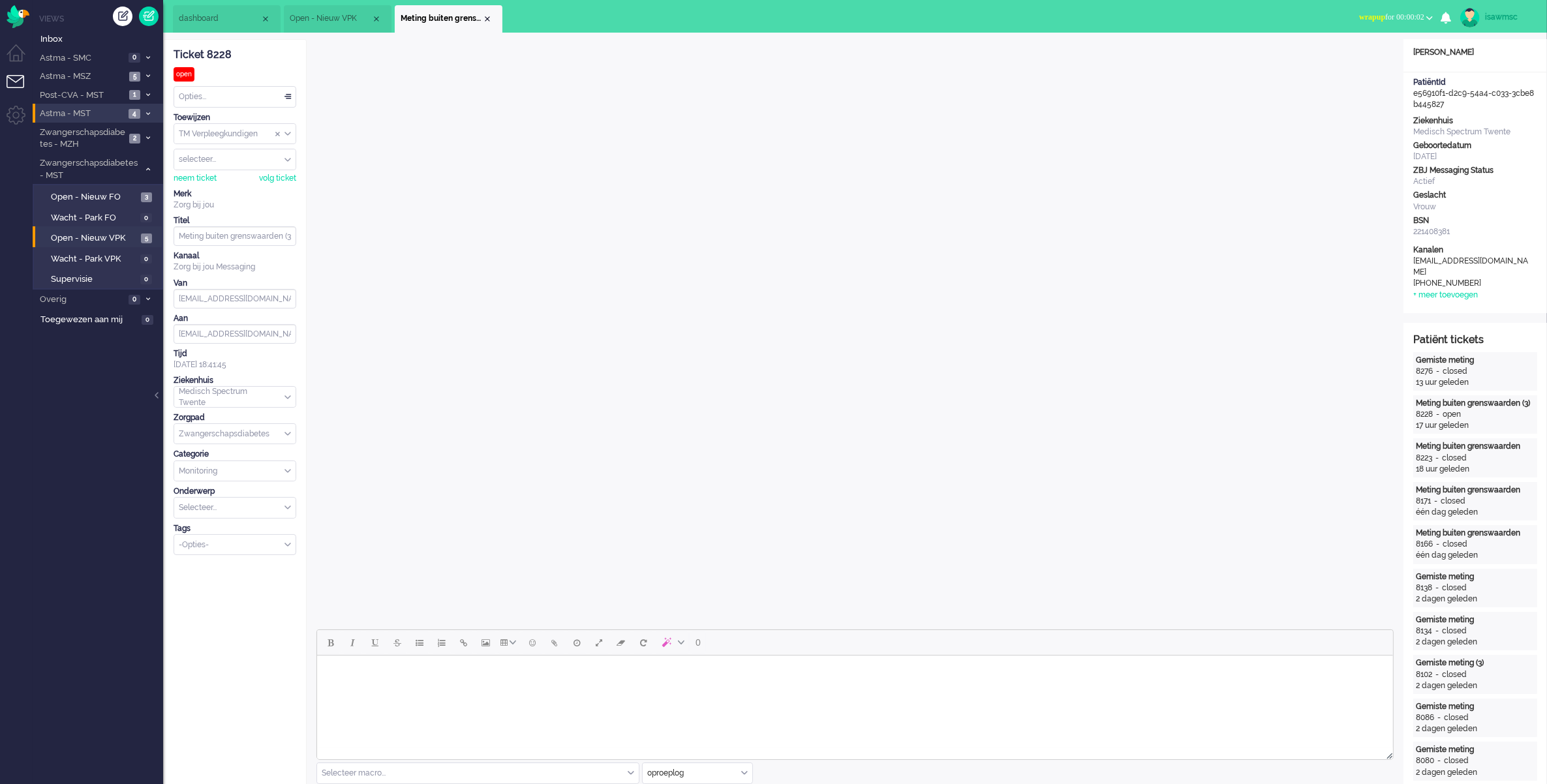
click at [1397, 8] on button "wrapup for 00:00:02" at bounding box center [1395, 17] width 89 height 19
click at [1362, 57] on label "Online" at bounding box center [1379, 58] width 103 height 12
click at [486, 19] on div "Close tab" at bounding box center [487, 19] width 11 height 11
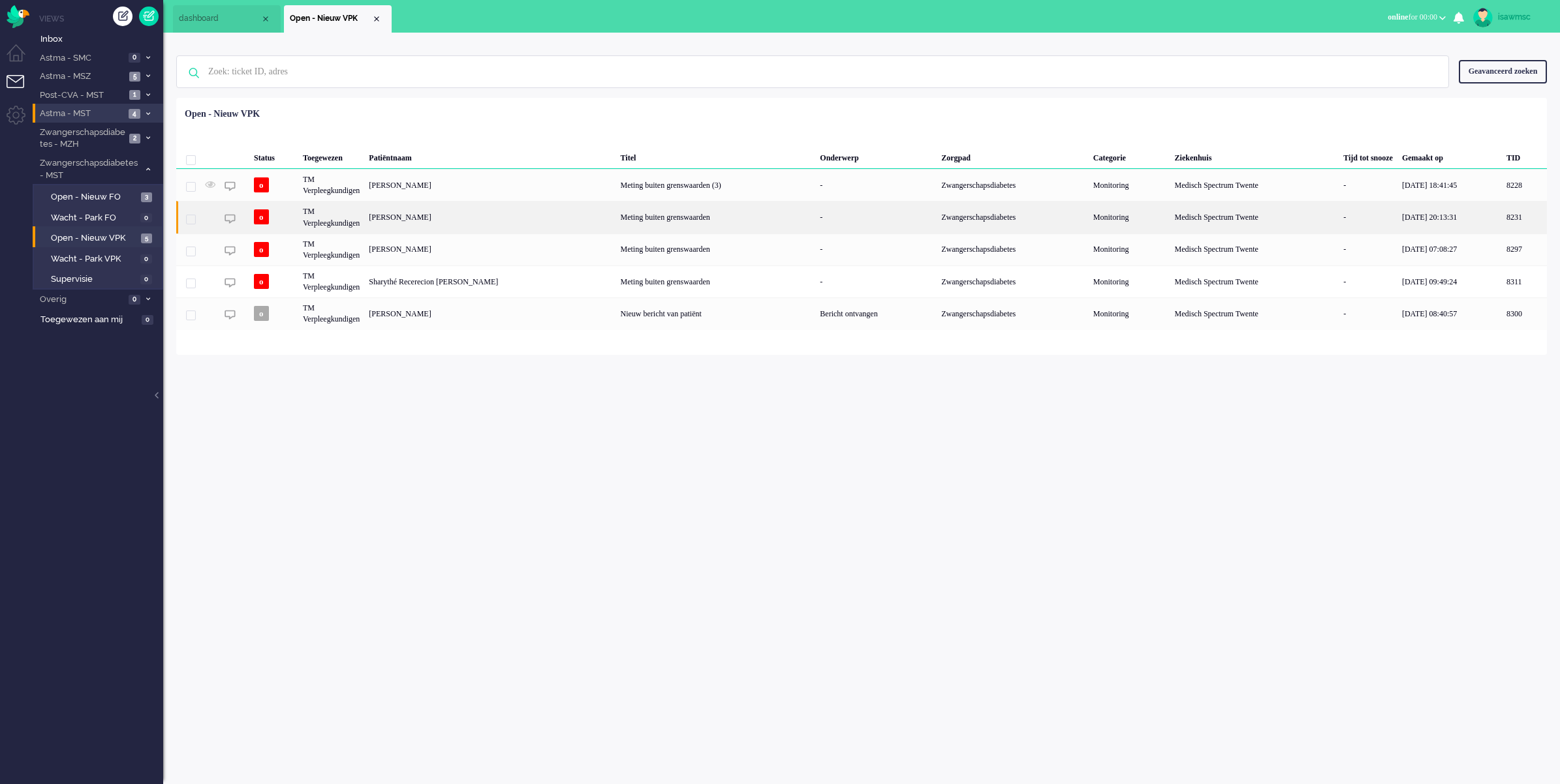
click at [1502, 219] on div "[PERSON_NAME]" at bounding box center [1524, 217] width 45 height 32
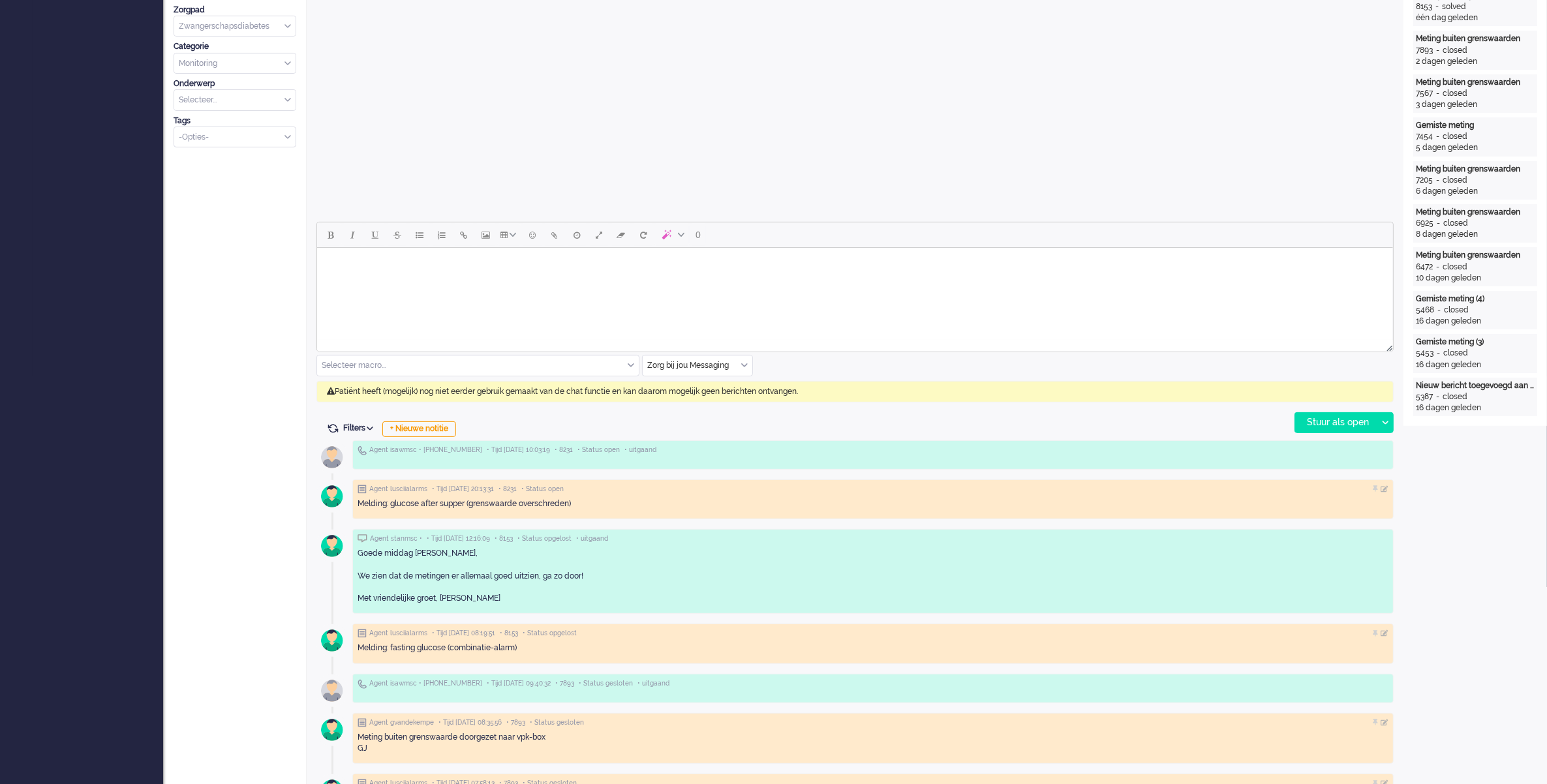
scroll to position [326, 0]
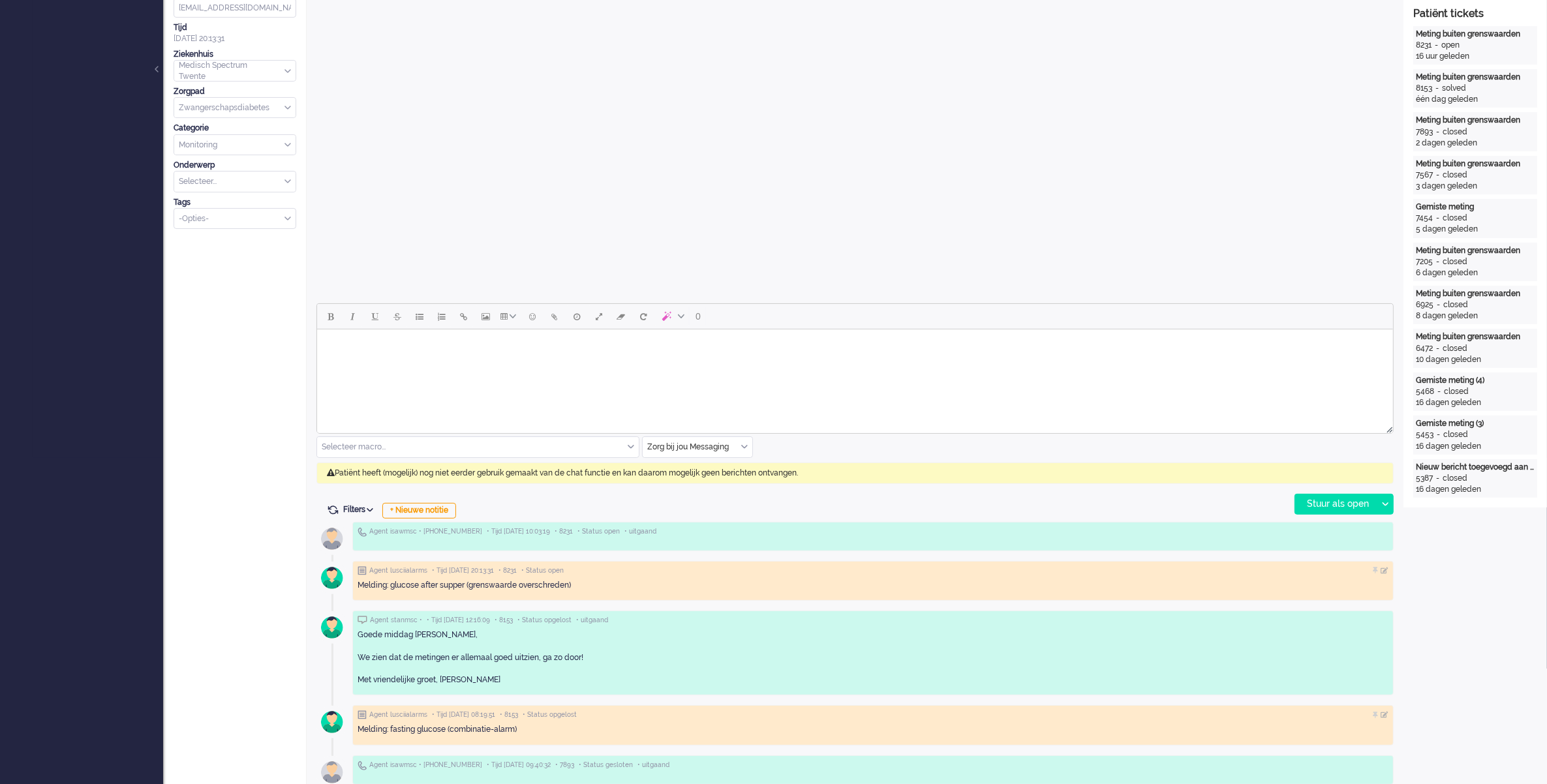
click at [745, 445] on div "Zorg bij jou Messaging" at bounding box center [697, 446] width 110 height 20
click at [719, 484] on li "uitgaand telefoon" at bounding box center [697, 485] width 110 height 19
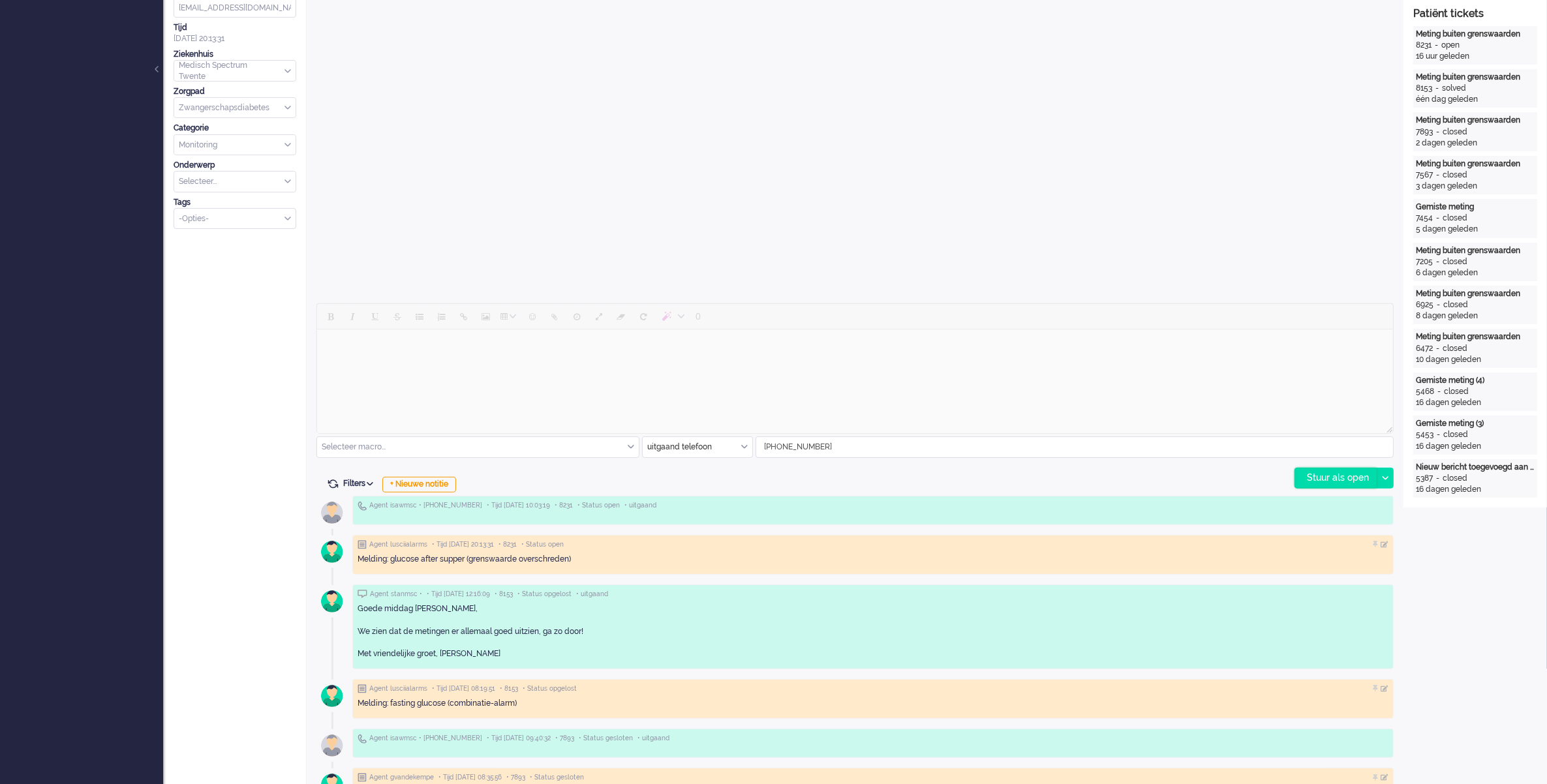
click at [1311, 480] on div "Stuur als open" at bounding box center [1336, 478] width 82 height 19
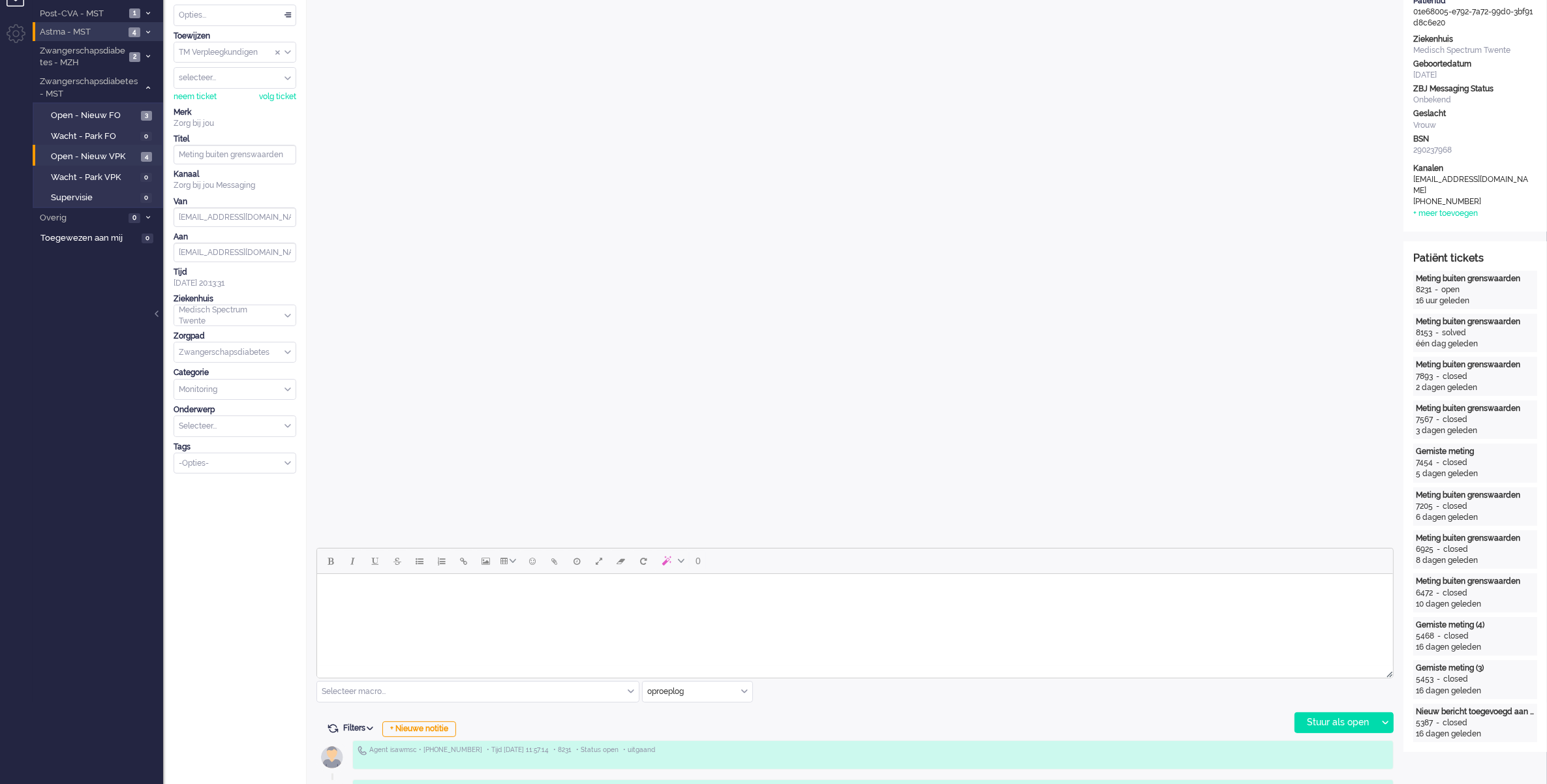
scroll to position [0, 0]
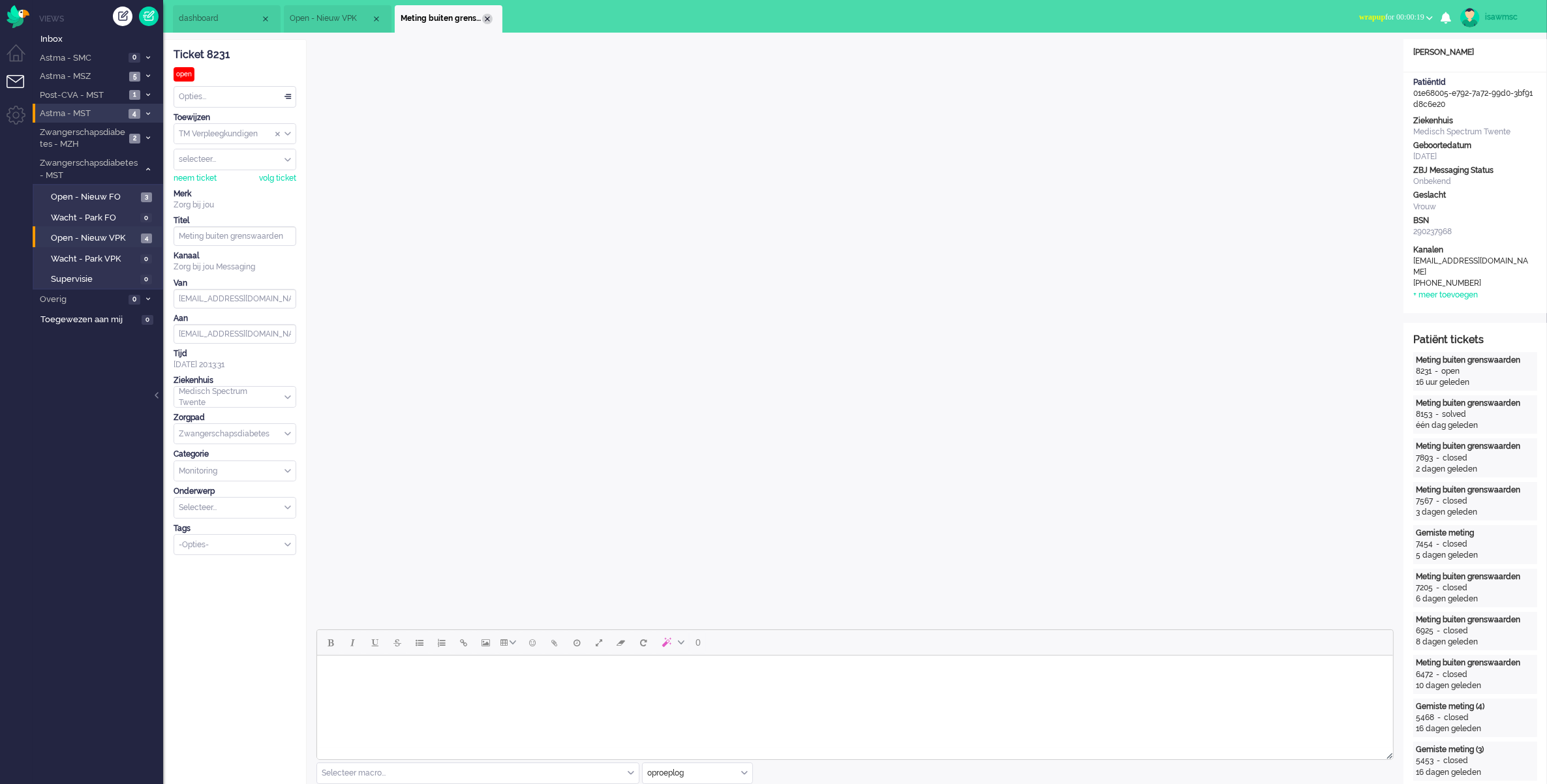
click at [489, 18] on div "Close tab" at bounding box center [487, 19] width 11 height 11
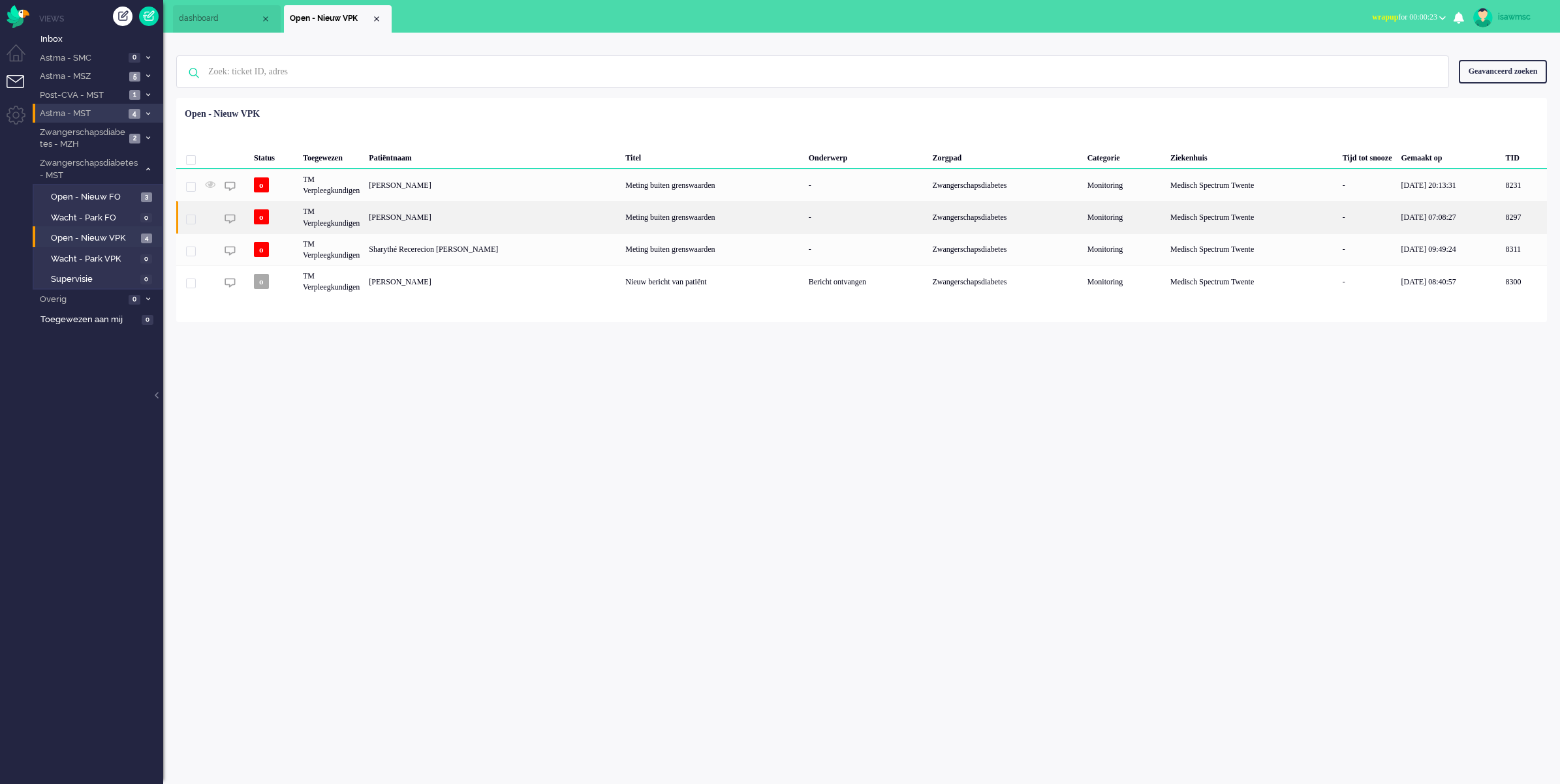
click at [1502, 221] on div "[PERSON_NAME]" at bounding box center [1525, 217] width 46 height 32
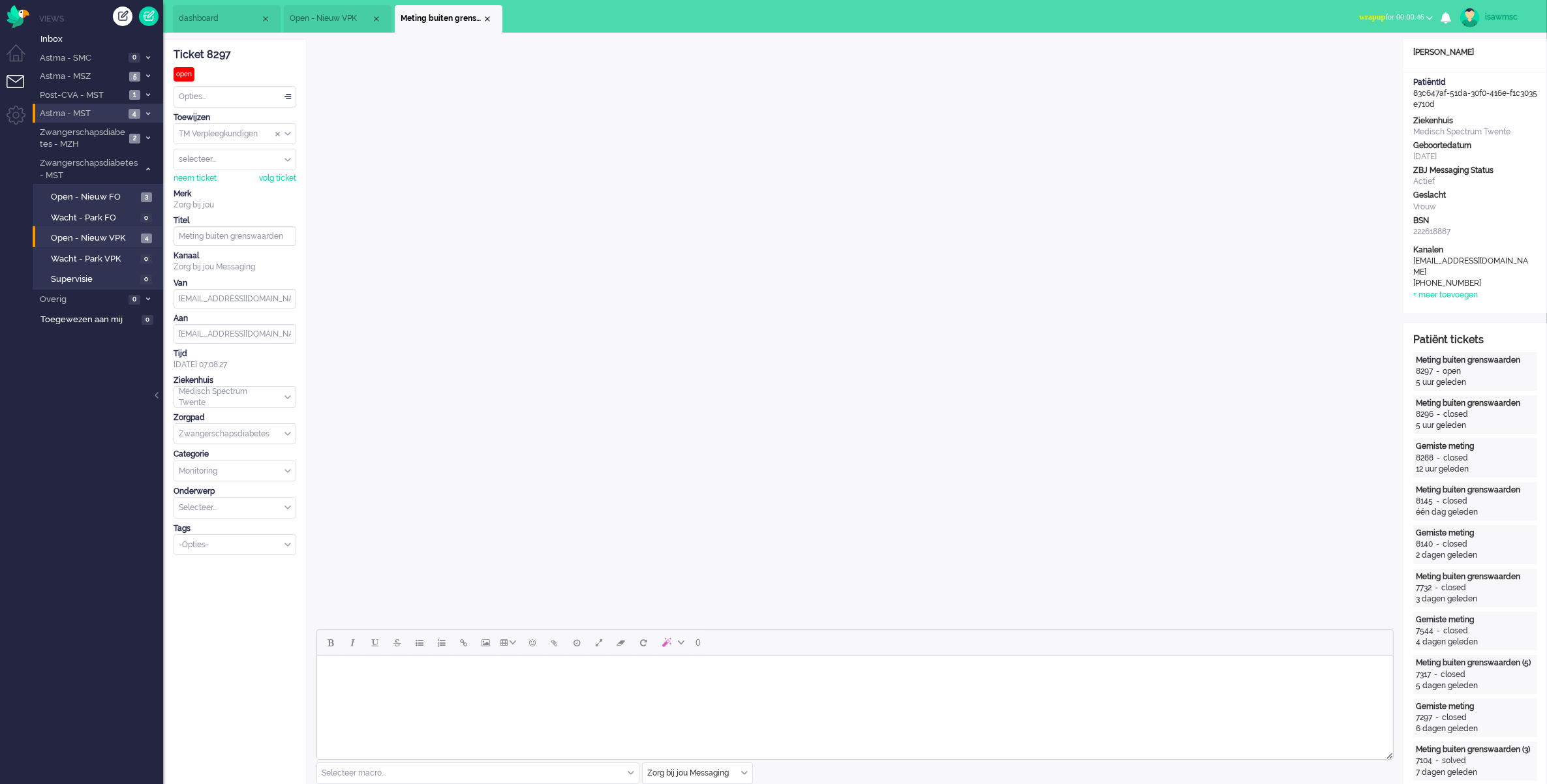
click at [1394, 13] on span "wrapup for 00:00:46" at bounding box center [1392, 17] width 66 height 9
click at [1363, 56] on label "Online" at bounding box center [1379, 58] width 103 height 12
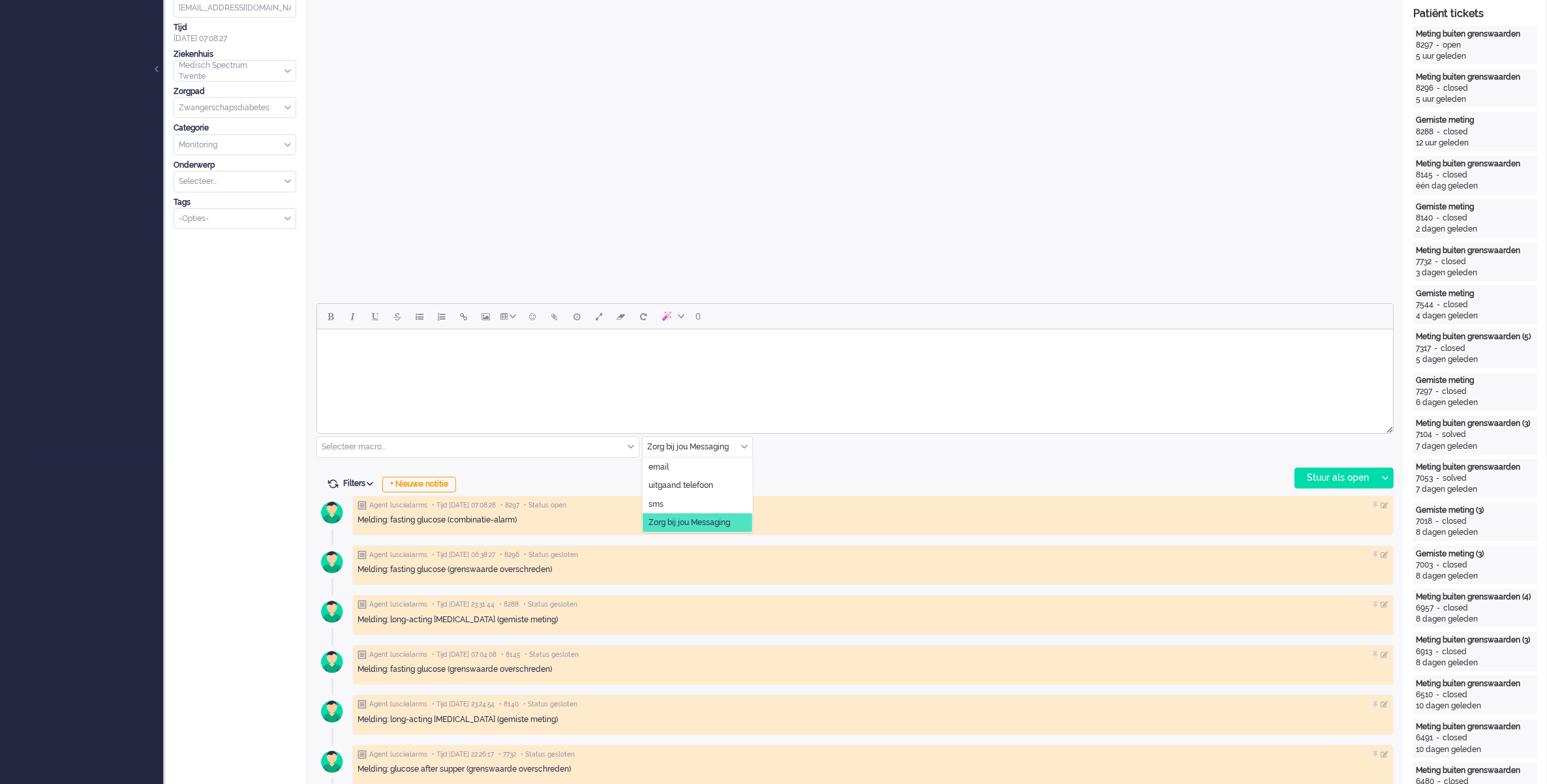
click at [745, 444] on div "Zorg bij jou Messaging" at bounding box center [697, 446] width 110 height 20
click at [724, 484] on li "uitgaand telefoon" at bounding box center [697, 485] width 110 height 19
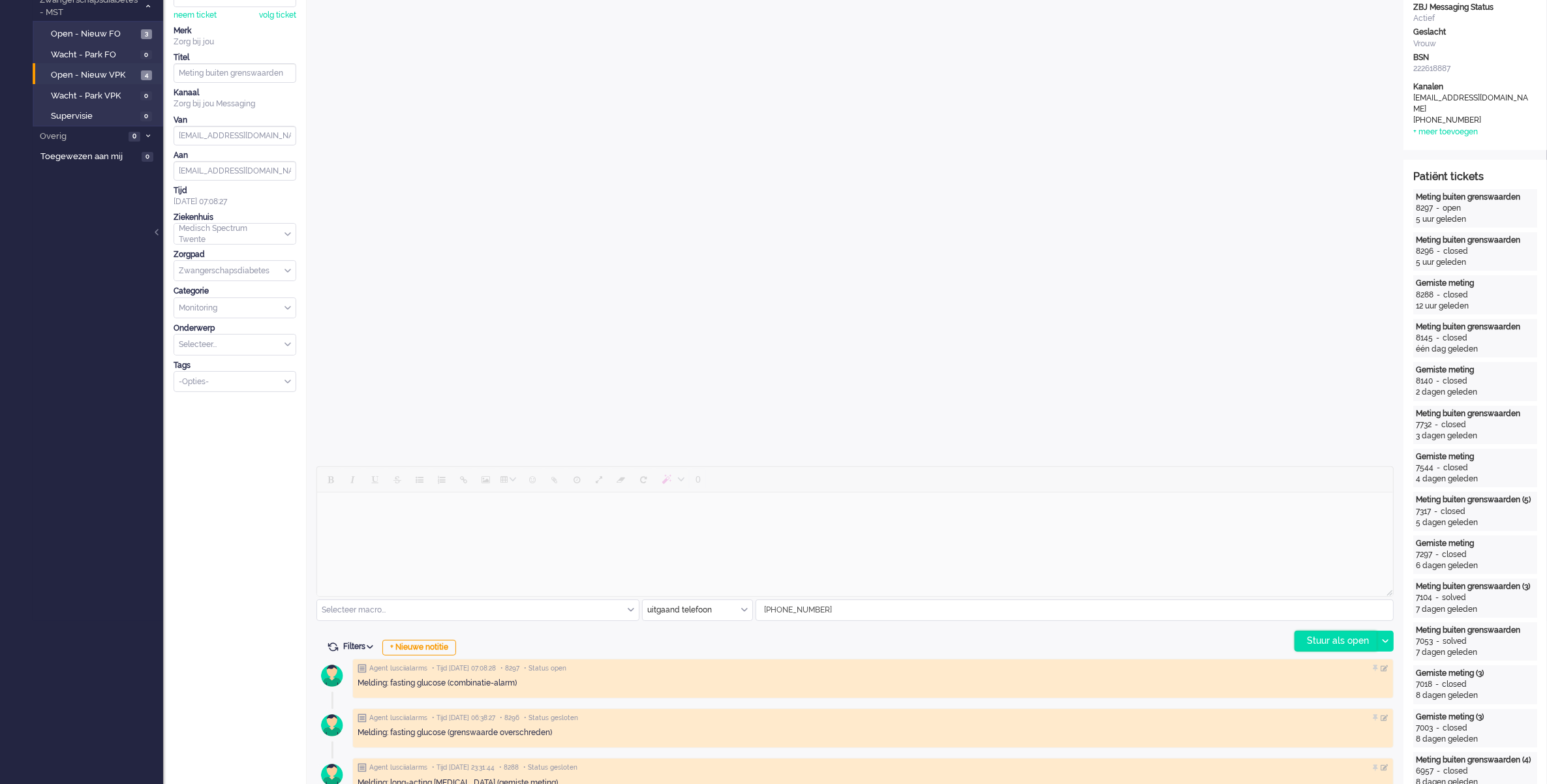
click at [1331, 647] on div "Stuur als open" at bounding box center [1336, 641] width 82 height 19
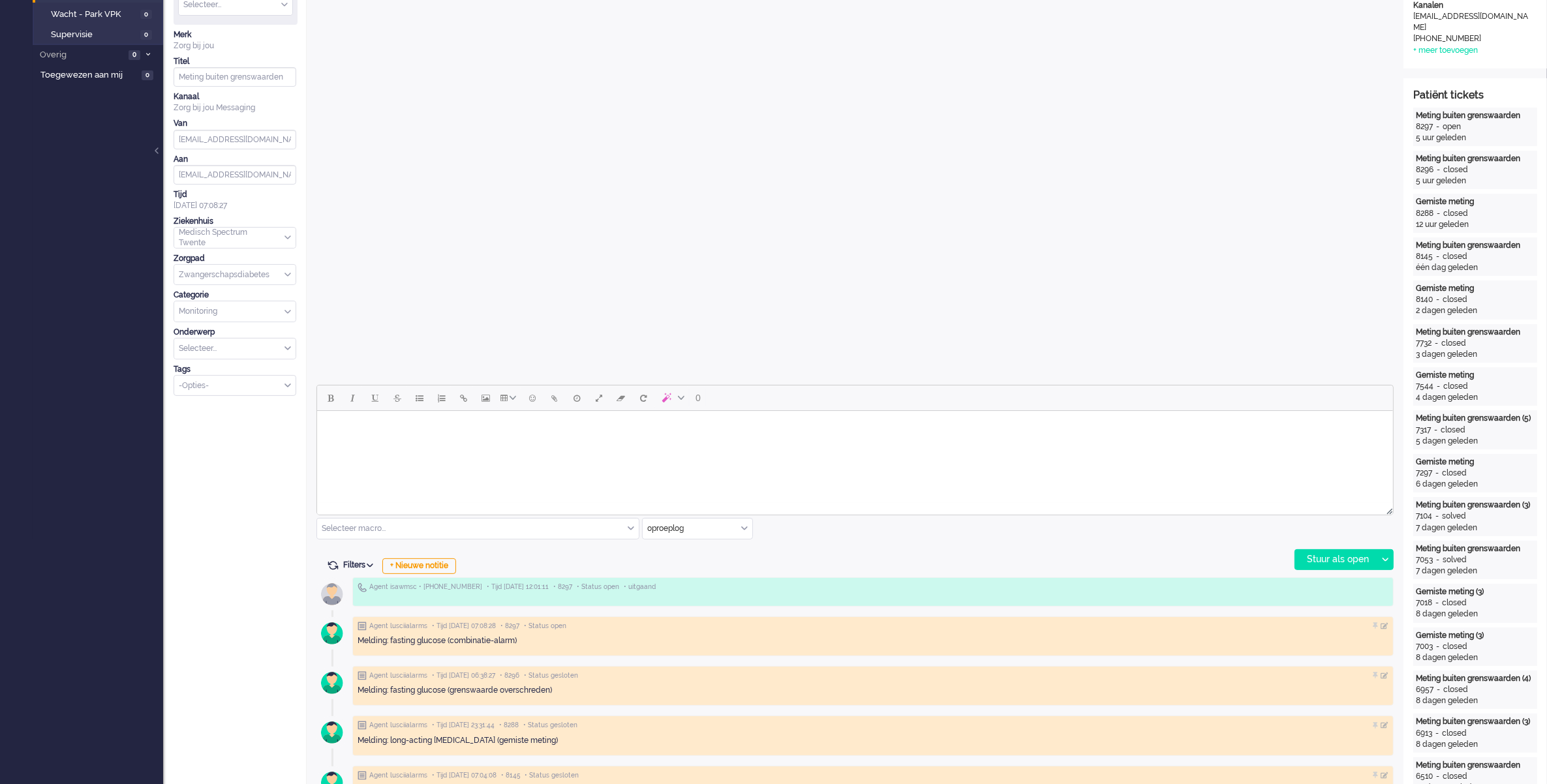
scroll to position [0, 0]
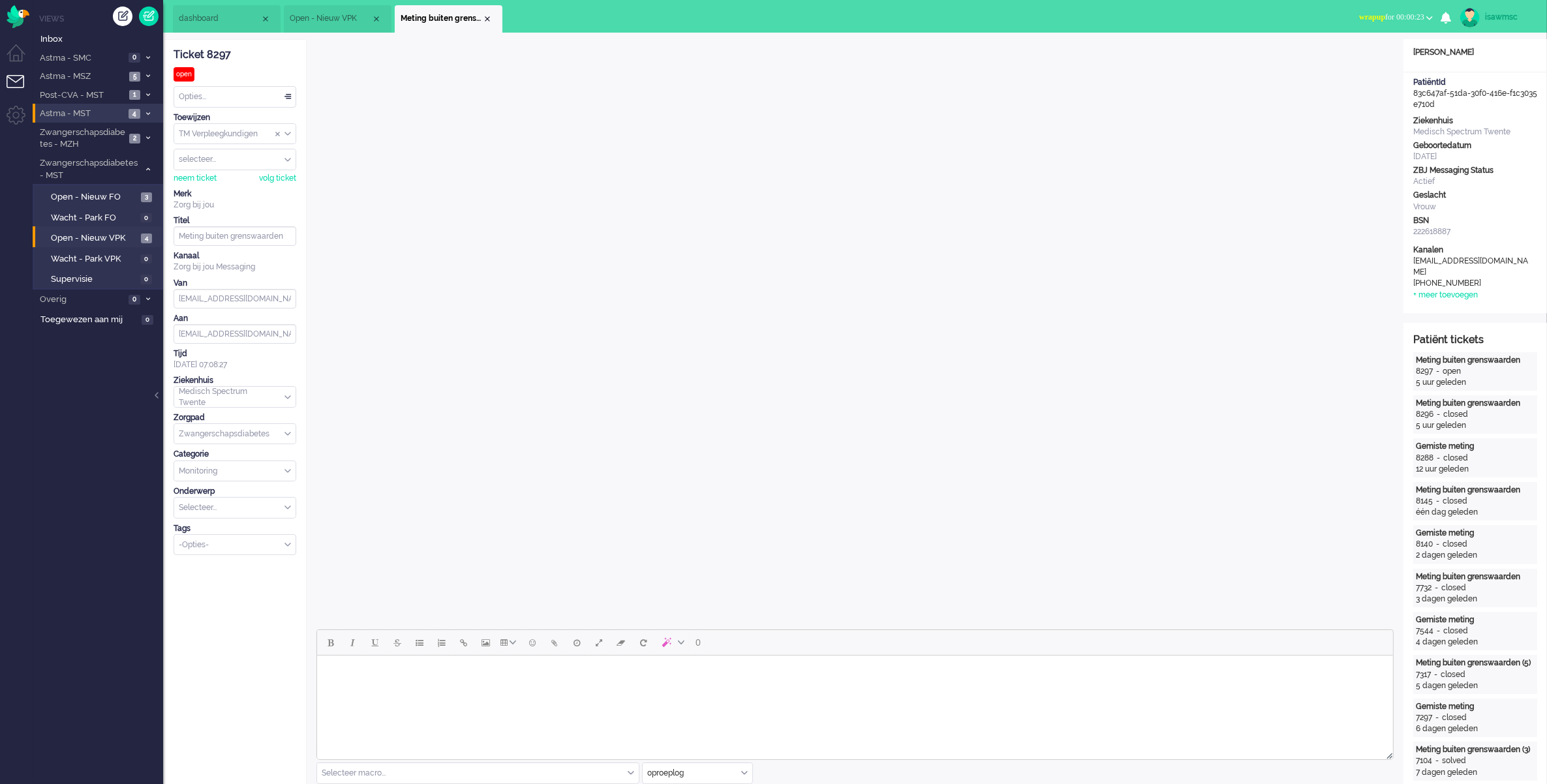
click at [1384, 19] on span "wrapup for 00:00:23" at bounding box center [1392, 17] width 66 height 9
click at [1352, 63] on label "Online" at bounding box center [1379, 58] width 103 height 12
click at [489, 12] on li "Meting buiten grenswaarden" at bounding box center [447, 19] width 107 height 27
click at [488, 17] on div "Close tab" at bounding box center [487, 19] width 11 height 11
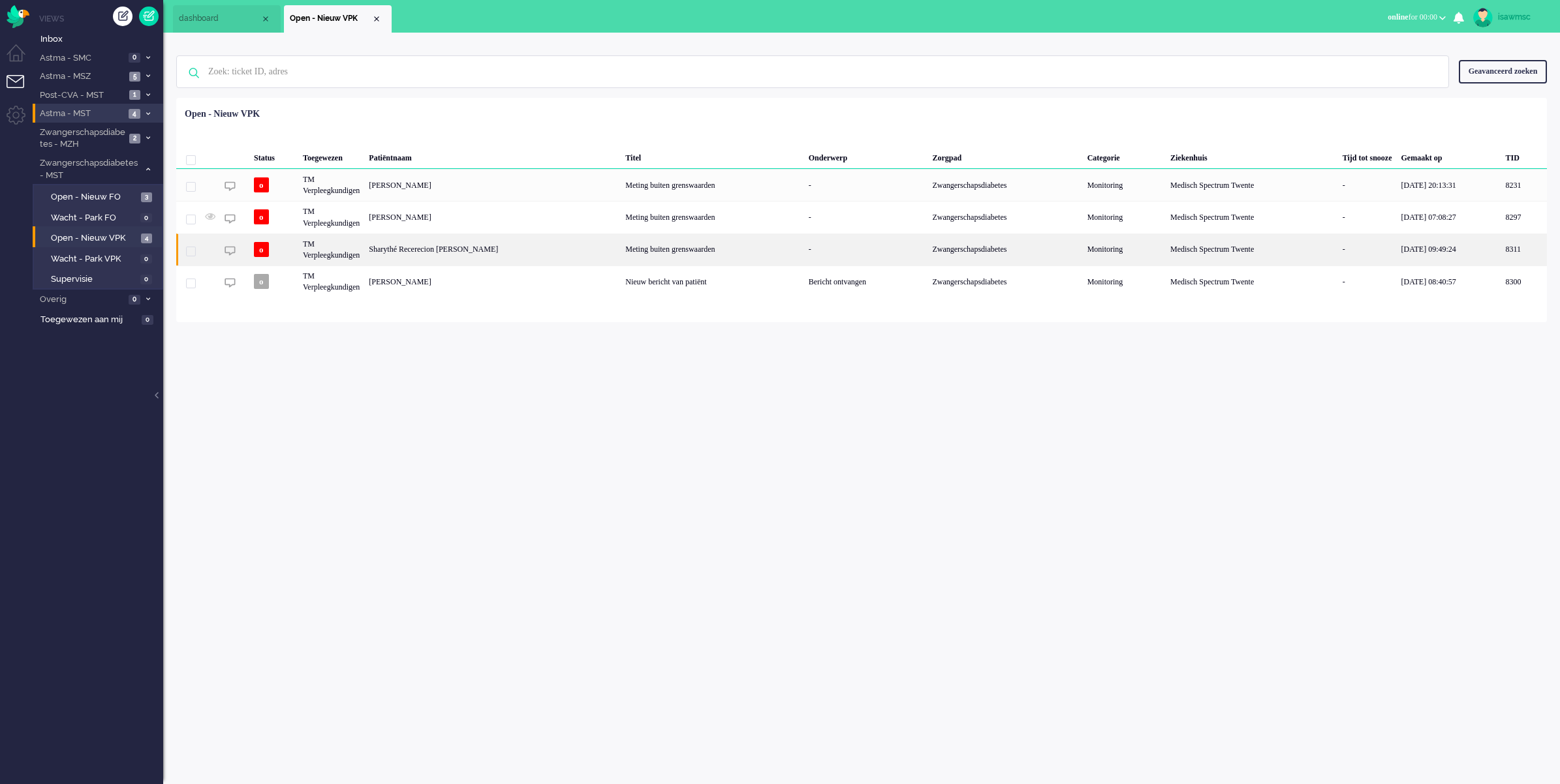
click at [1502, 249] on div "Sharythé Recerecion [PERSON_NAME]" at bounding box center [1525, 250] width 46 height 32
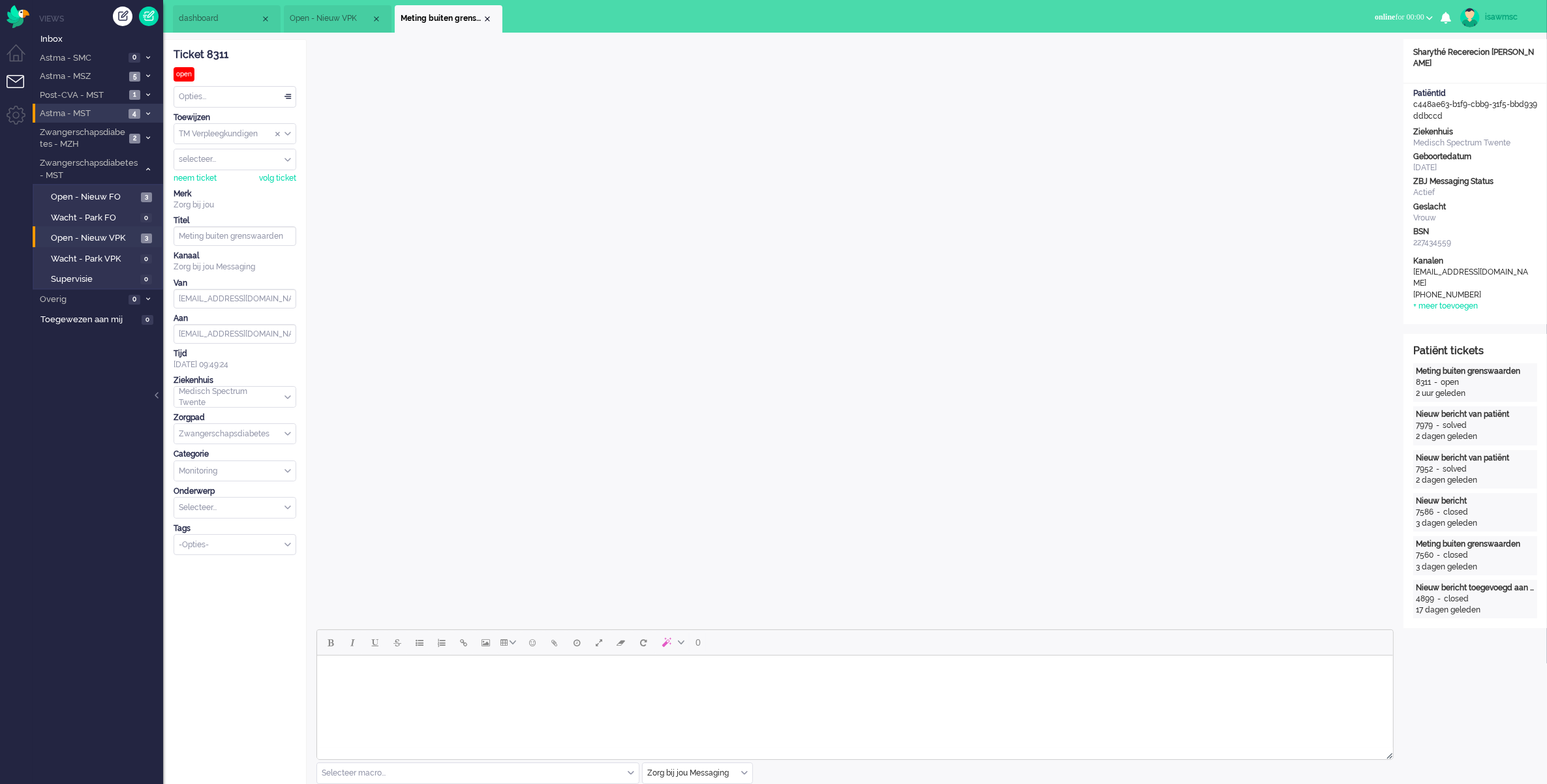
scroll to position [326, 0]
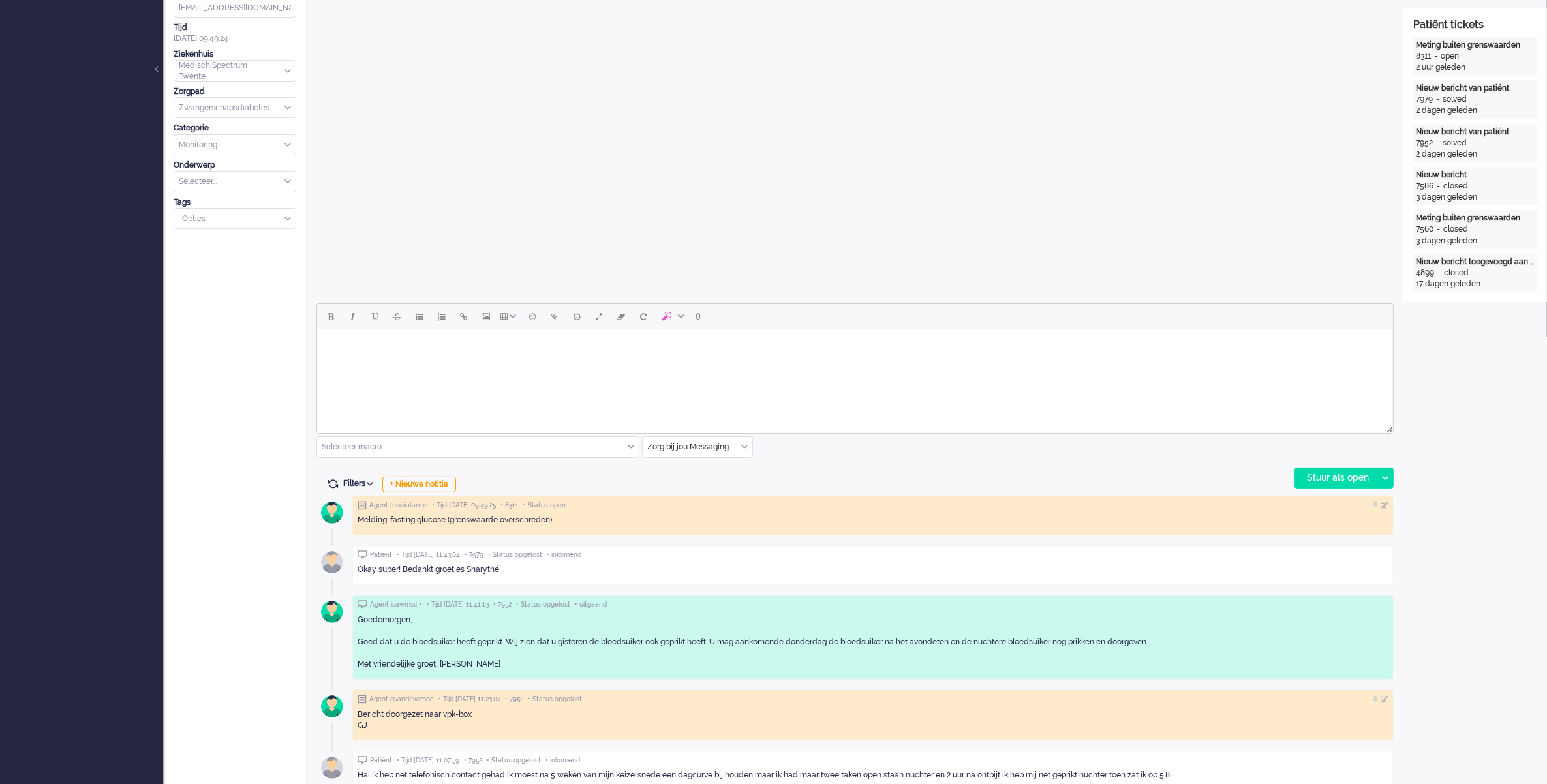
click at [503, 362] on html at bounding box center [854, 346] width 1076 height 34
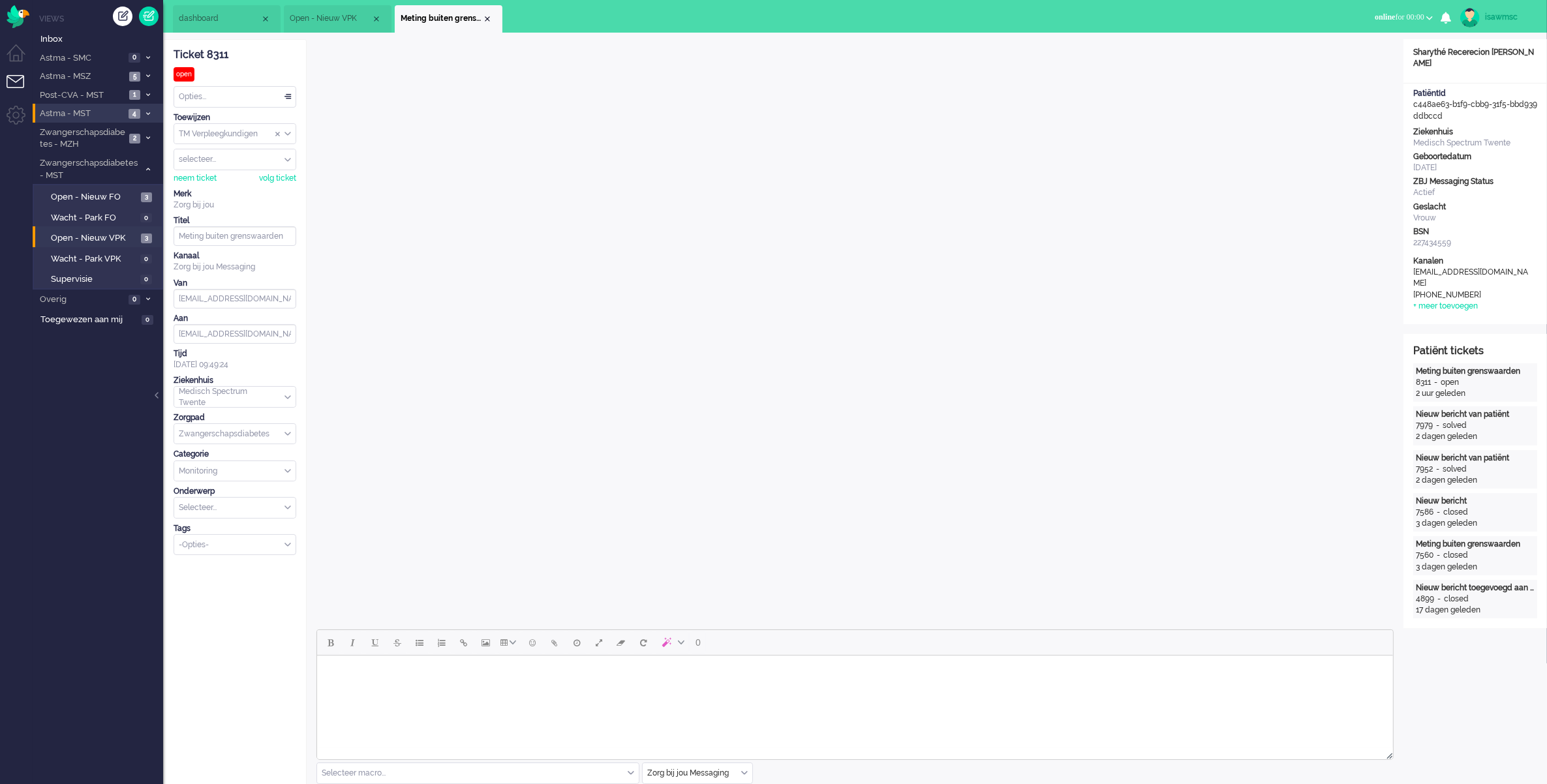
scroll to position [163, 0]
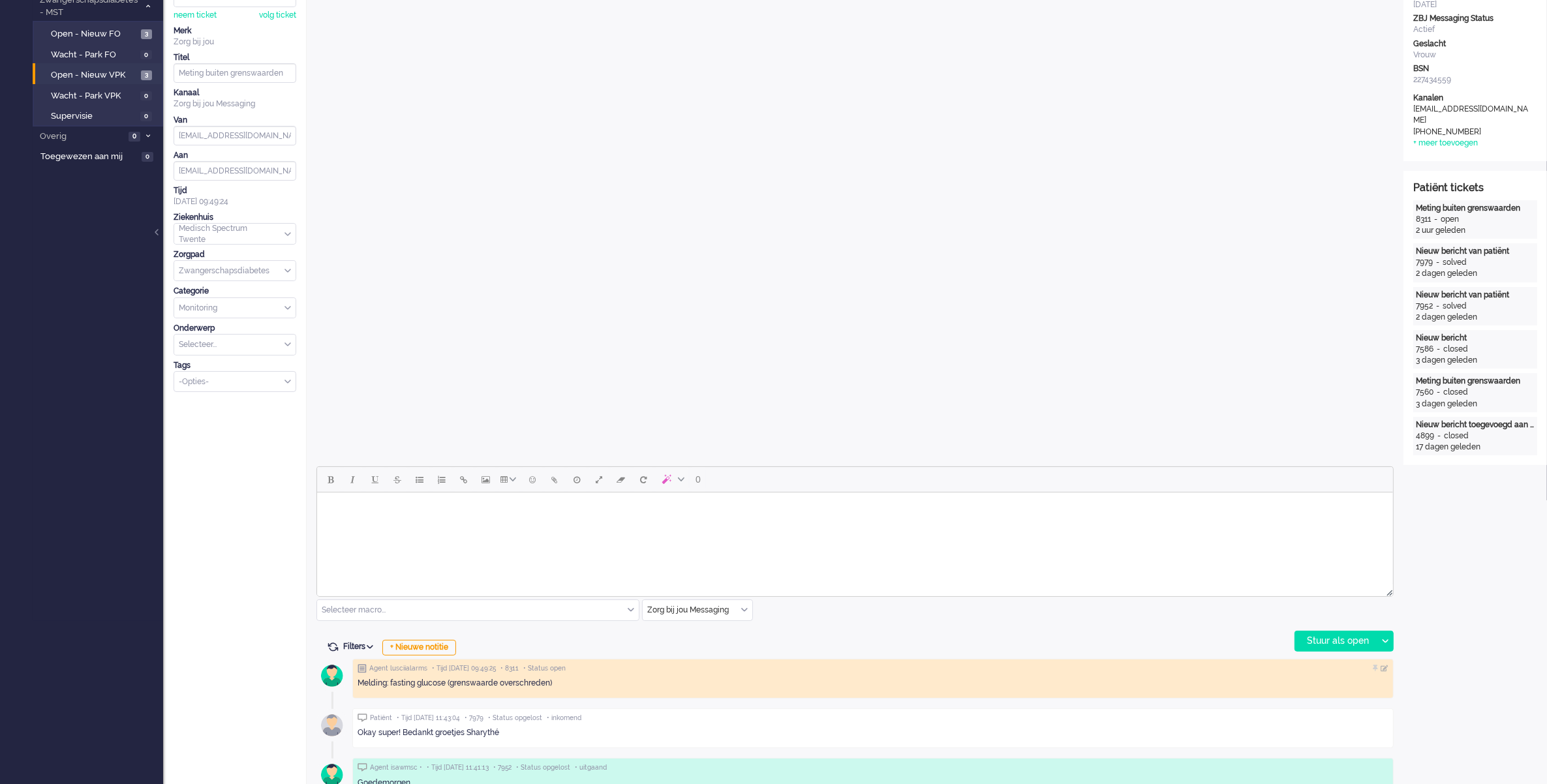
click at [744, 612] on div "Zorg bij jou Messaging" at bounding box center [697, 609] width 110 height 20
click at [696, 648] on span "uitgaand telefoon" at bounding box center [680, 648] width 65 height 12
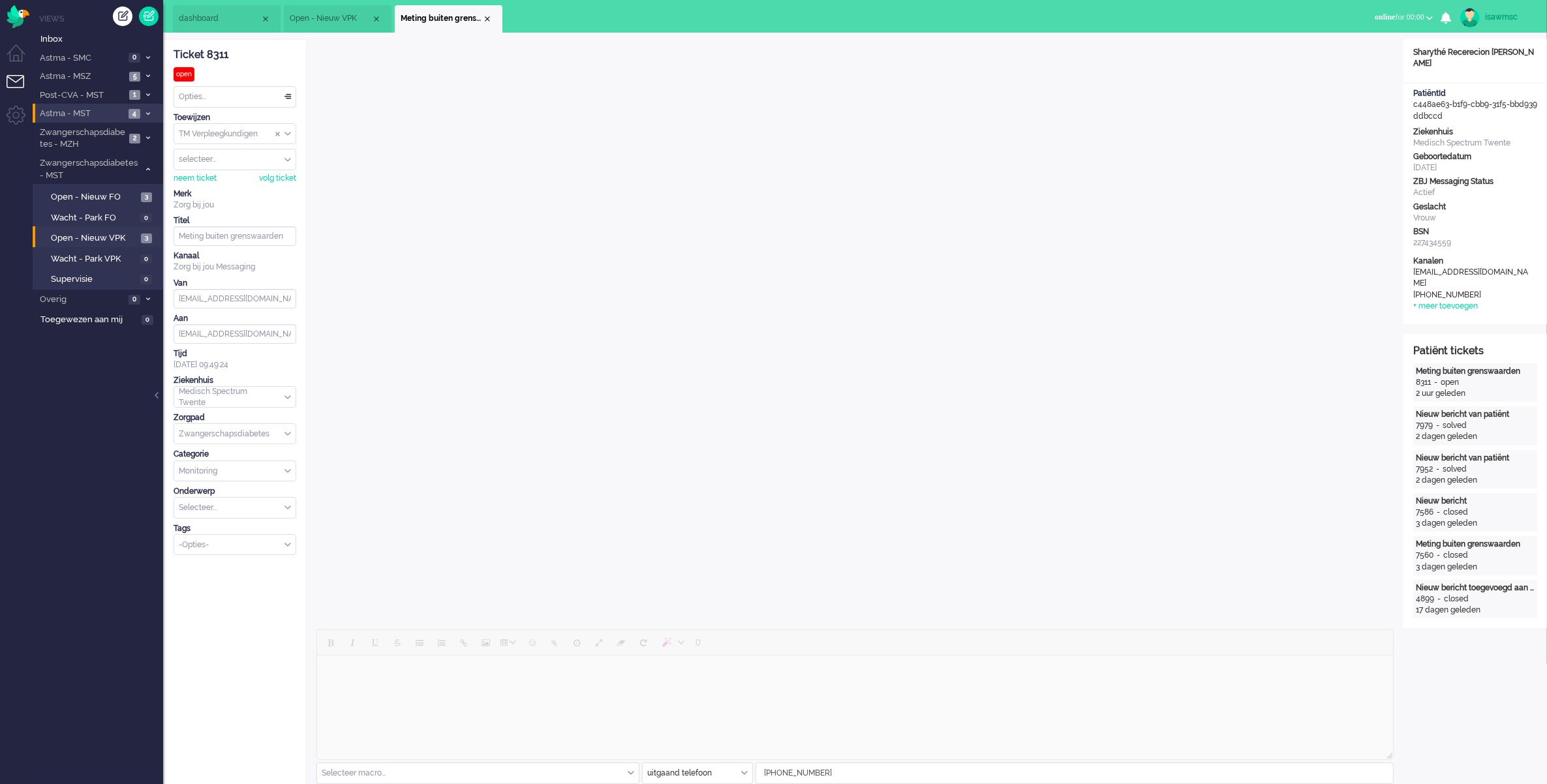
scroll to position [245, 0]
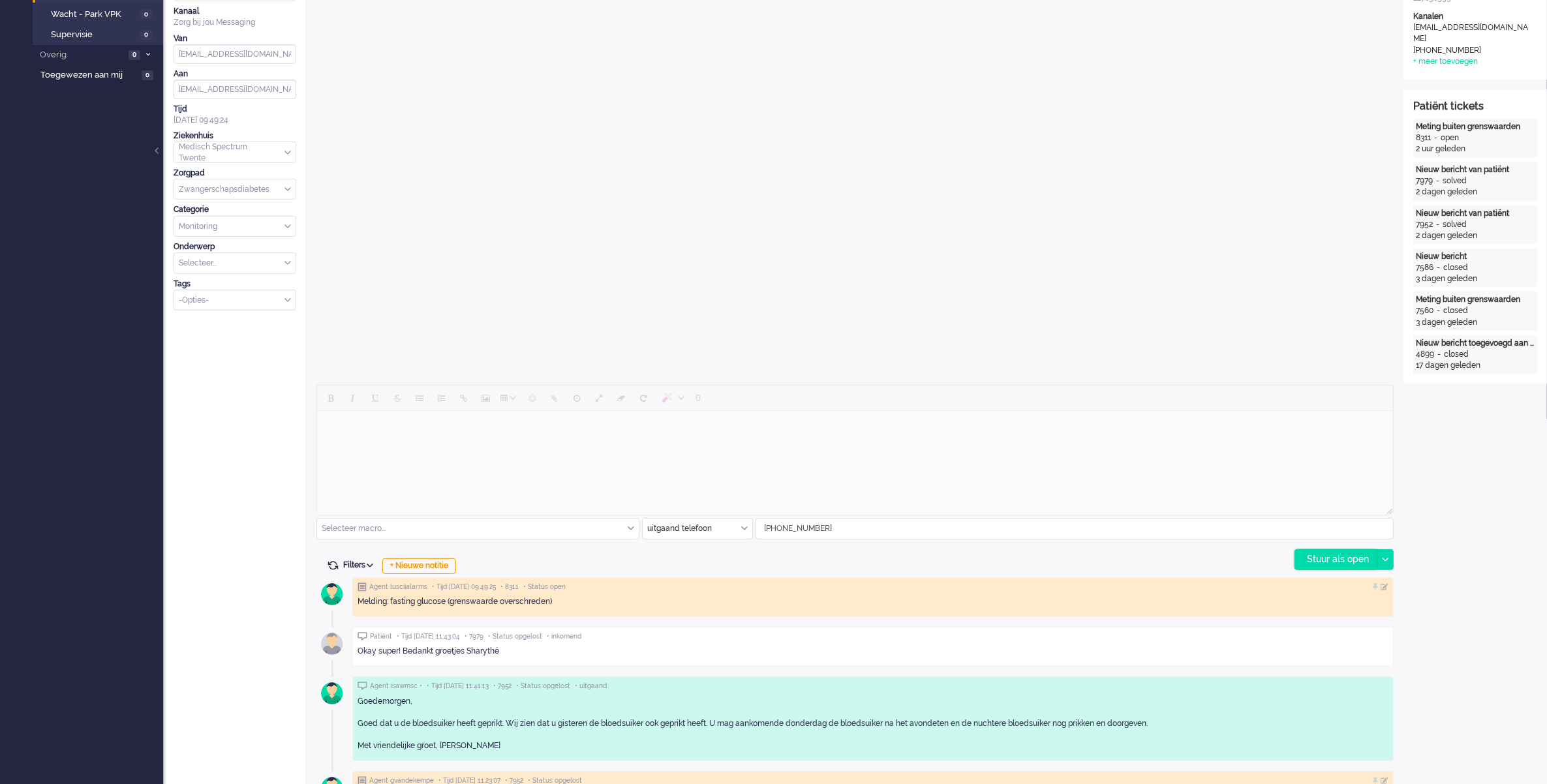
click at [1348, 565] on div "Stuur als open" at bounding box center [1336, 560] width 82 height 19
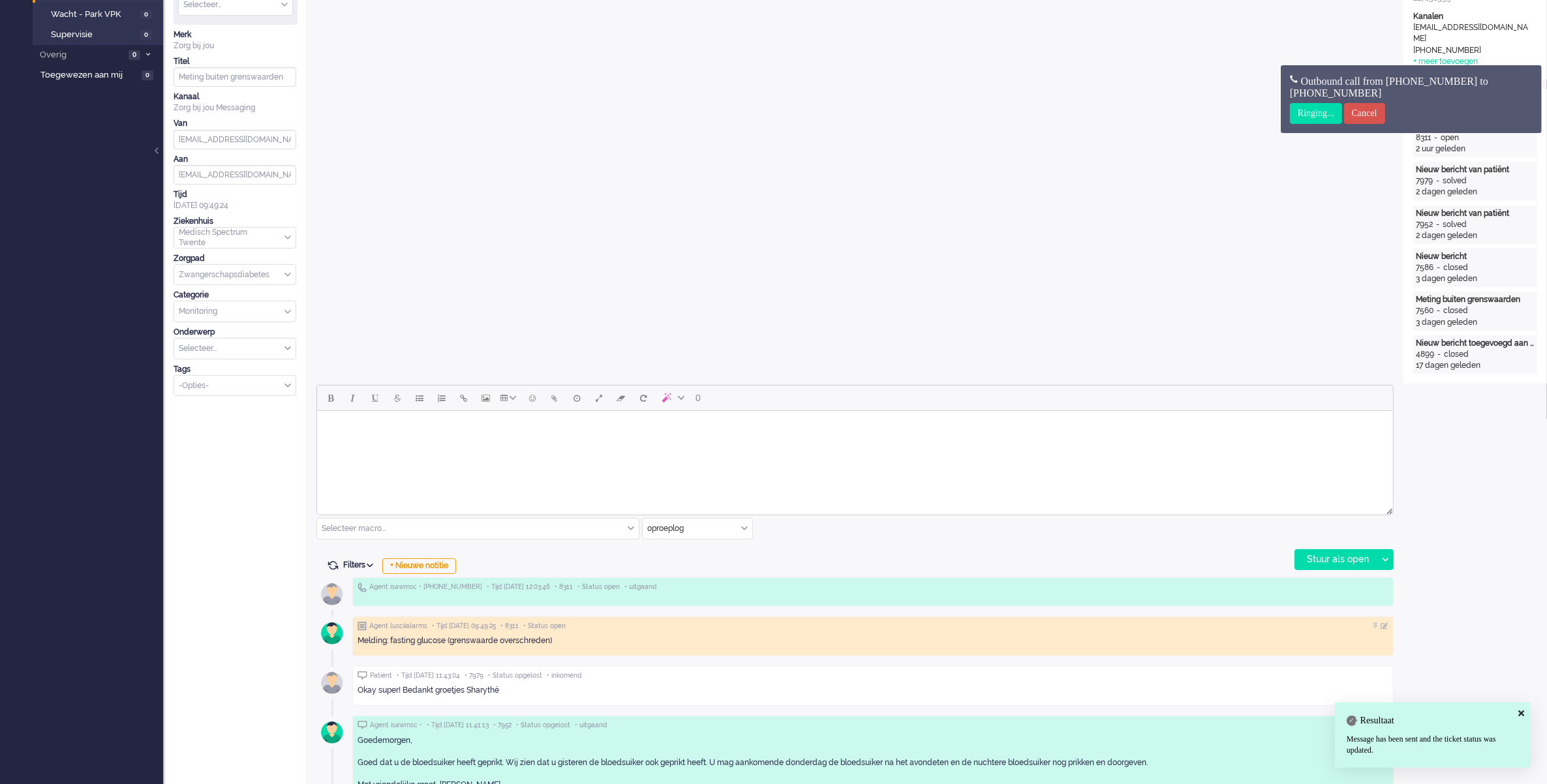
scroll to position [0, 0]
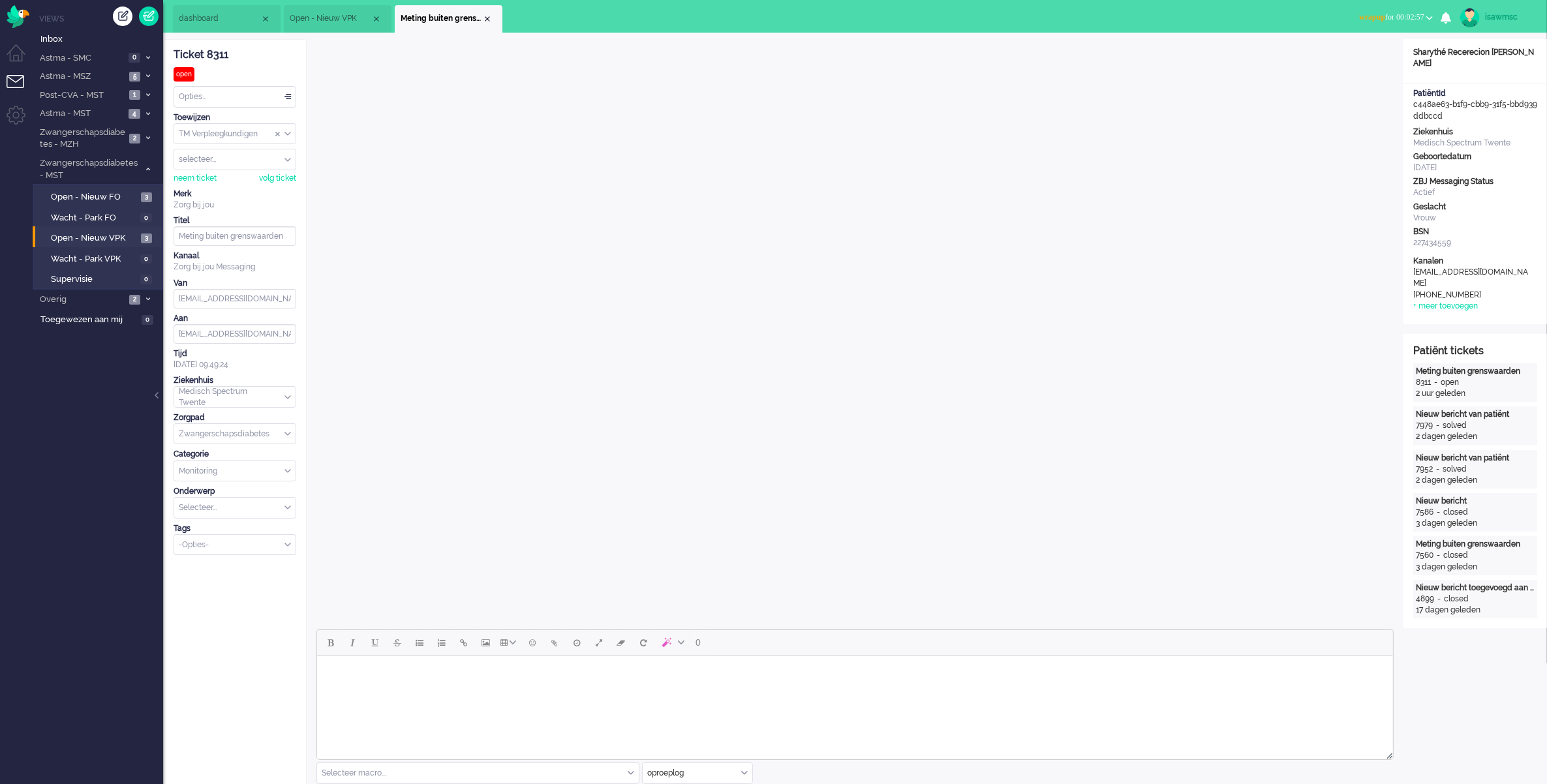
click at [1413, 16] on span "wrapup for 00:02:57" at bounding box center [1392, 17] width 66 height 9
click at [1365, 46] on label "Away" at bounding box center [1379, 43] width 103 height 12
click at [484, 20] on div "Close tab" at bounding box center [487, 19] width 11 height 11
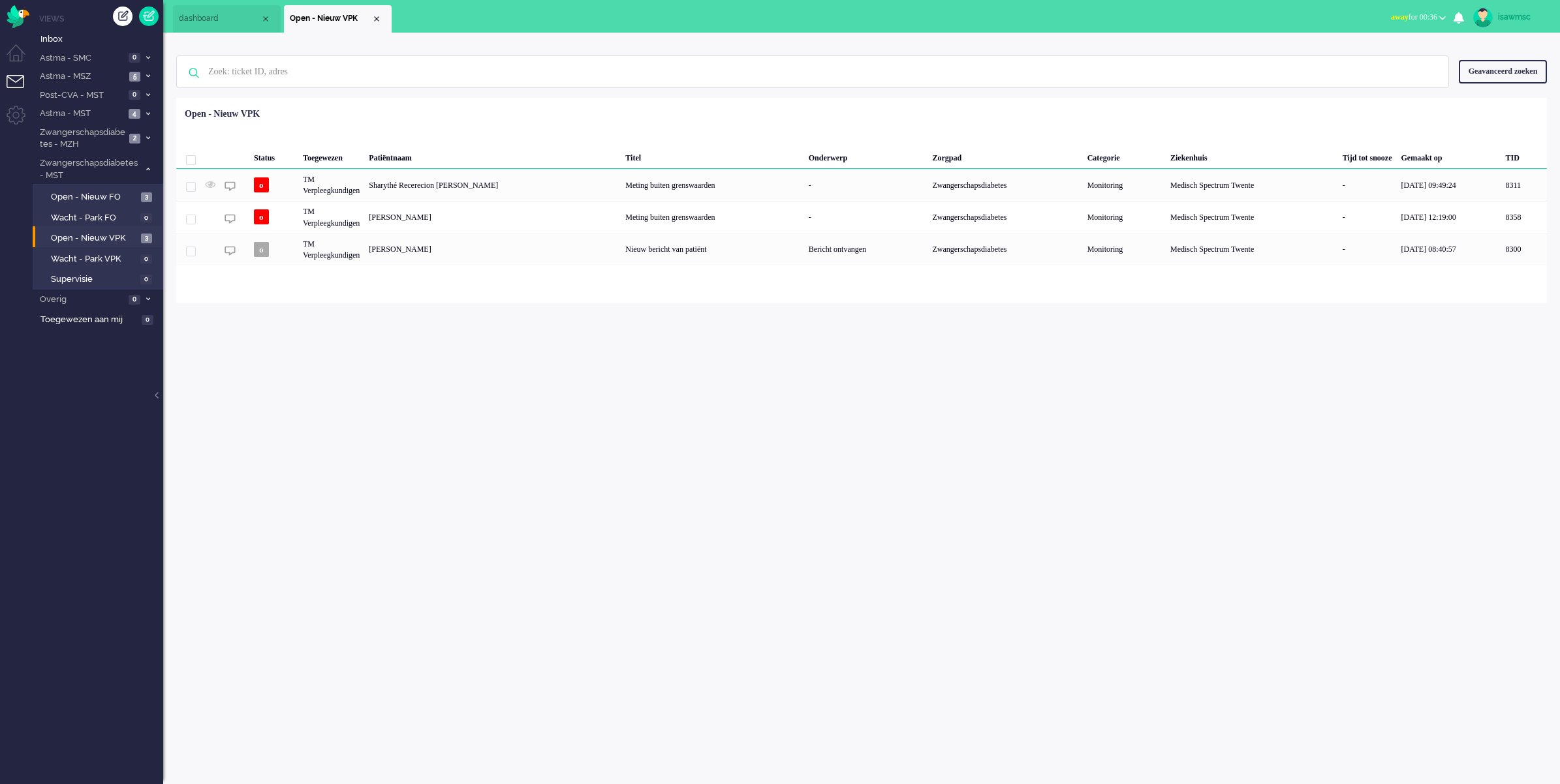
click at [471, 356] on div "isawmsc Thuis Ticket Csat Mijn gemiddelde cijfer Deze week - Ticket Bijdragen P…" at bounding box center [862, 408] width 1397 height 751
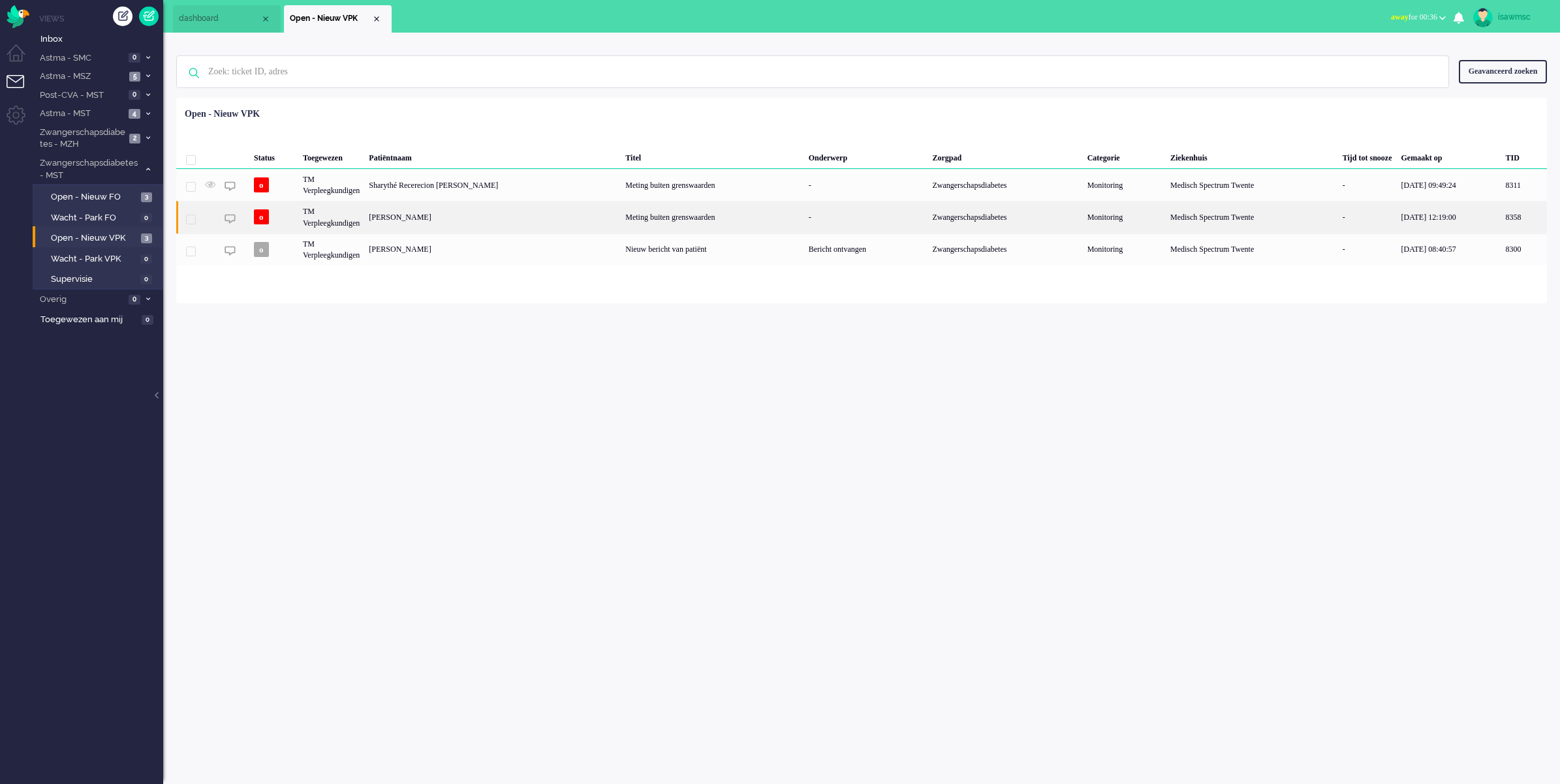
click at [1502, 220] on div "Linsey Beld" at bounding box center [1525, 217] width 46 height 32
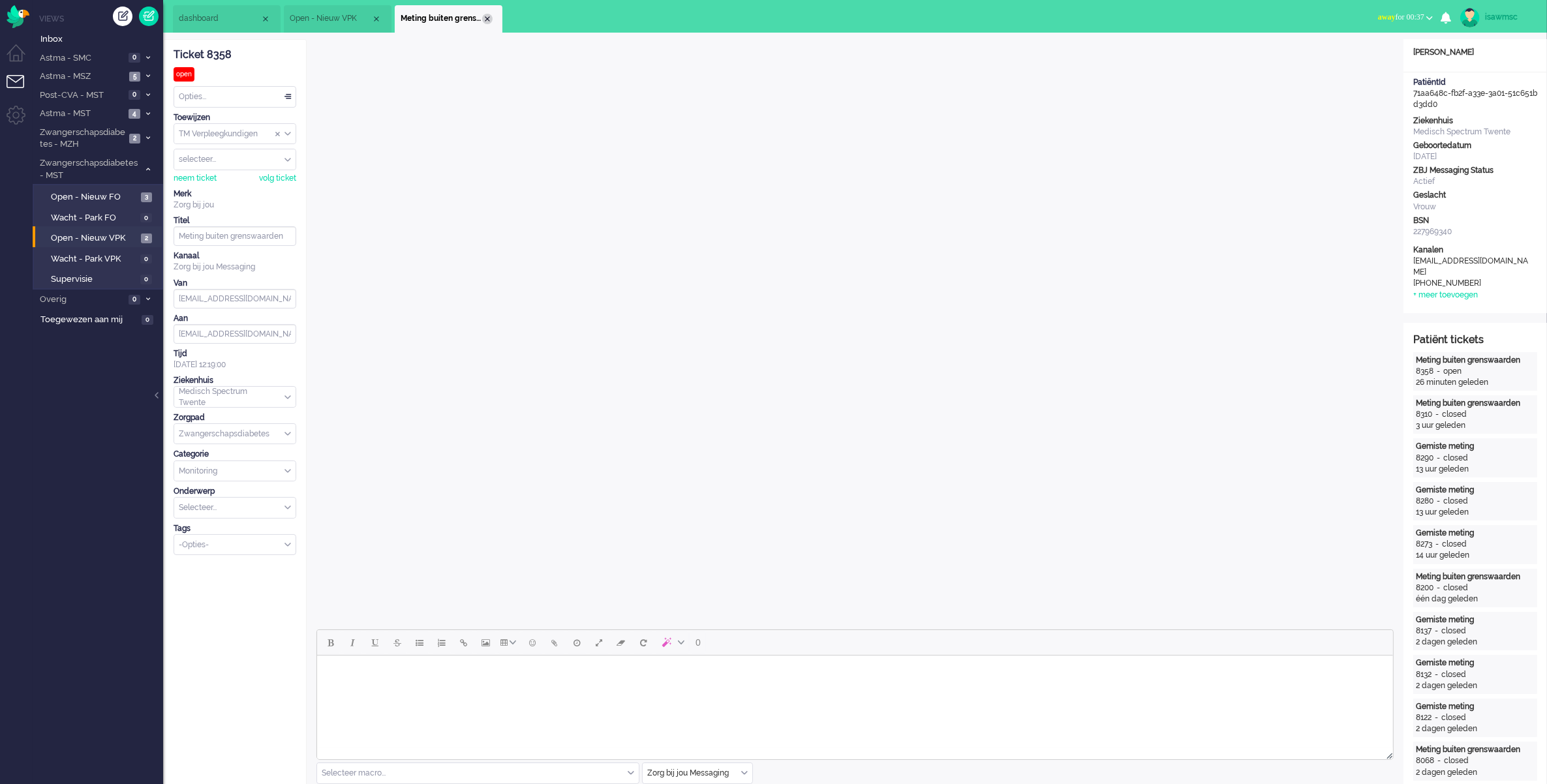
click at [489, 19] on div "Close tab" at bounding box center [487, 19] width 11 height 11
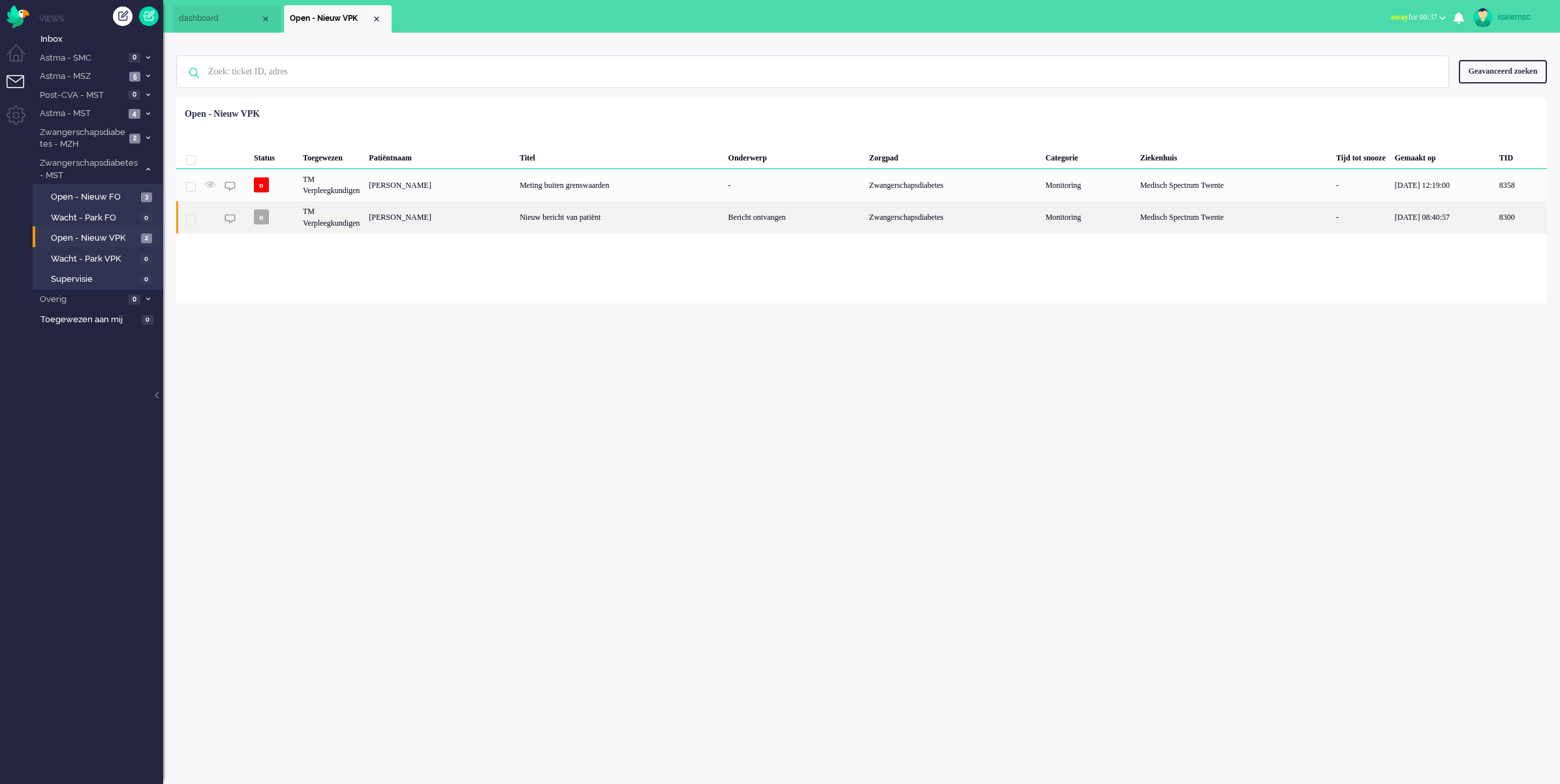
click at [1494, 220] on div "[PERSON_NAME]" at bounding box center [1520, 217] width 52 height 32
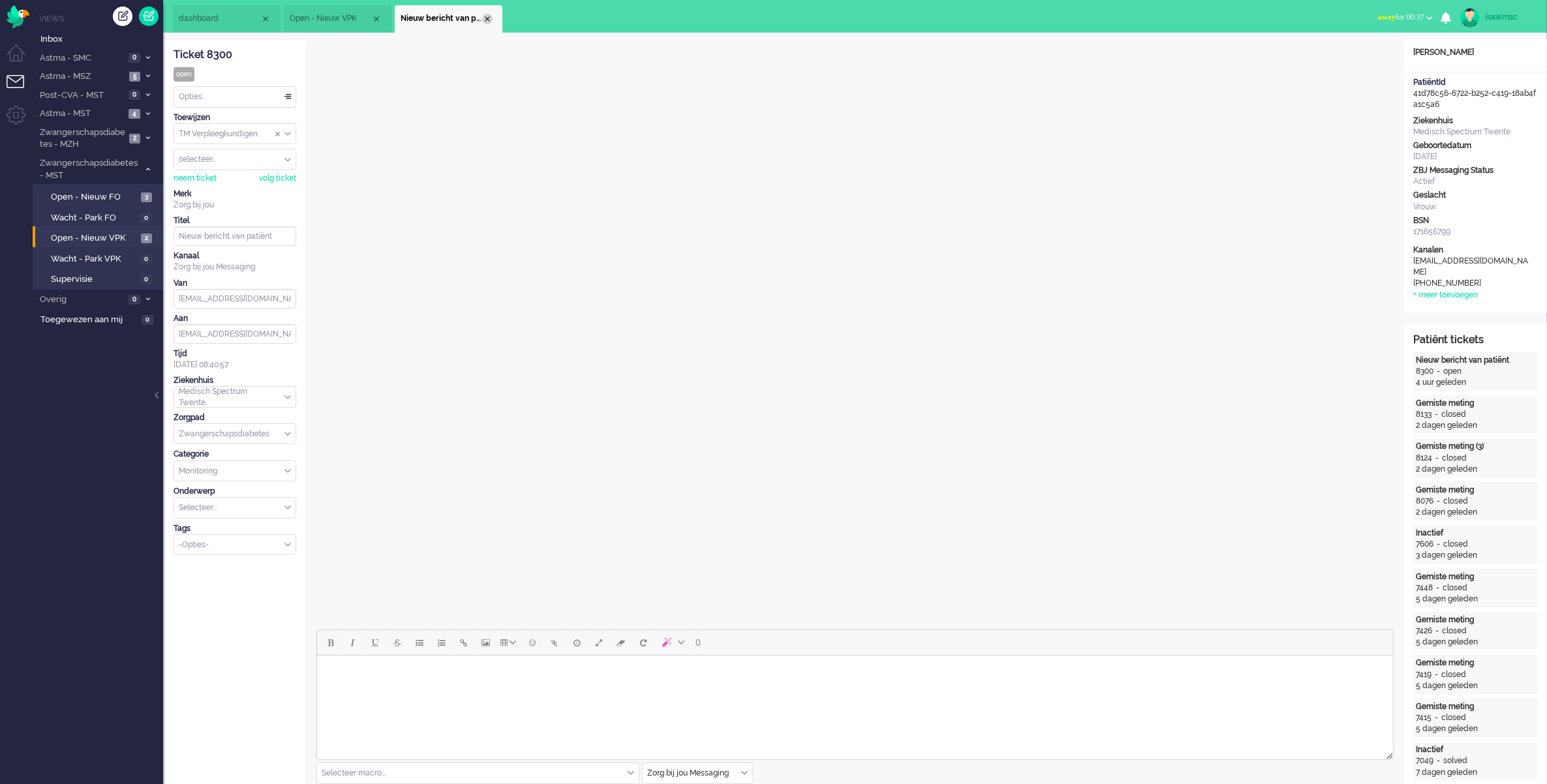
click at [486, 15] on div "Close tab" at bounding box center [487, 19] width 11 height 11
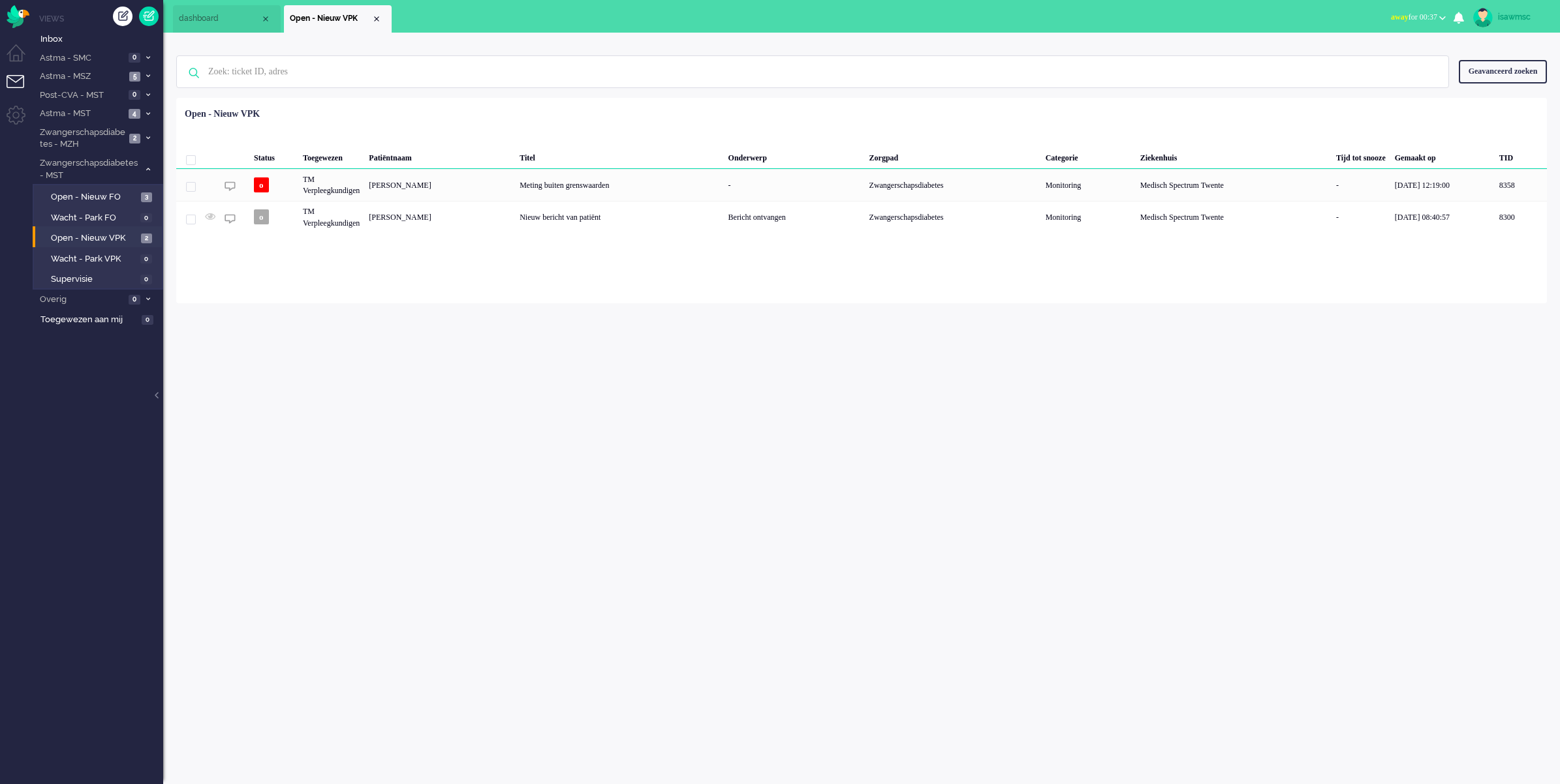
click at [485, 374] on div "isawmsc Thuis Ticket Csat Mijn gemiddelde cijfer Deze week - Ticket Bijdragen P…" at bounding box center [862, 408] width 1397 height 751
click at [571, 130] on div "Geselecteerd 0 Set Status: open pending holding solved Verwijder Selecteer... U…" at bounding box center [862, 130] width 1370 height 26
